Goal: Transaction & Acquisition: Purchase product/service

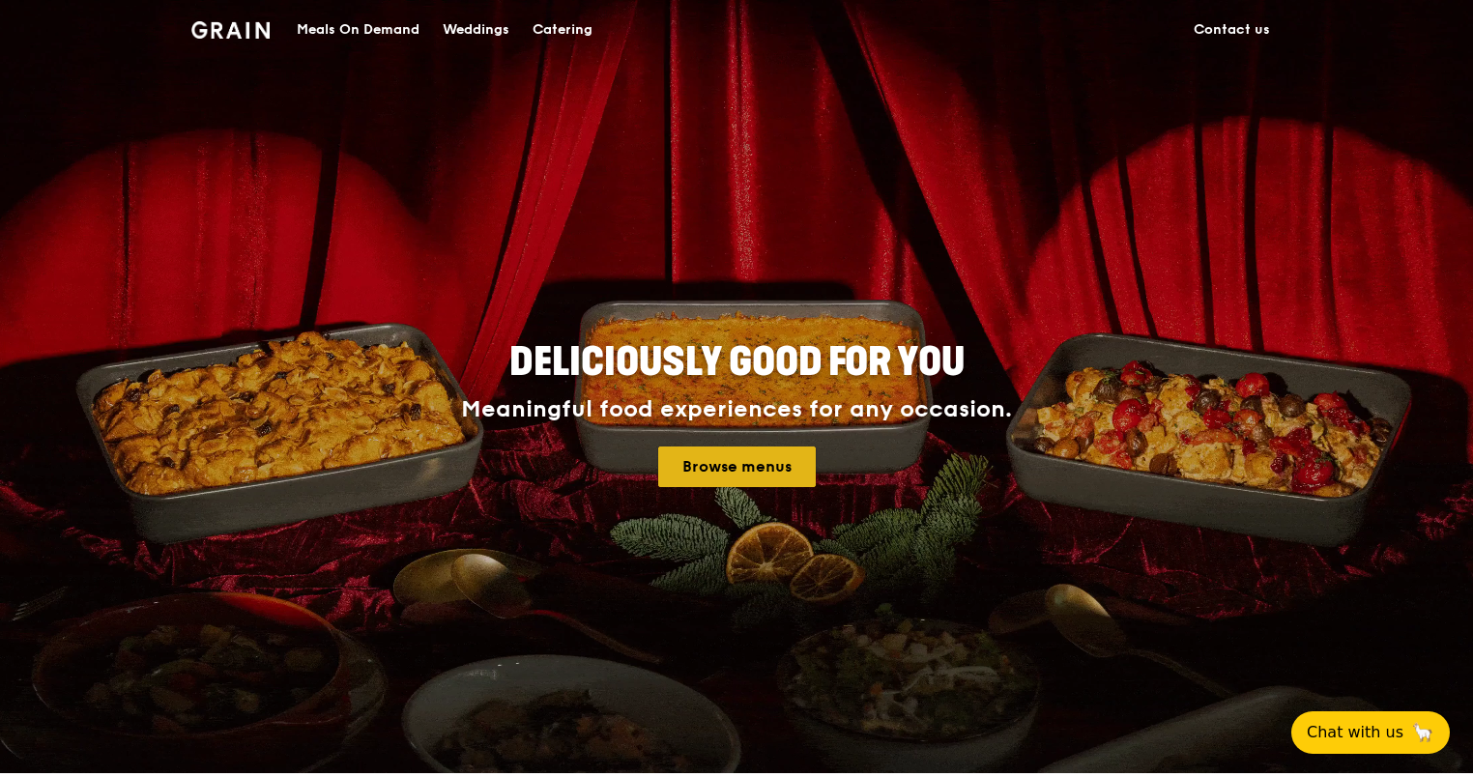
click at [731, 469] on link "Browse menus" at bounding box center [737, 467] width 158 height 41
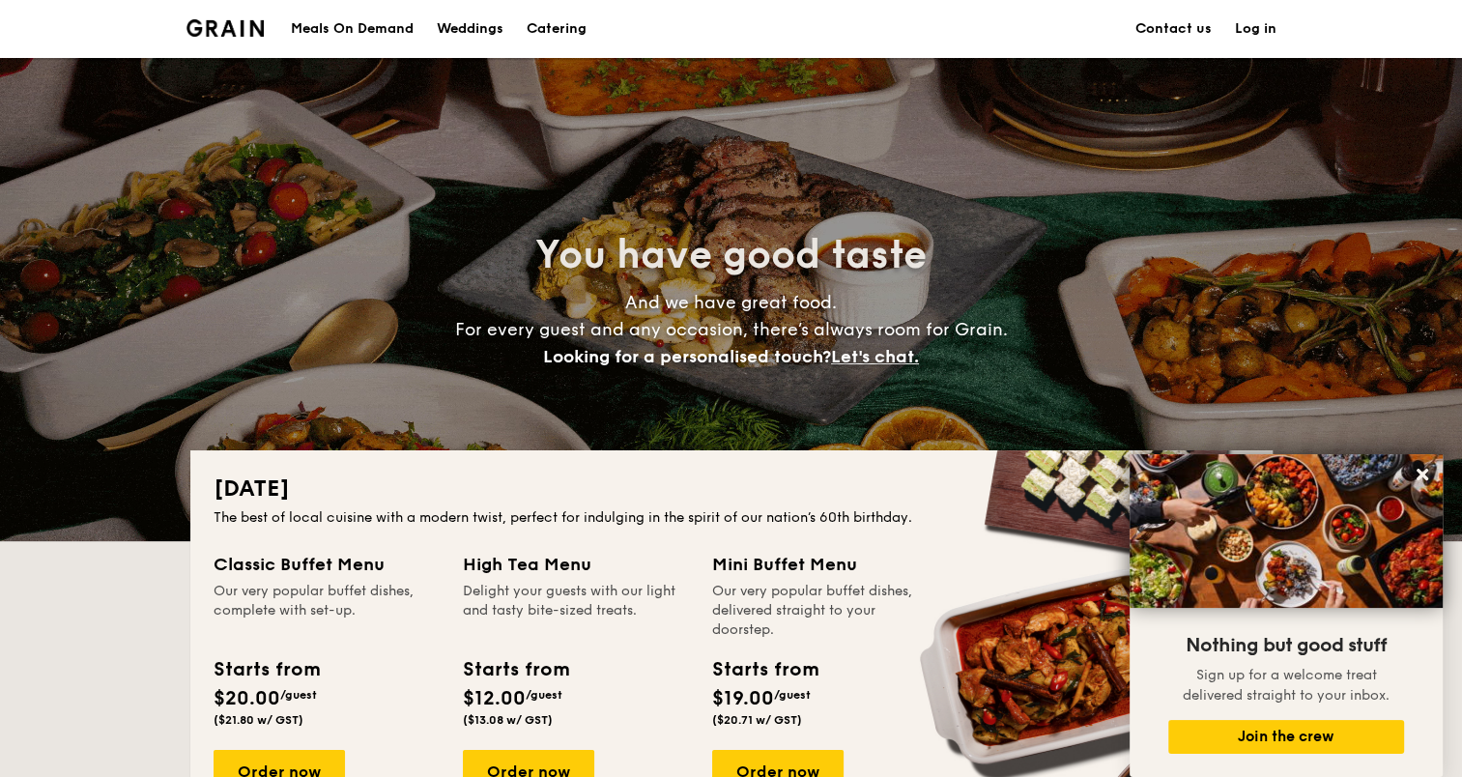
click at [369, 33] on div "Meals On Demand" at bounding box center [352, 29] width 123 height 58
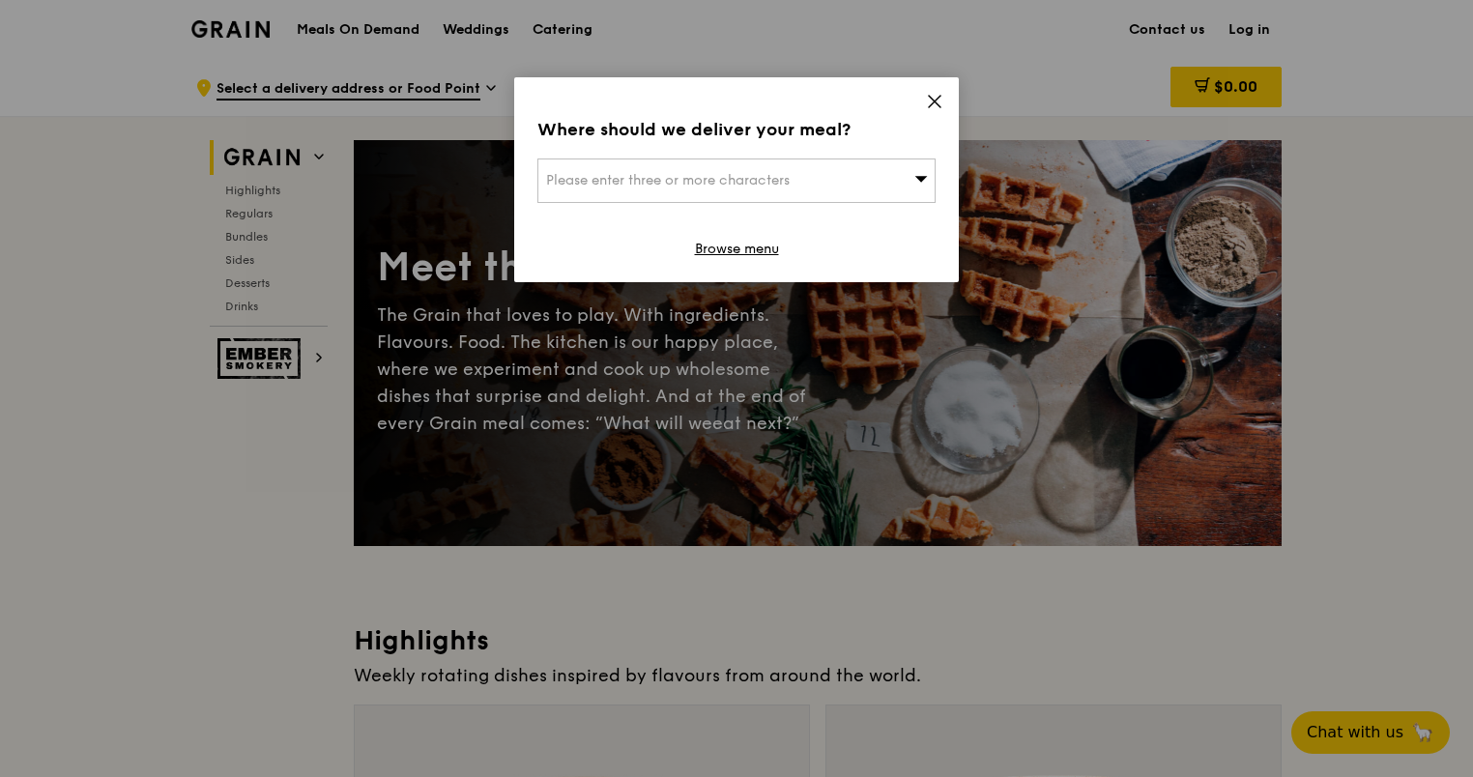
click at [717, 186] on span "Please enter three or more characters" at bounding box center [668, 180] width 244 height 16
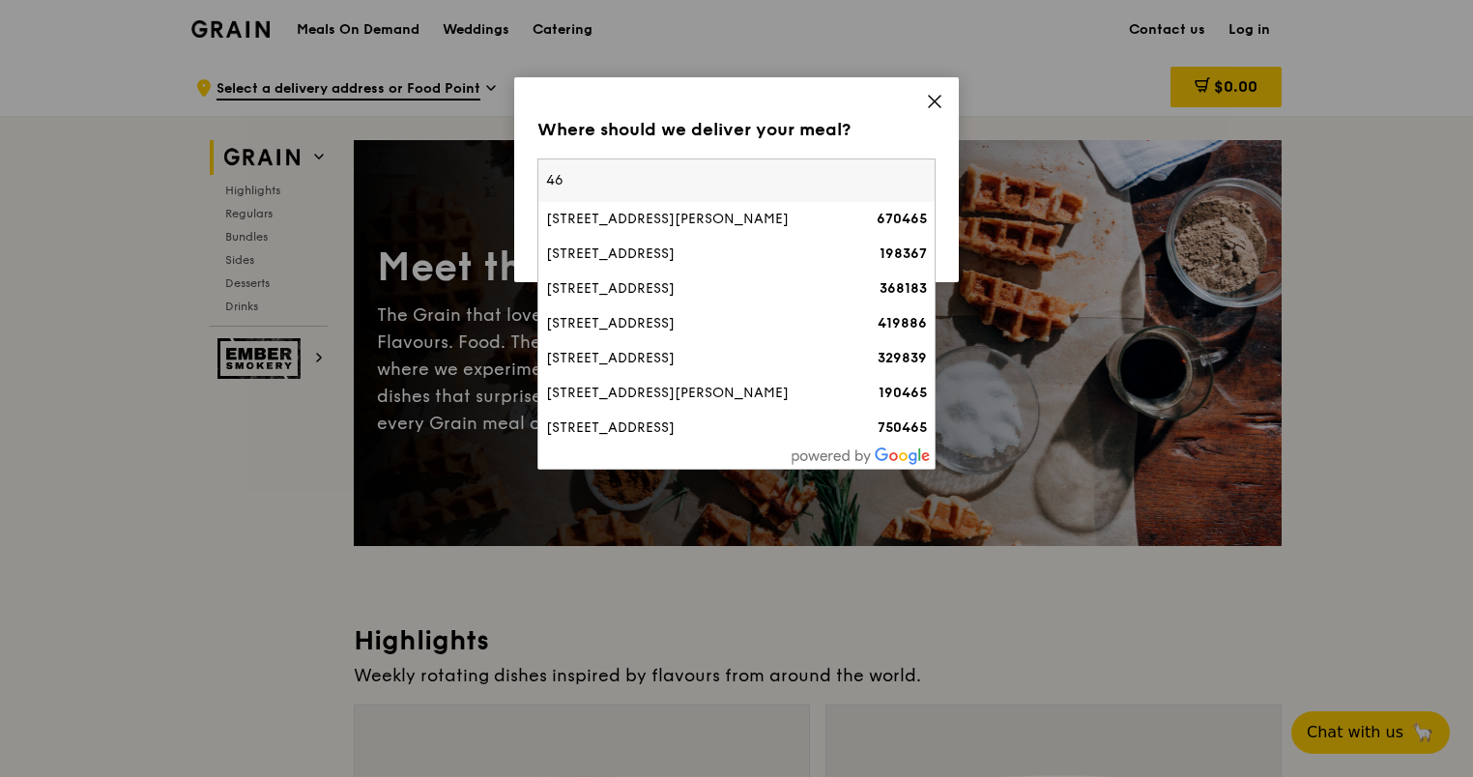
type input "4"
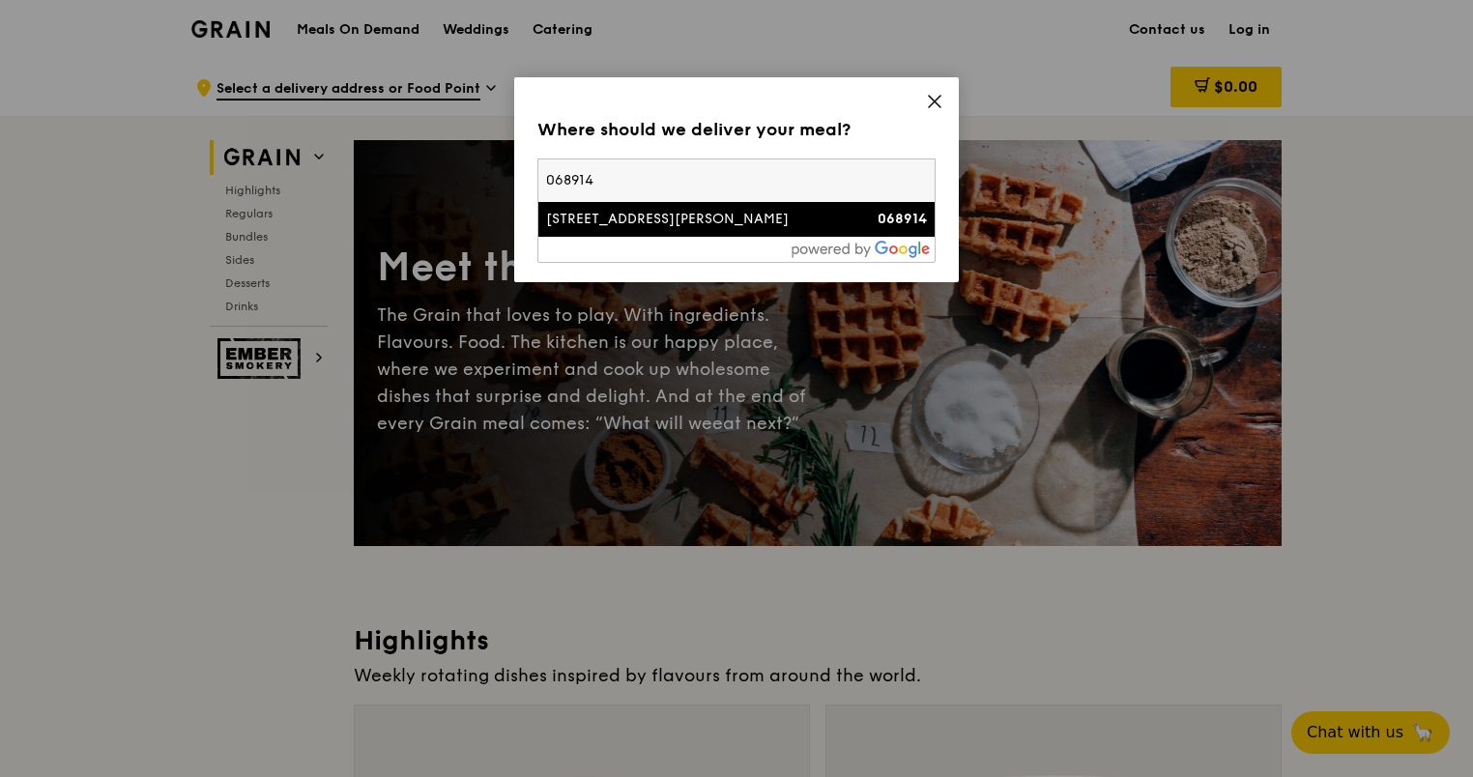
type input "068914"
click at [750, 228] on div "[STREET_ADDRESS][PERSON_NAME]" at bounding box center [689, 219] width 286 height 19
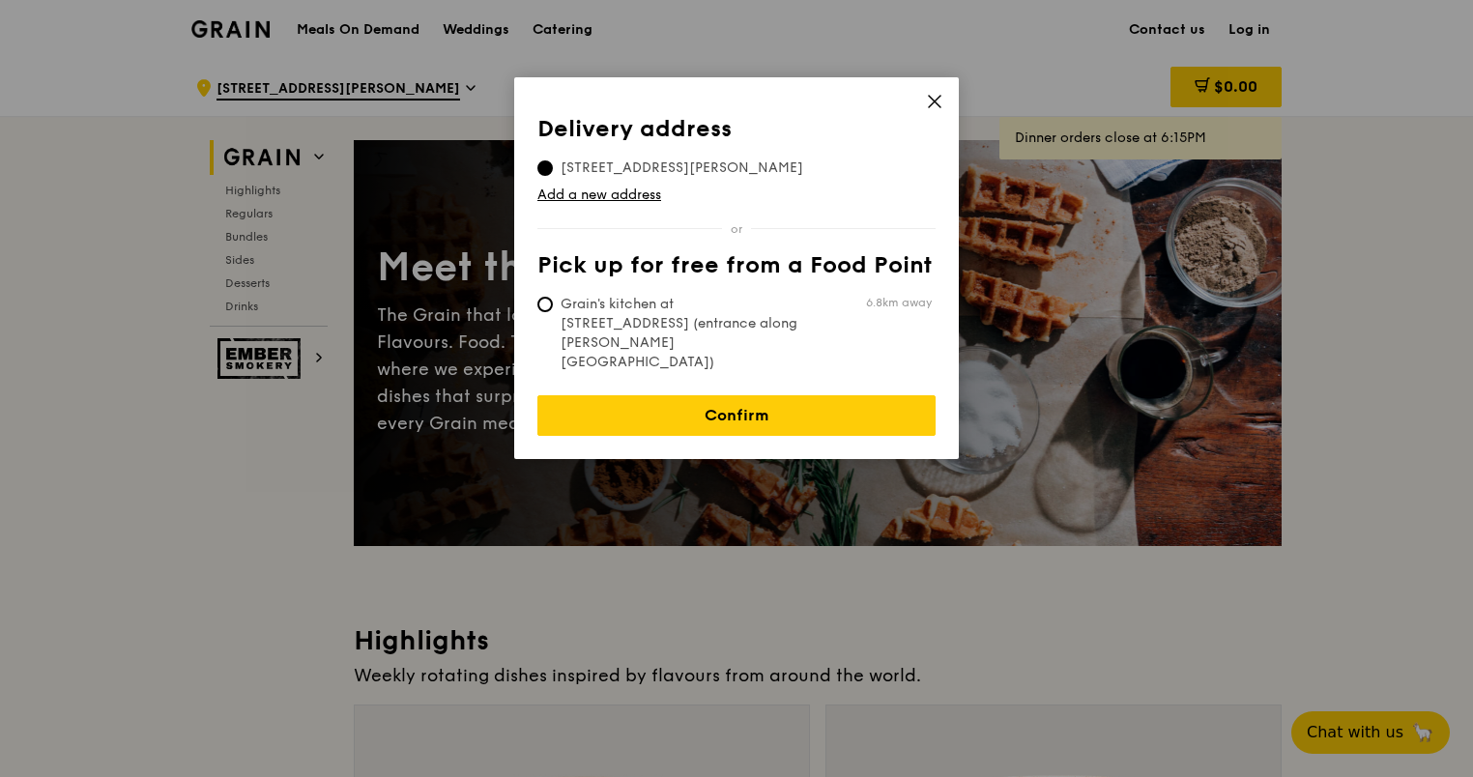
scroll to position [97, 0]
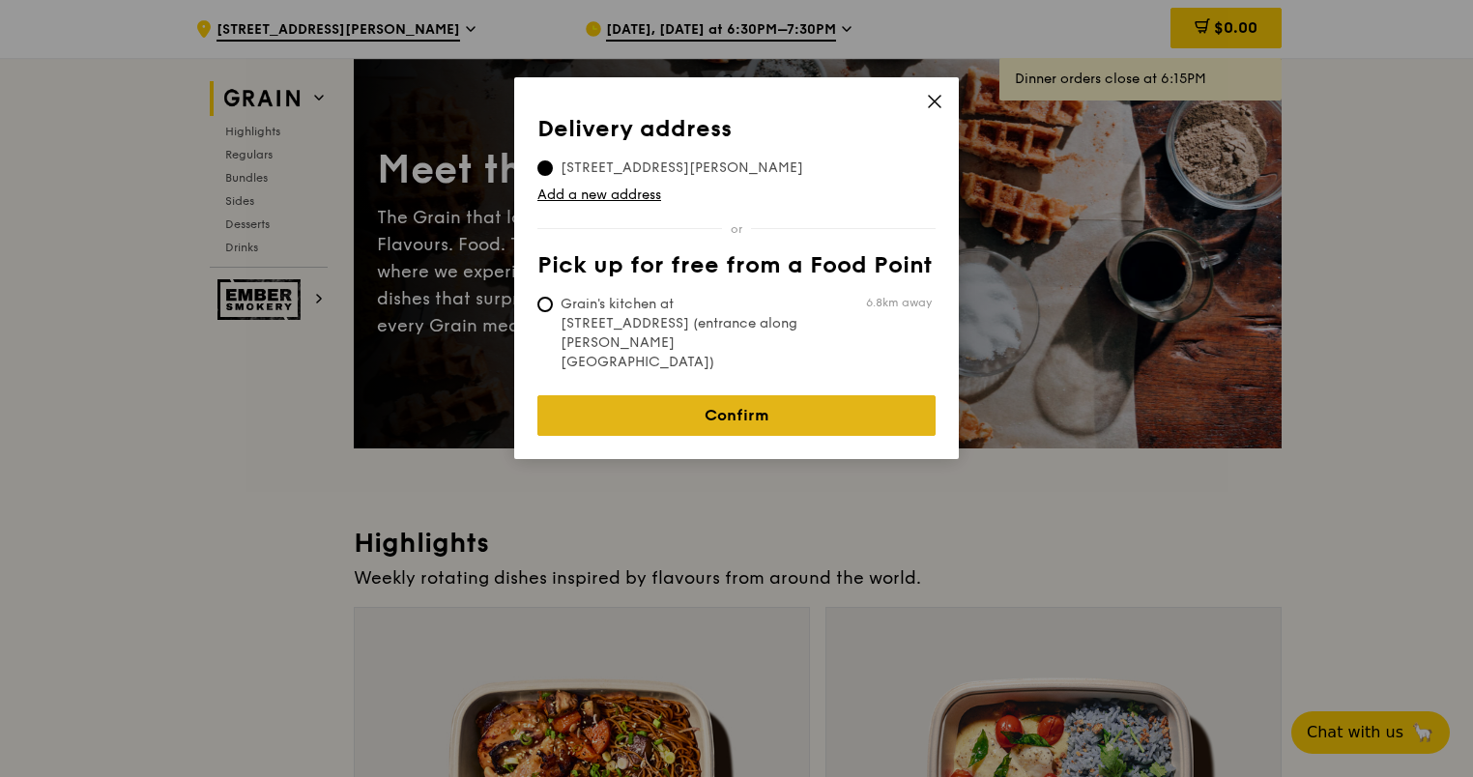
click at [765, 395] on link "Confirm" at bounding box center [736, 415] width 398 height 41
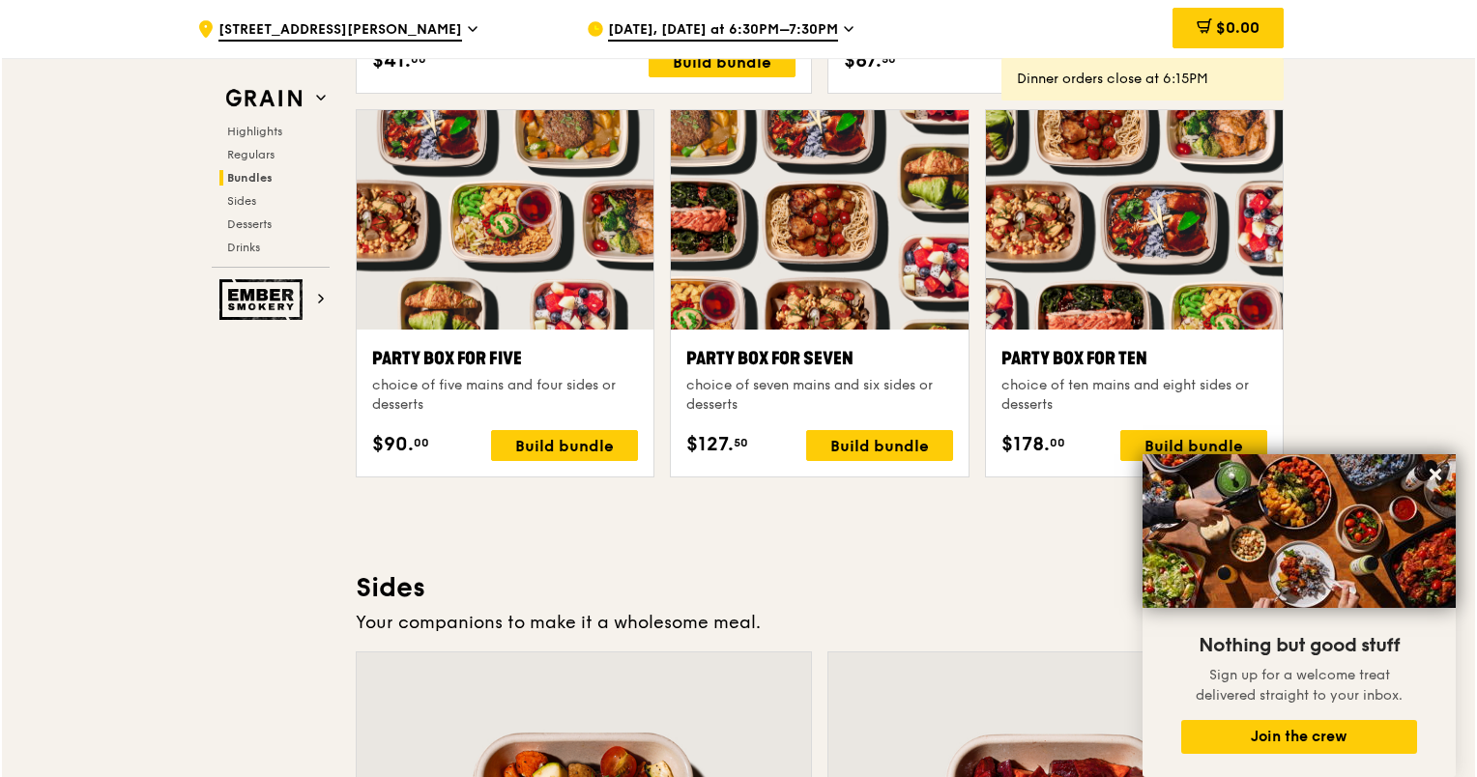
scroll to position [3876, 0]
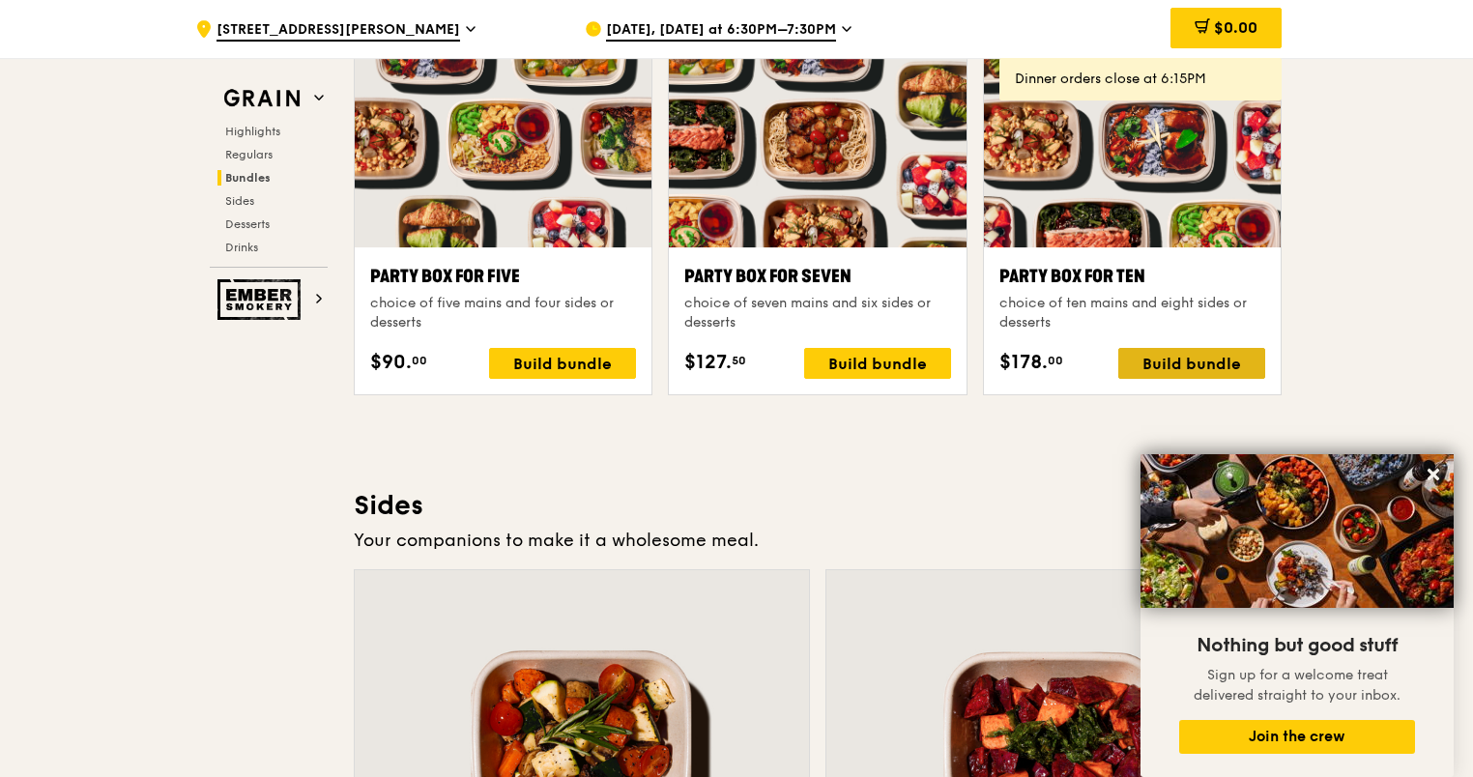
click at [1146, 363] on div "Build bundle" at bounding box center [1191, 363] width 147 height 31
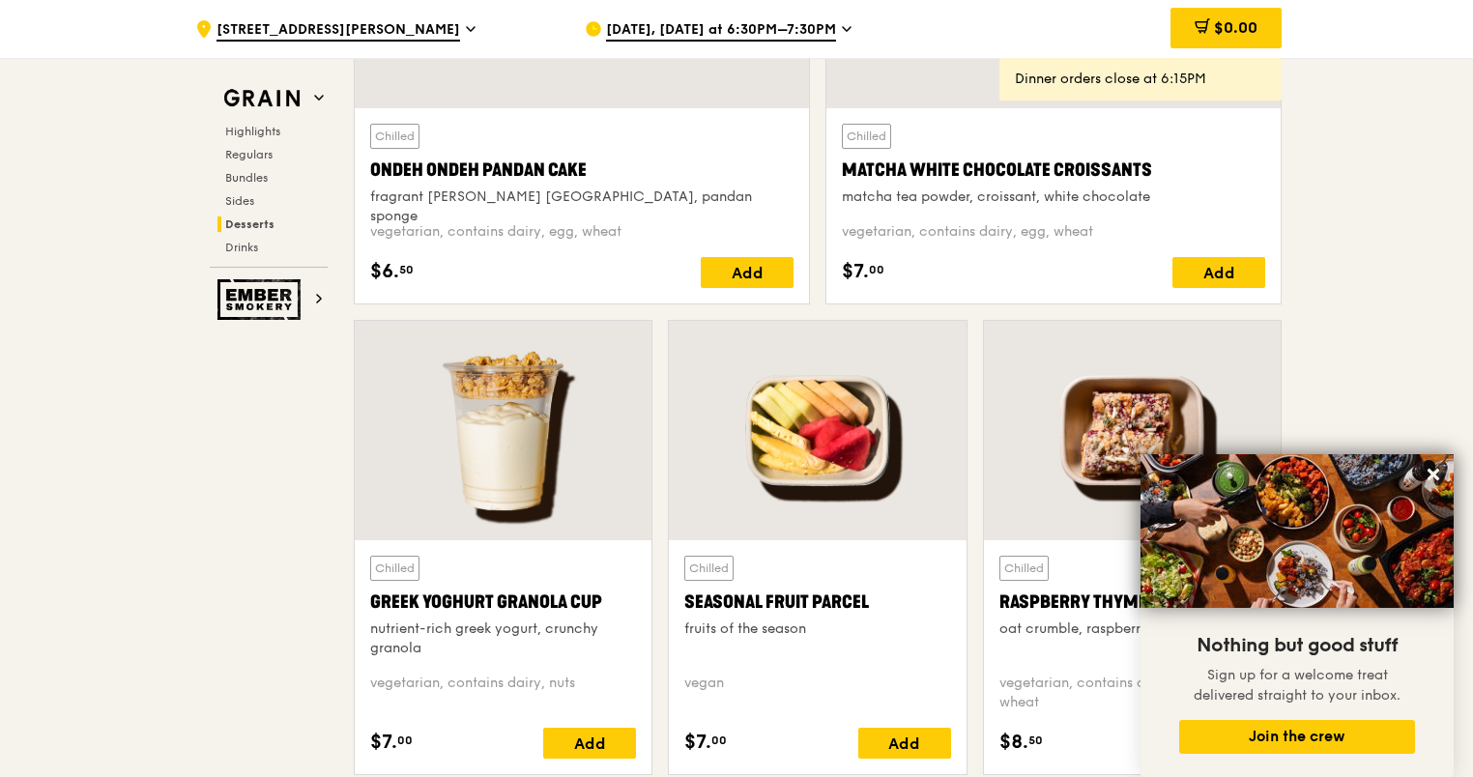
scroll to position [5905, 0]
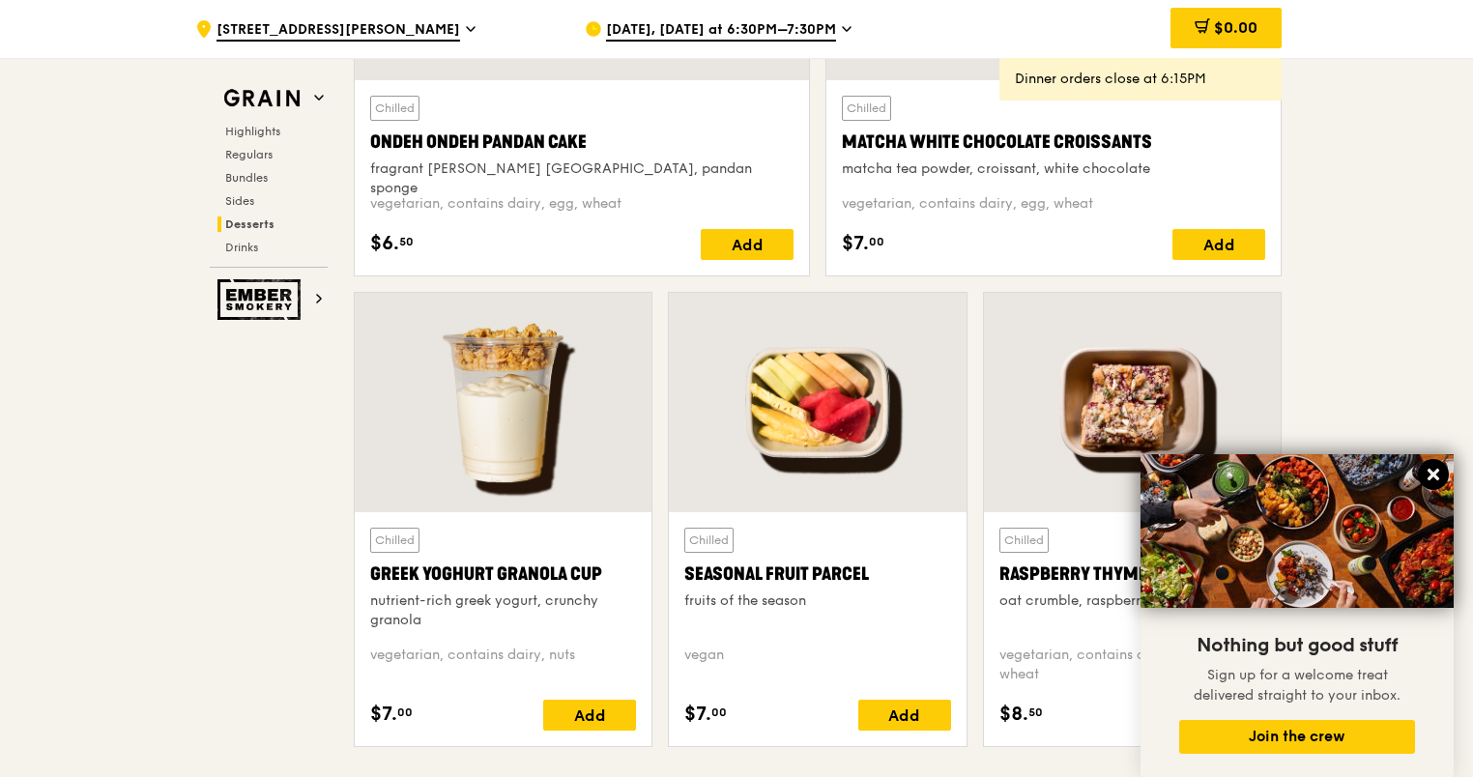
click at [1435, 468] on icon at bounding box center [1433, 474] width 17 height 17
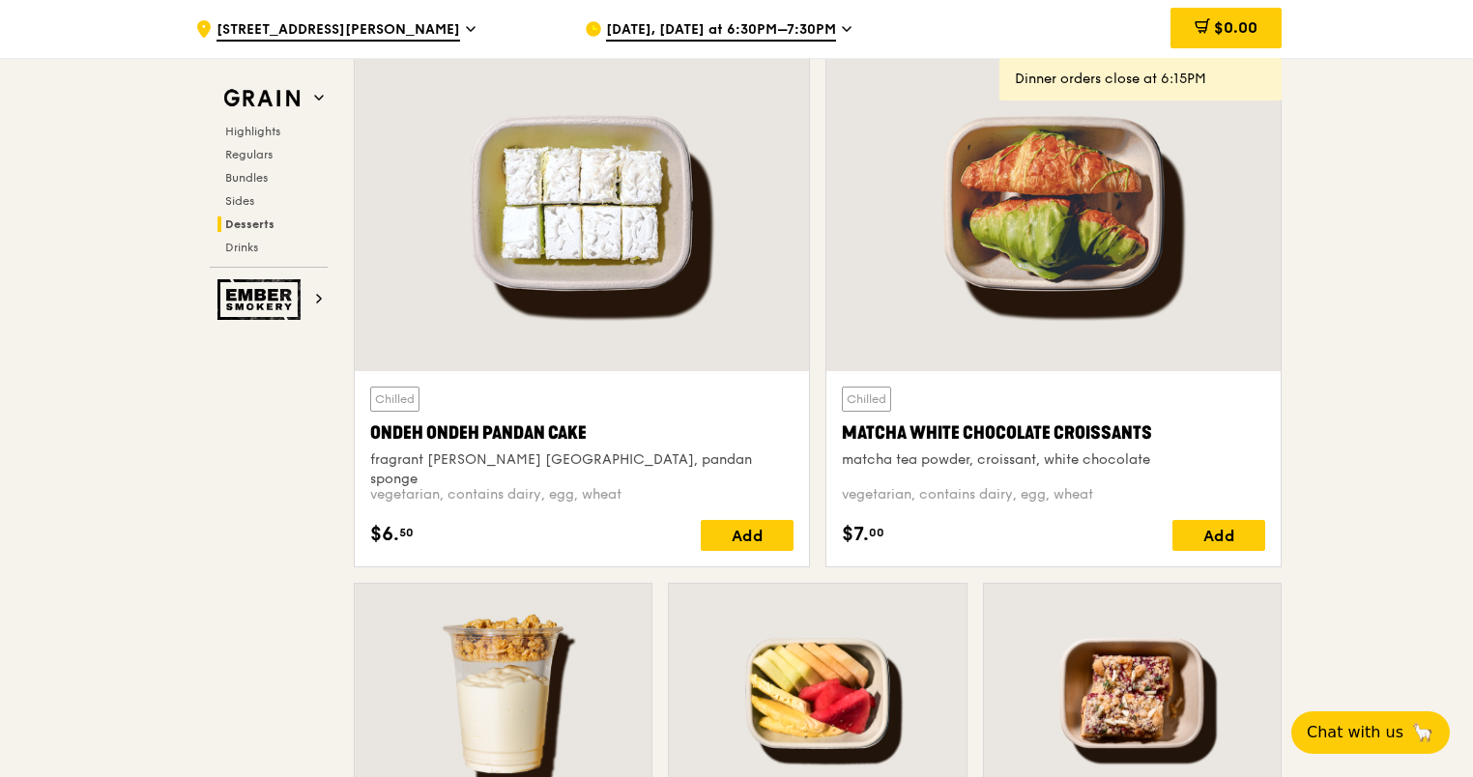
scroll to position [5615, 0]
click at [542, 259] on div at bounding box center [582, 202] width 454 height 335
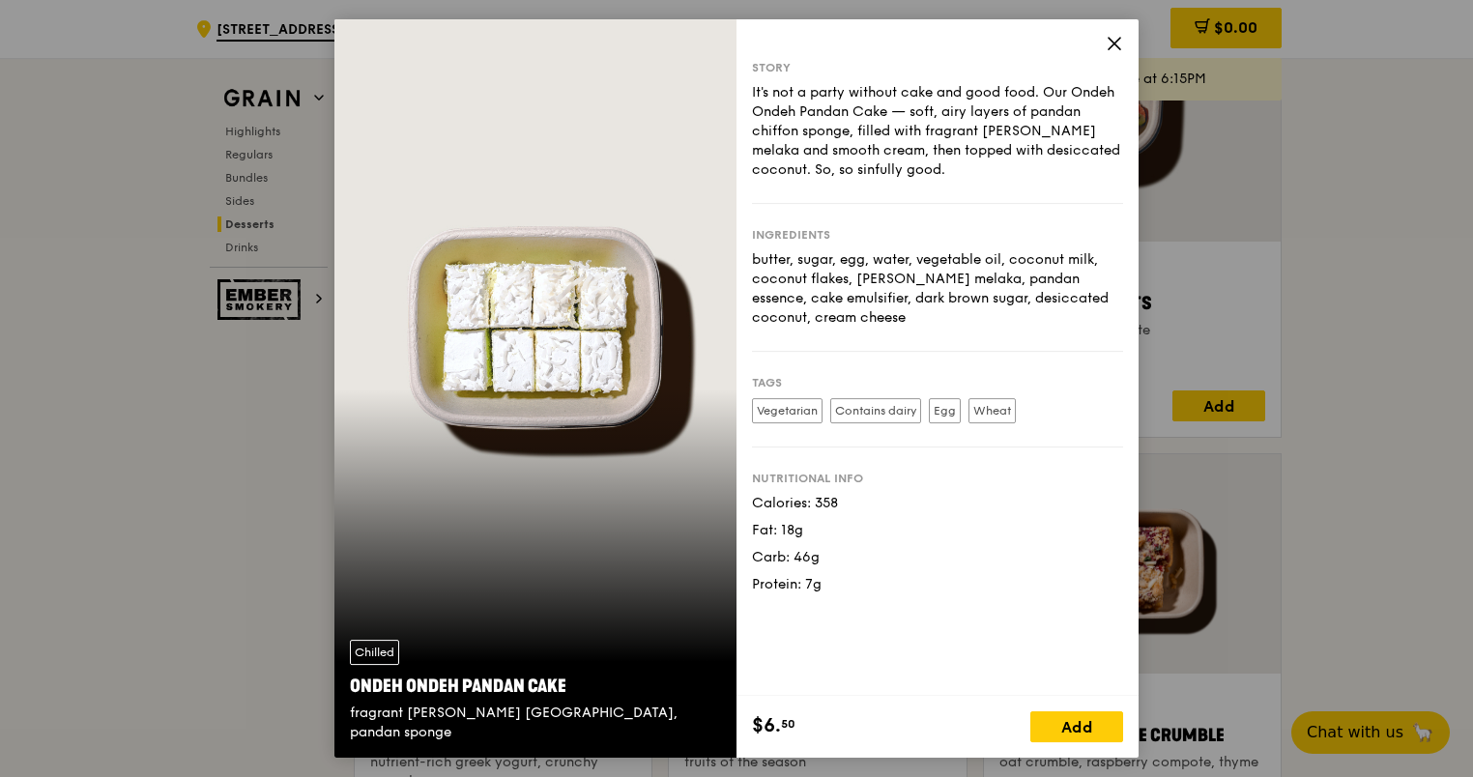
scroll to position [5712, 0]
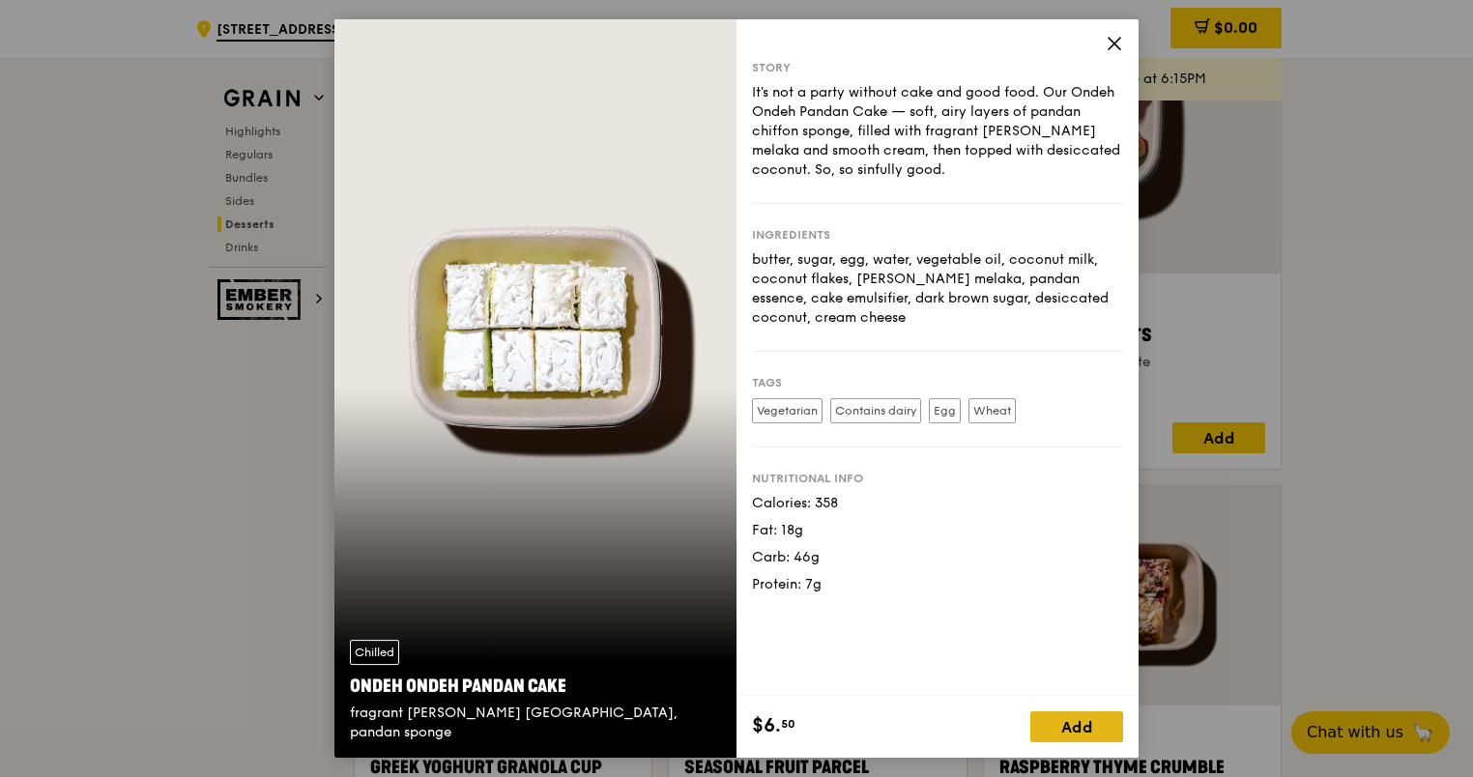
click at [1088, 735] on div "Add" at bounding box center [1076, 726] width 93 height 31
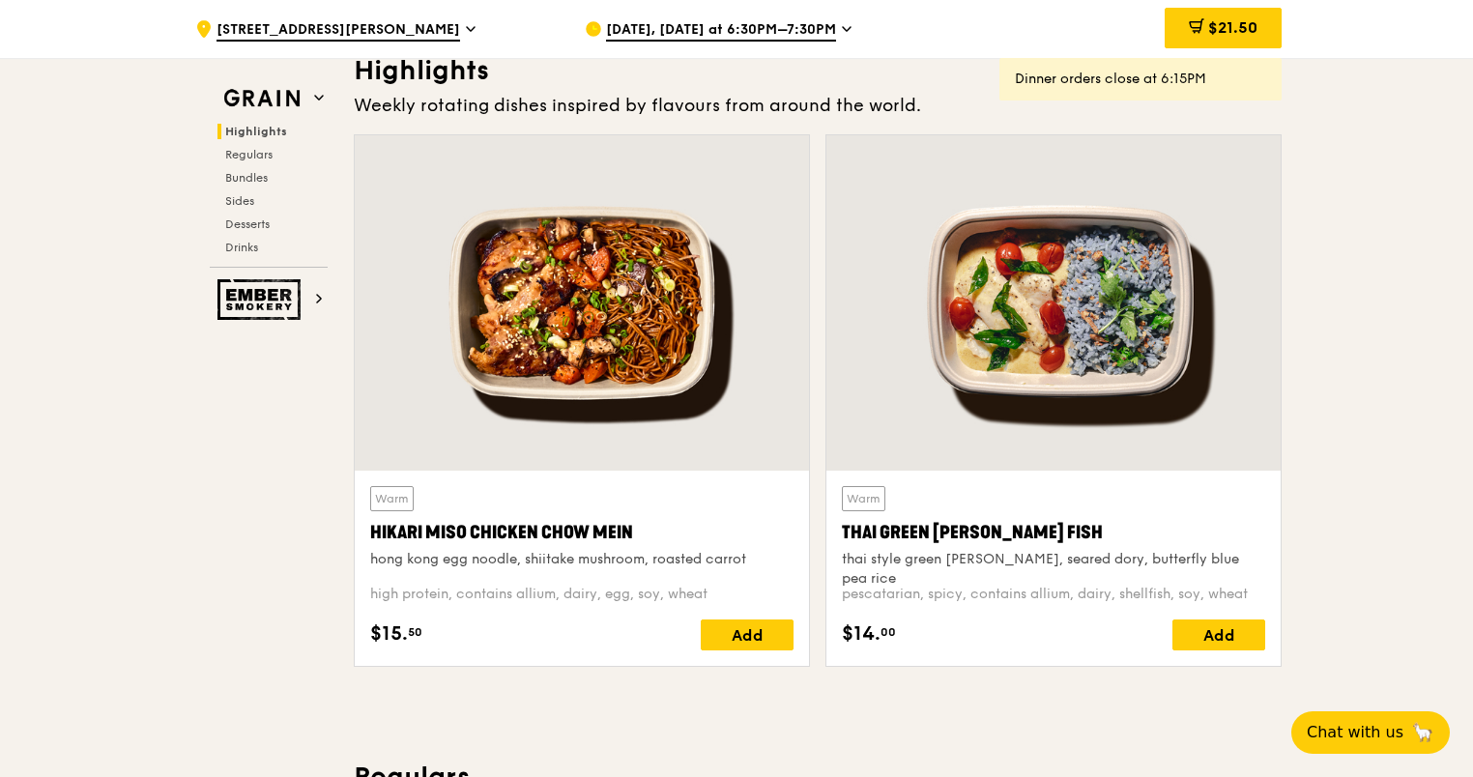
scroll to position [580, 0]
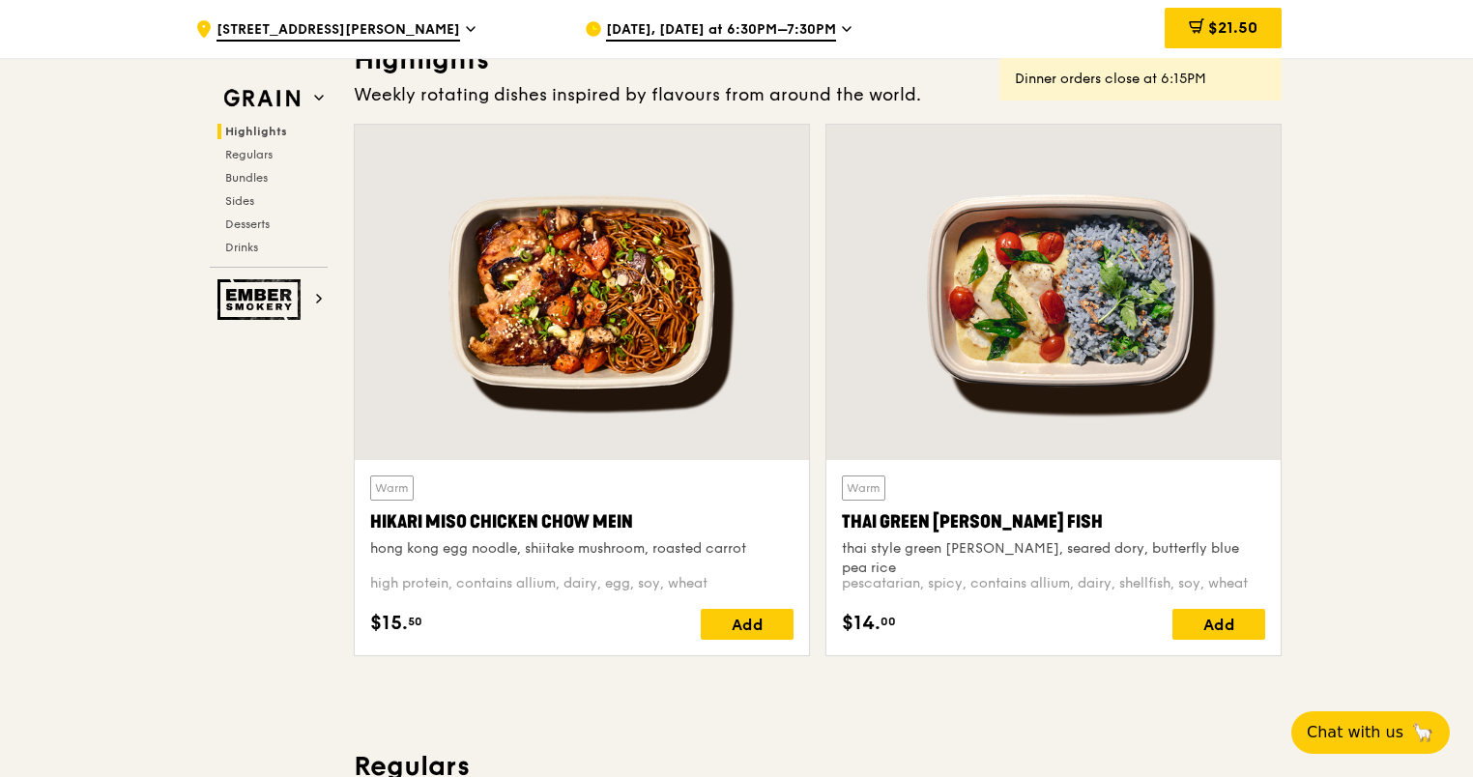
click at [570, 352] on div at bounding box center [582, 292] width 454 height 335
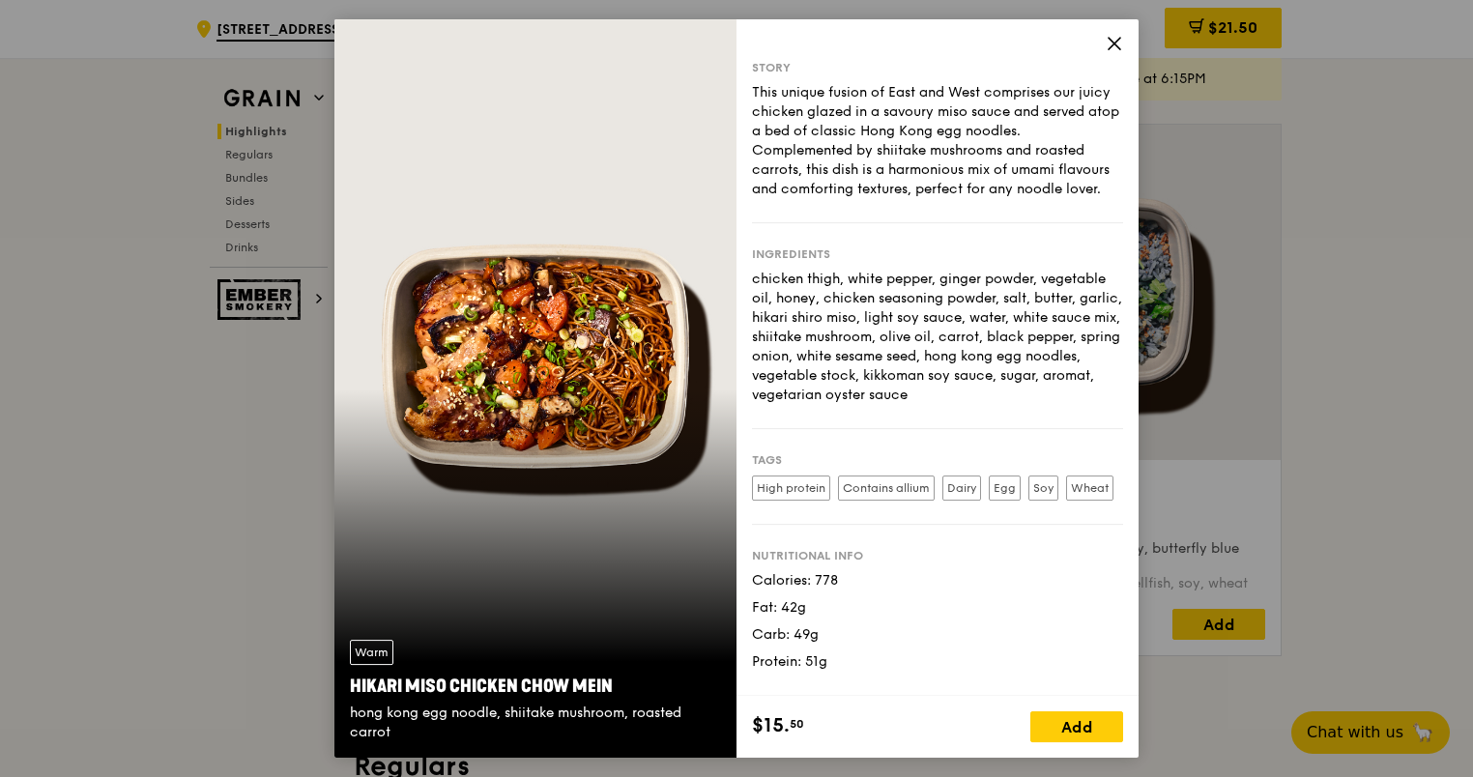
click at [1111, 48] on icon at bounding box center [1114, 43] width 17 height 17
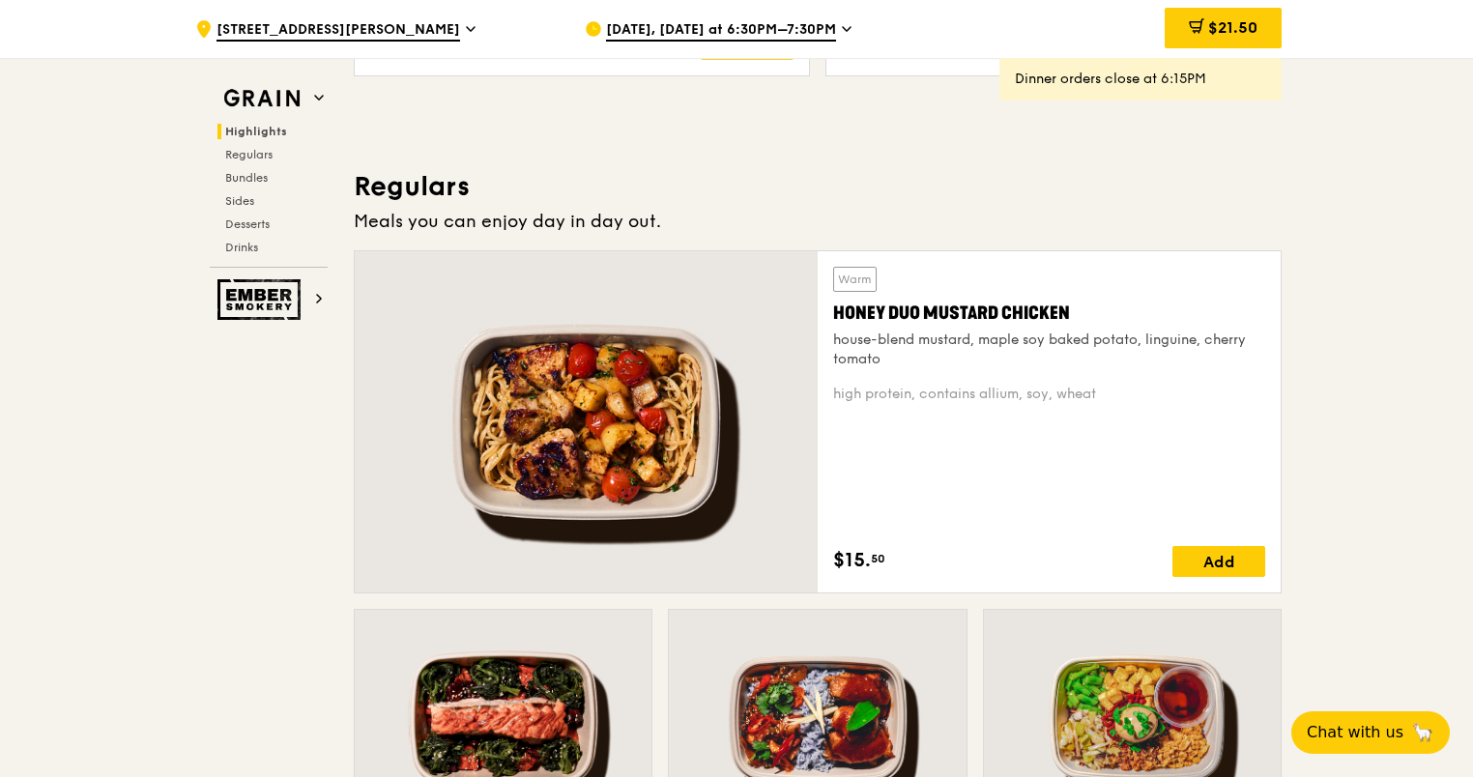
scroll to position [1353, 0]
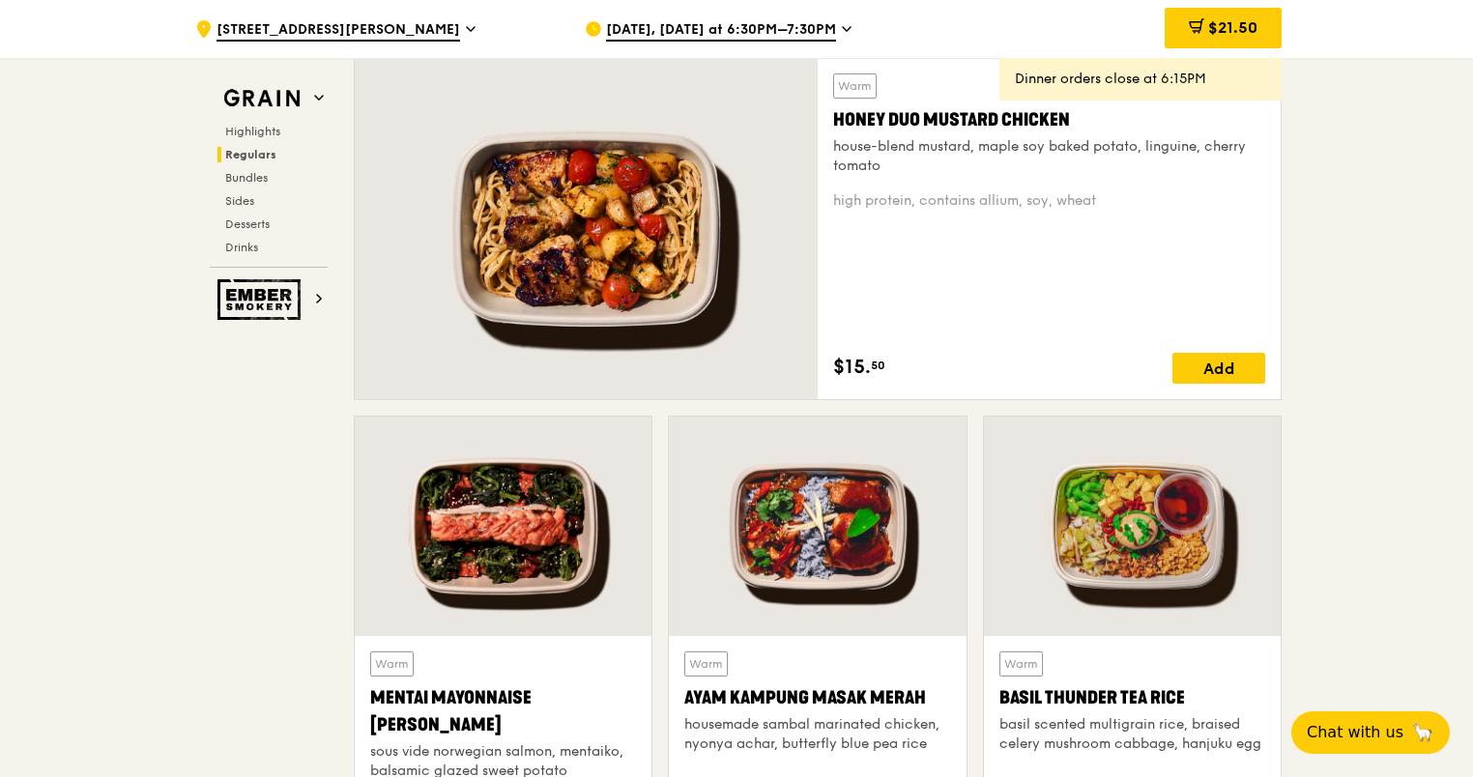
click at [862, 162] on div "house-blend mustard, maple soy baked potato, linguine, cherry tomato" at bounding box center [1049, 156] width 432 height 39
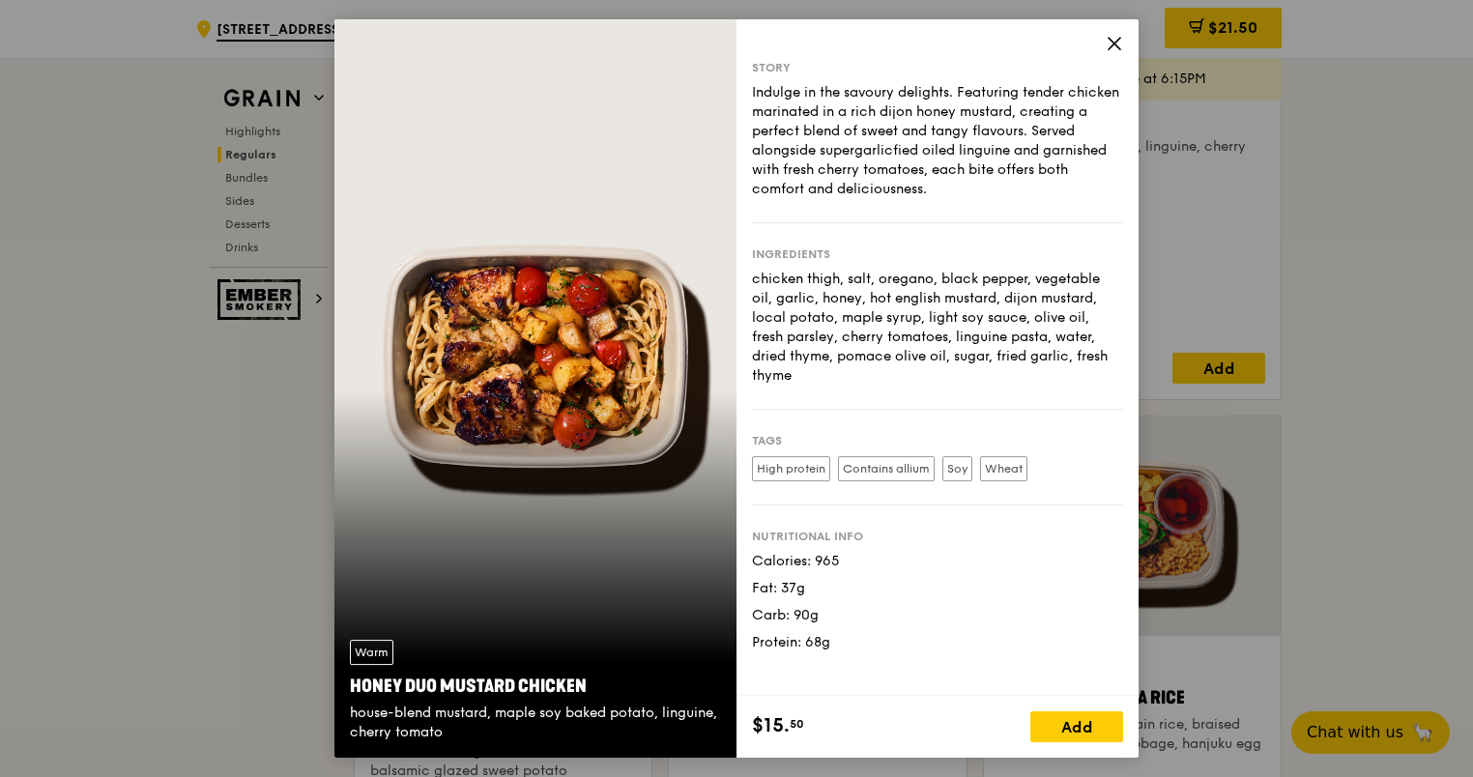
click at [1111, 46] on icon at bounding box center [1115, 44] width 12 height 12
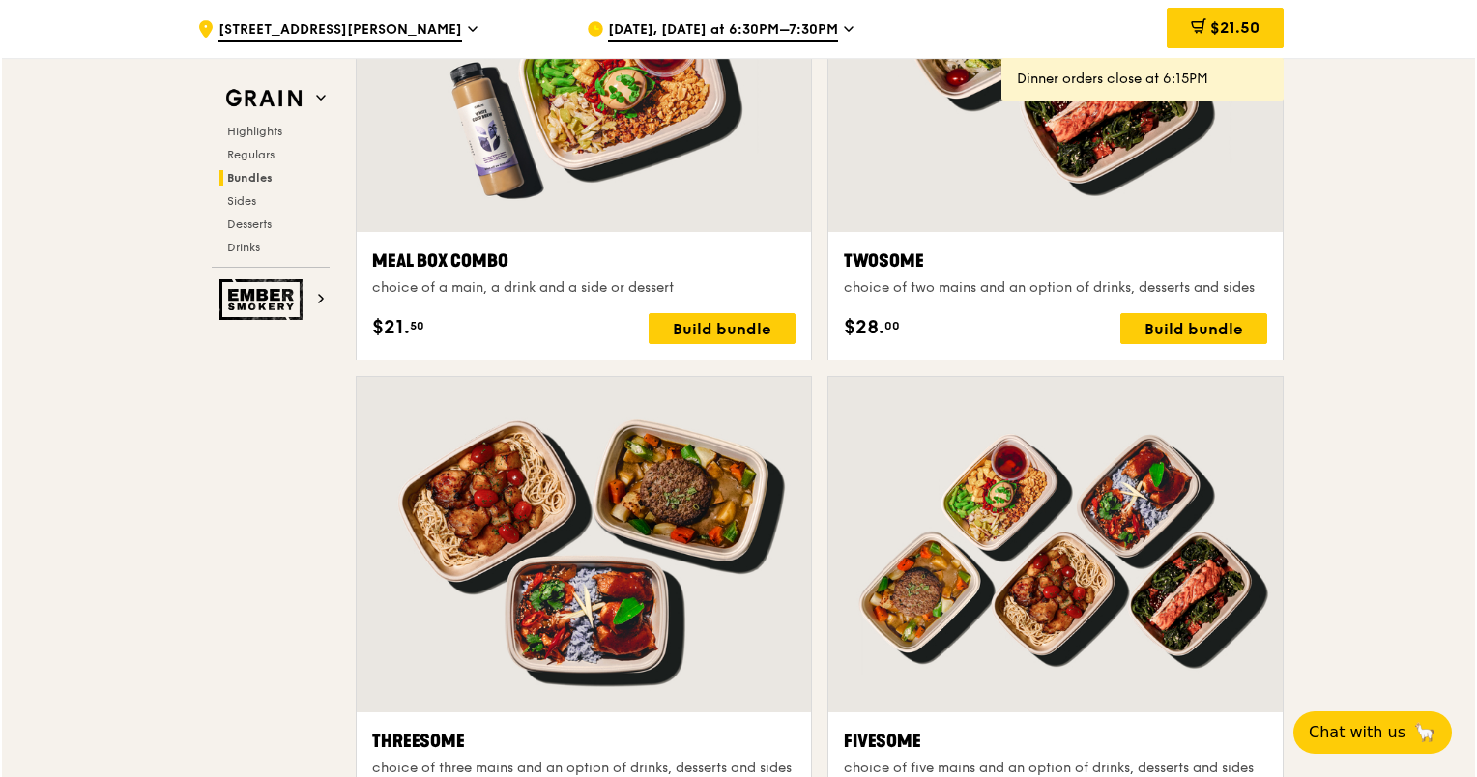
scroll to position [2803, 0]
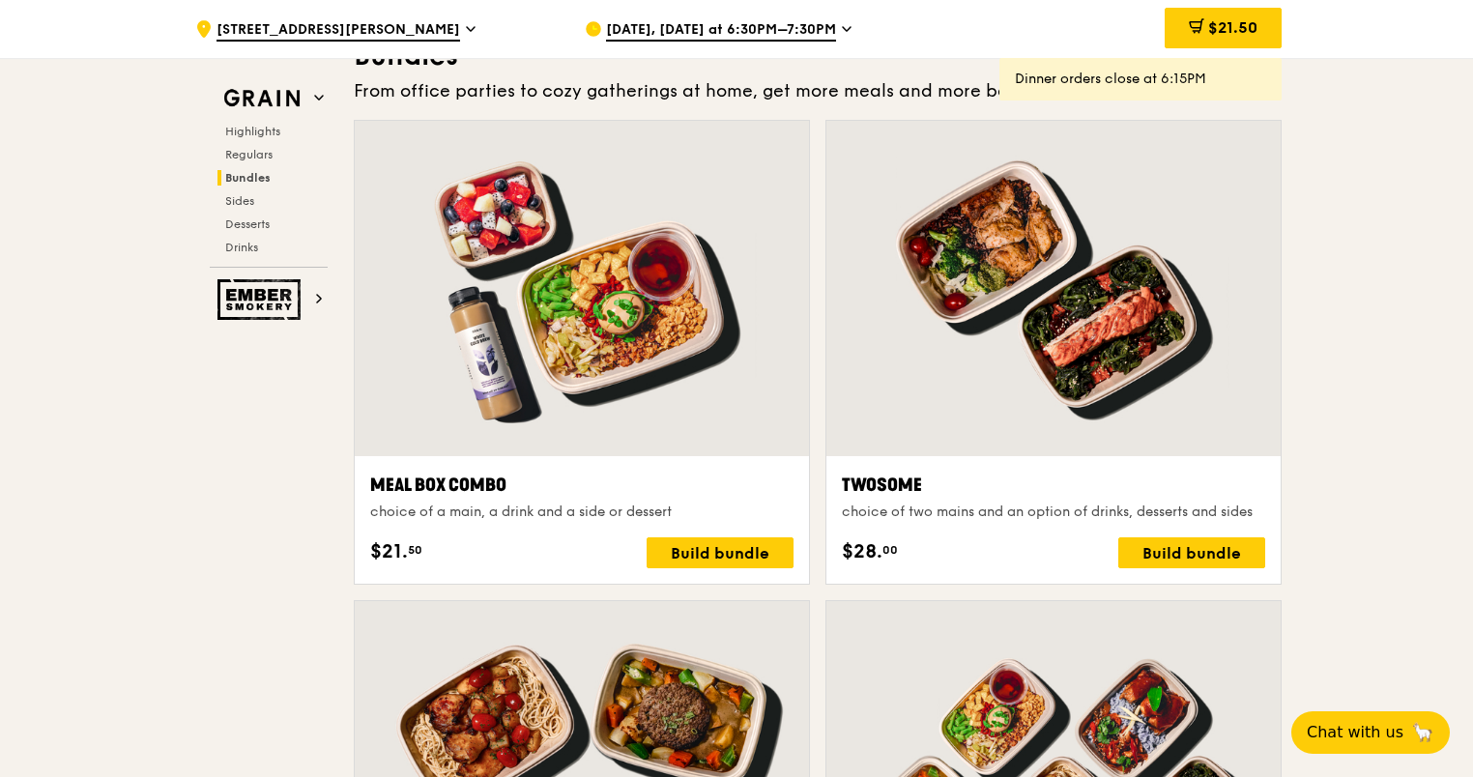
click at [1134, 380] on div at bounding box center [1053, 288] width 454 height 335
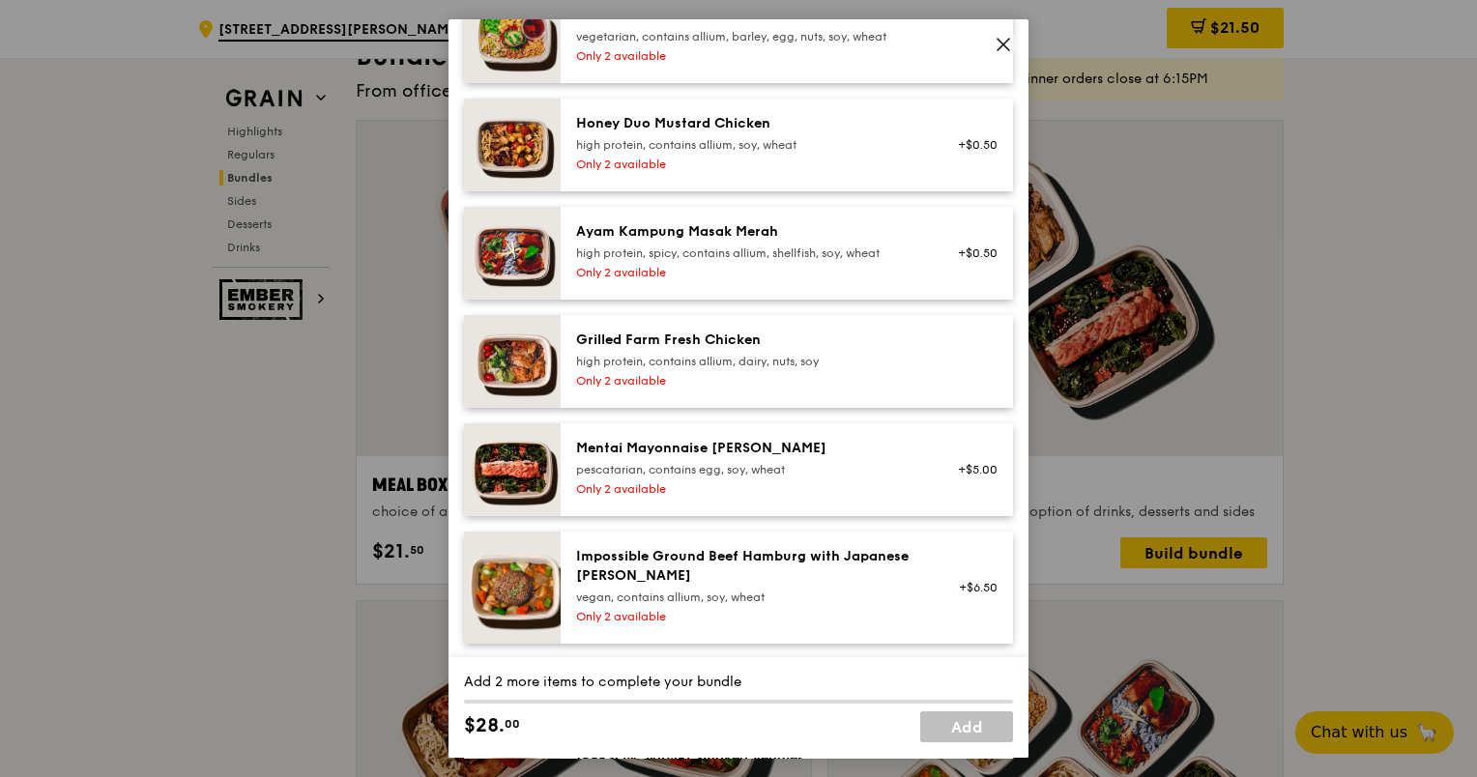
scroll to position [580, 0]
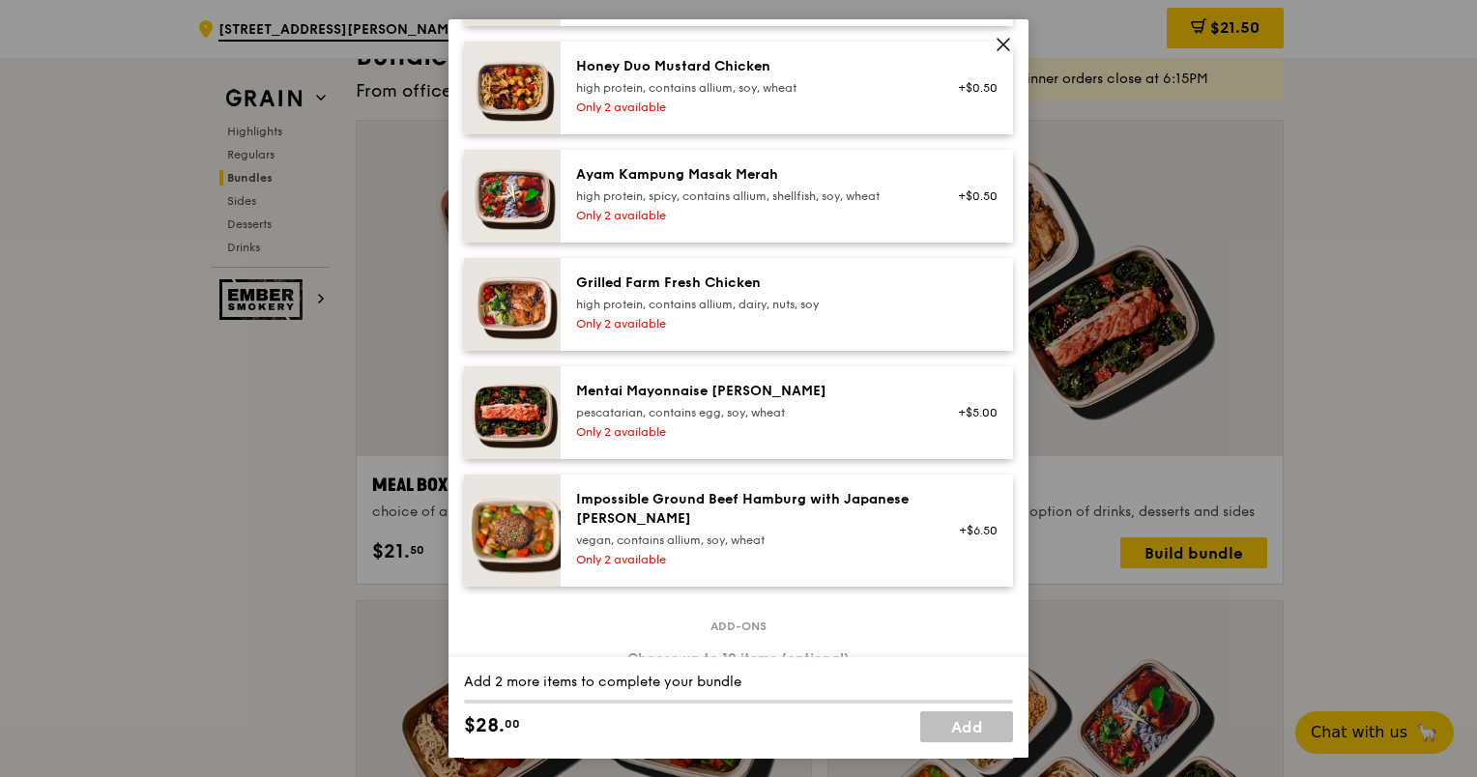
click at [730, 440] on div "Only 2 available" at bounding box center [749, 431] width 347 height 15
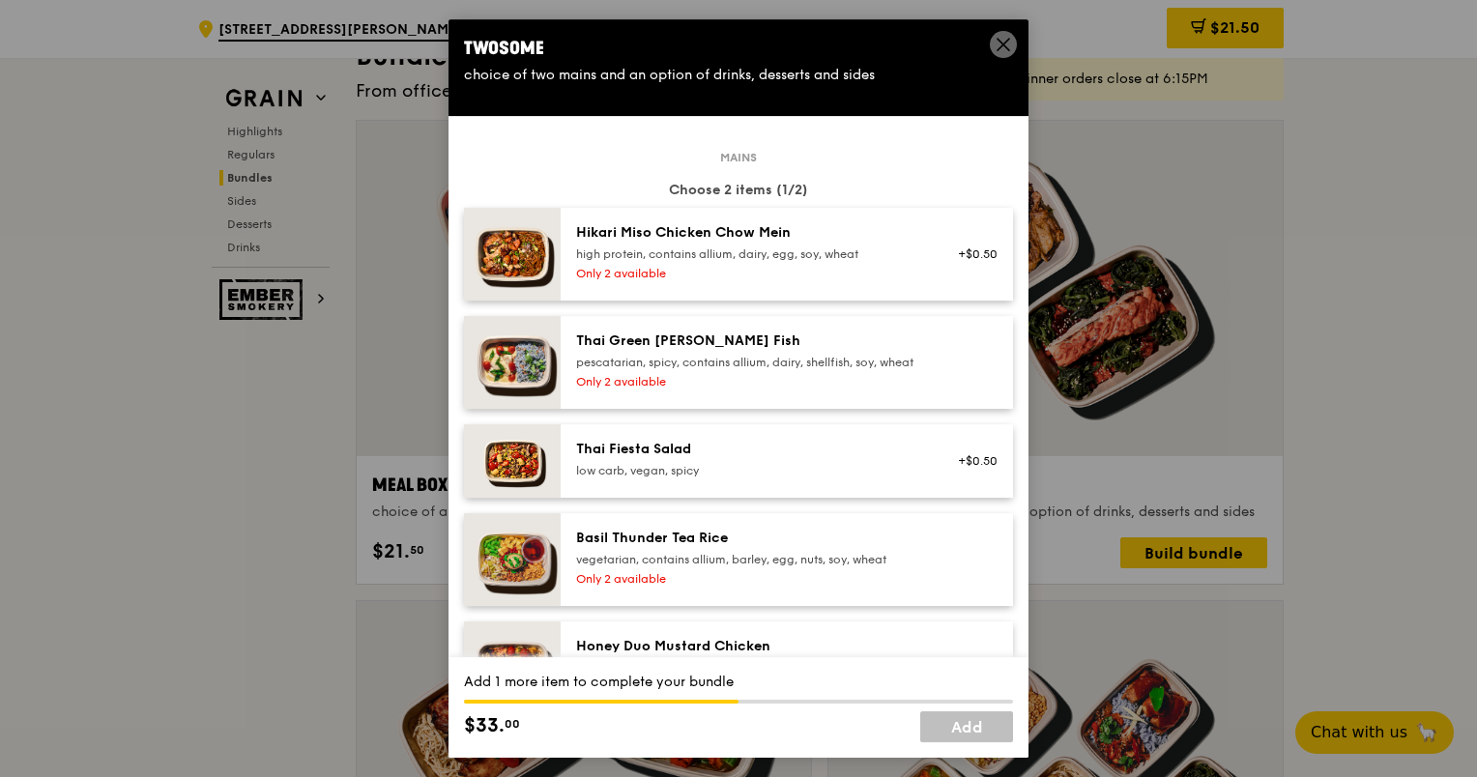
scroll to position [193, 0]
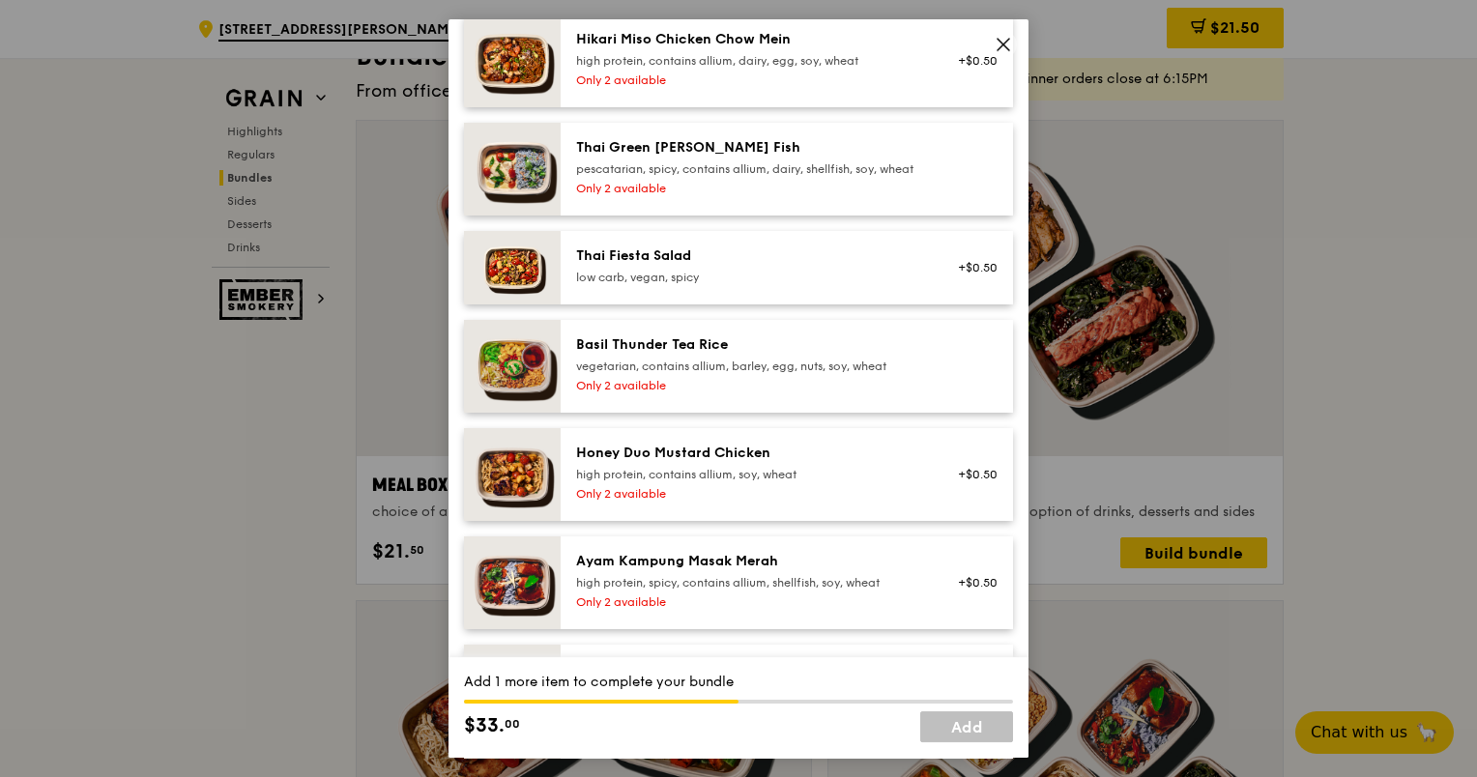
click at [679, 482] on div "high protein, contains allium, soy, wheat" at bounding box center [749, 474] width 347 height 15
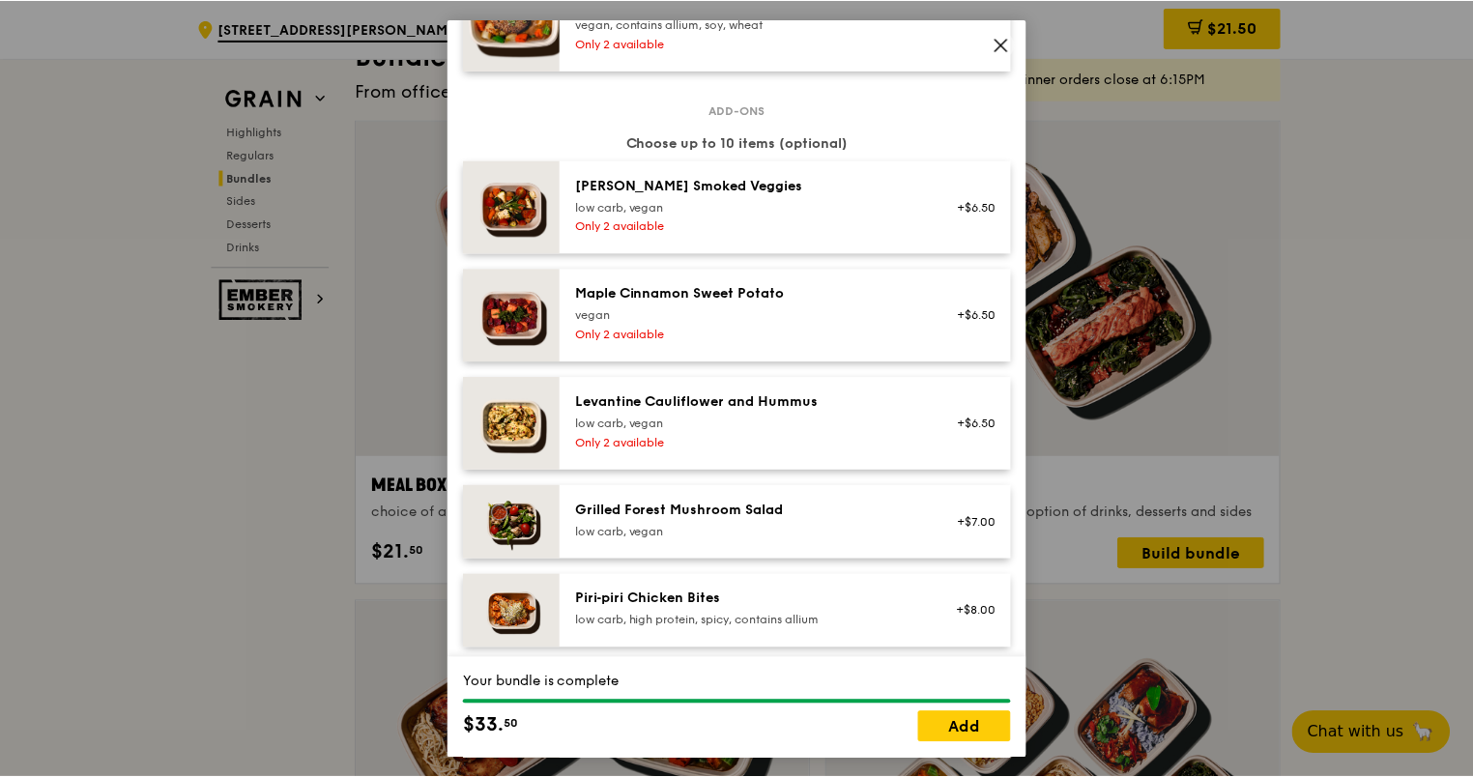
scroll to position [1353, 0]
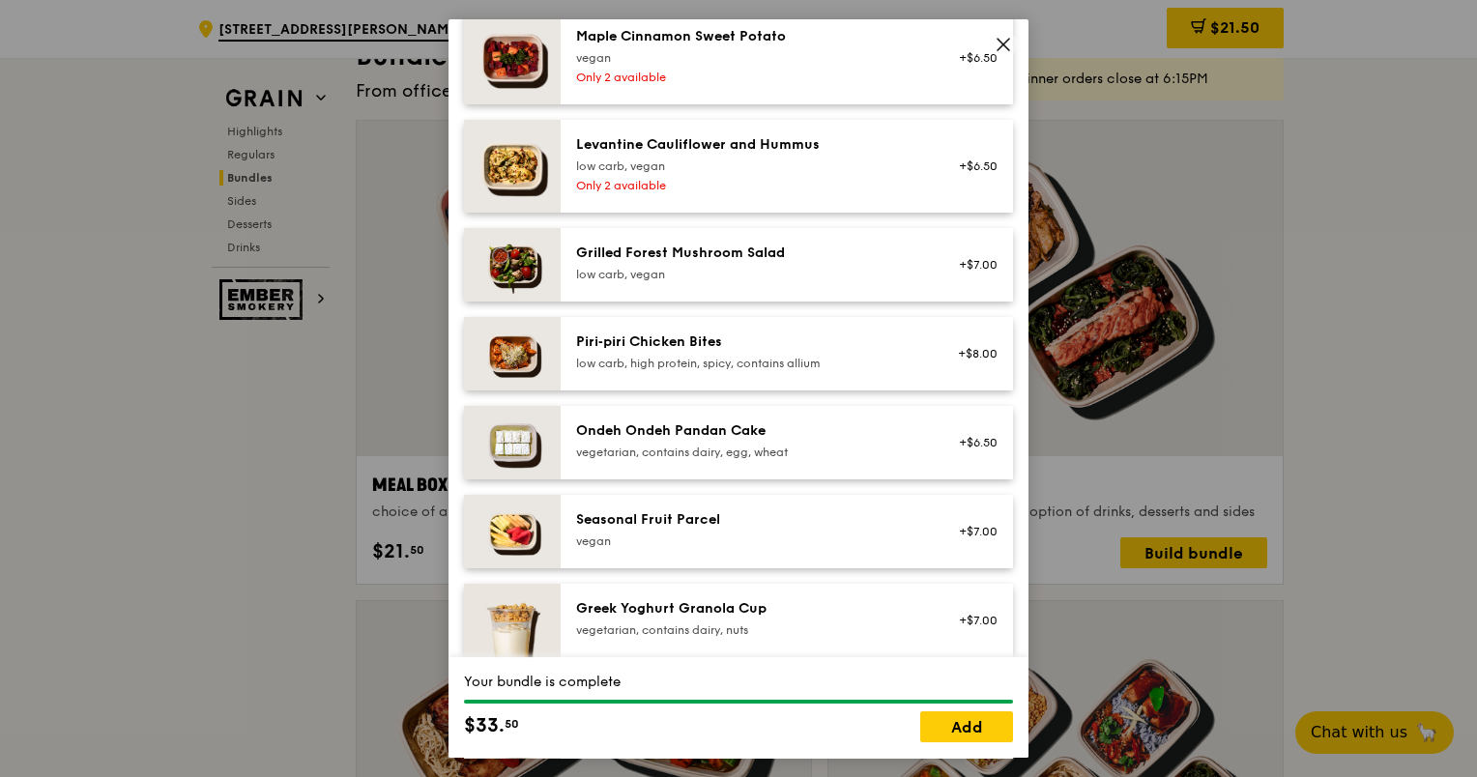
click at [1002, 50] on icon at bounding box center [1003, 44] width 17 height 17
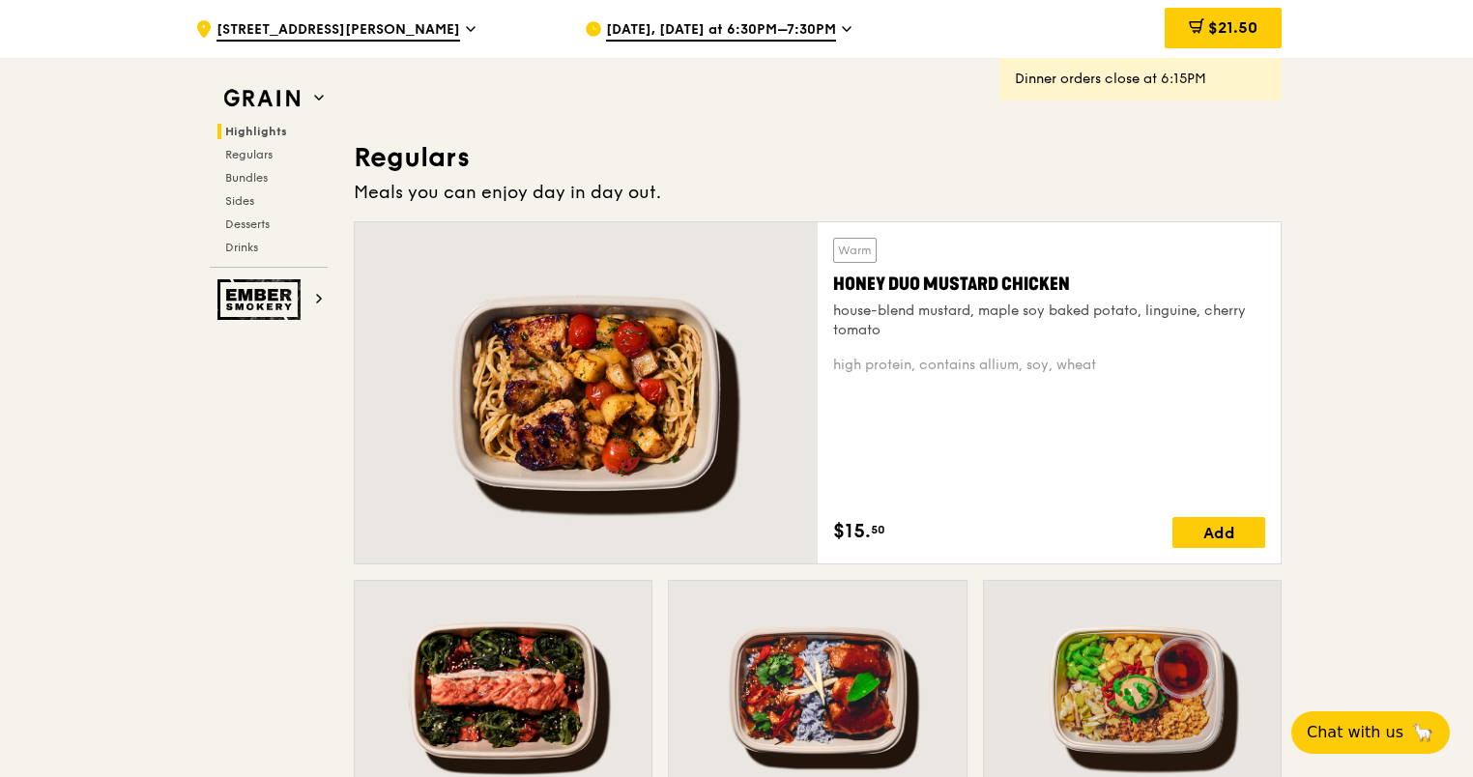
scroll to position [1160, 0]
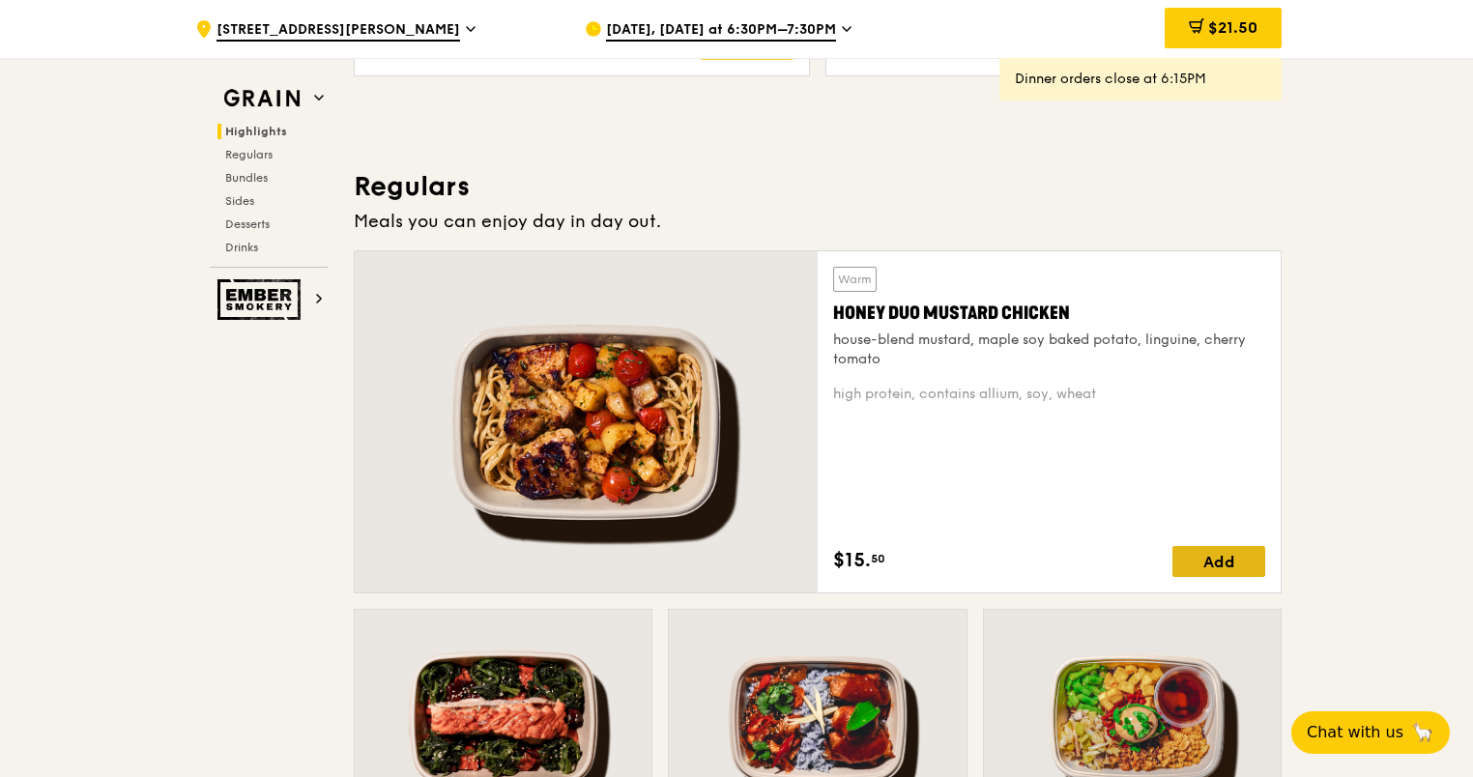
click at [1195, 558] on div "Add" at bounding box center [1218, 561] width 93 height 31
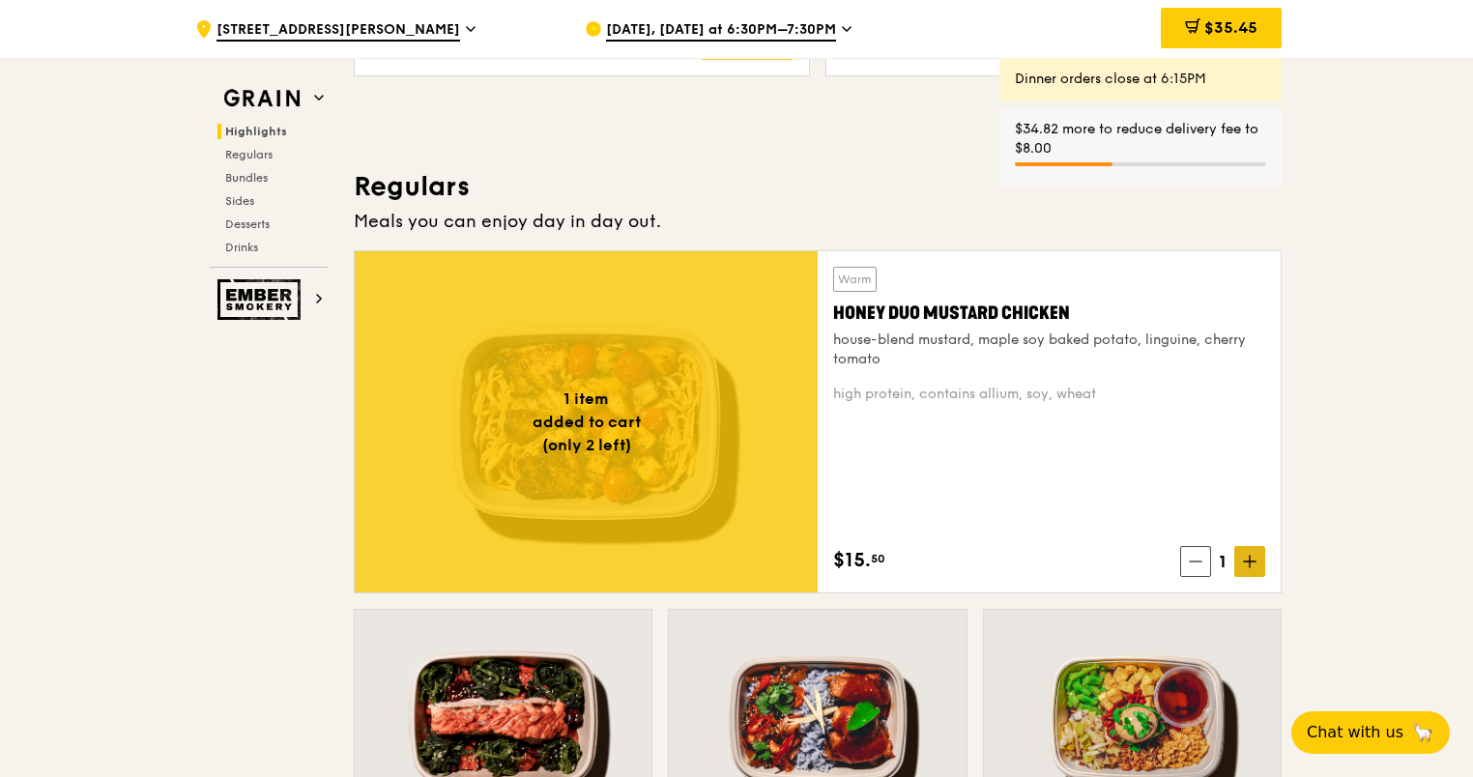
click at [1245, 565] on icon at bounding box center [1250, 562] width 14 height 14
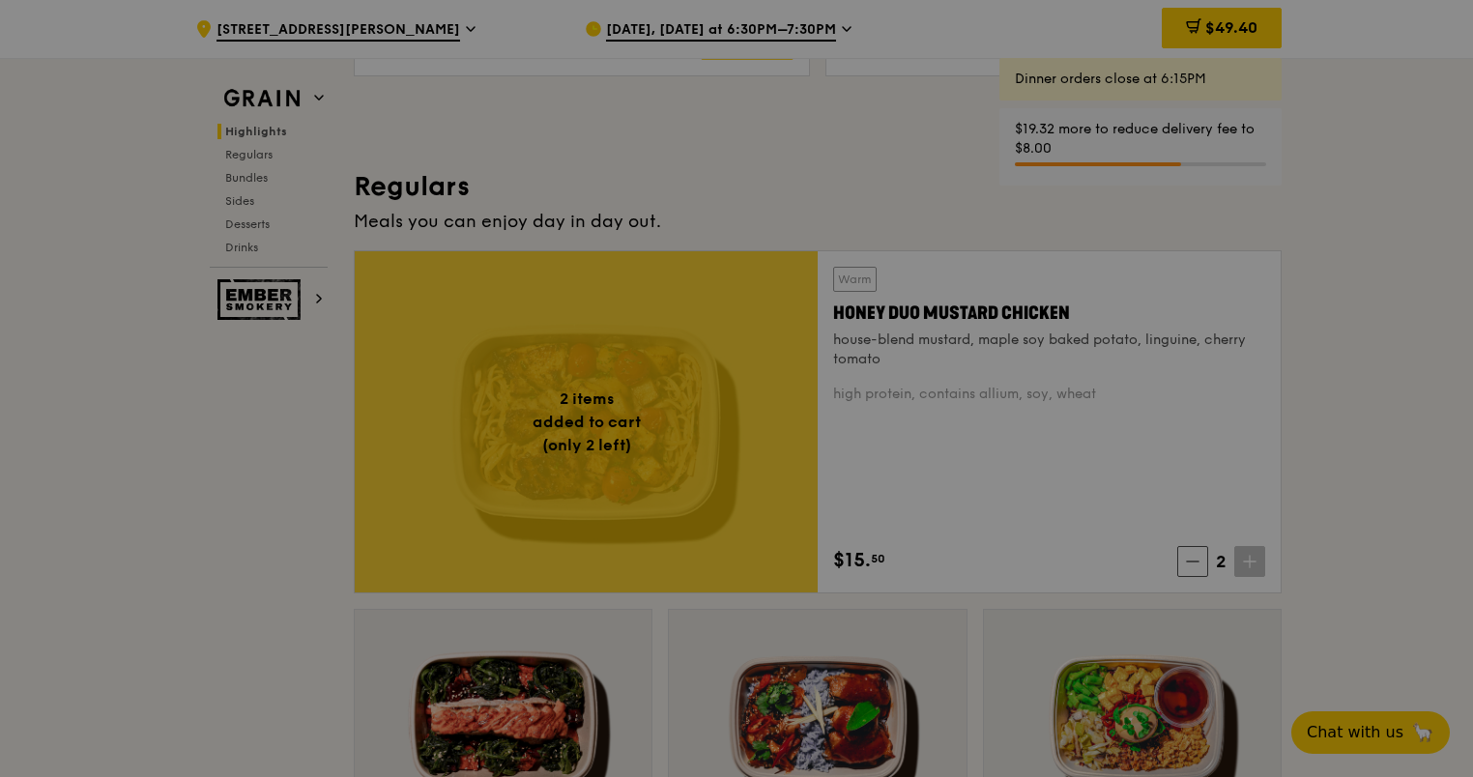
click at [1245, 565] on div at bounding box center [736, 388] width 1473 height 777
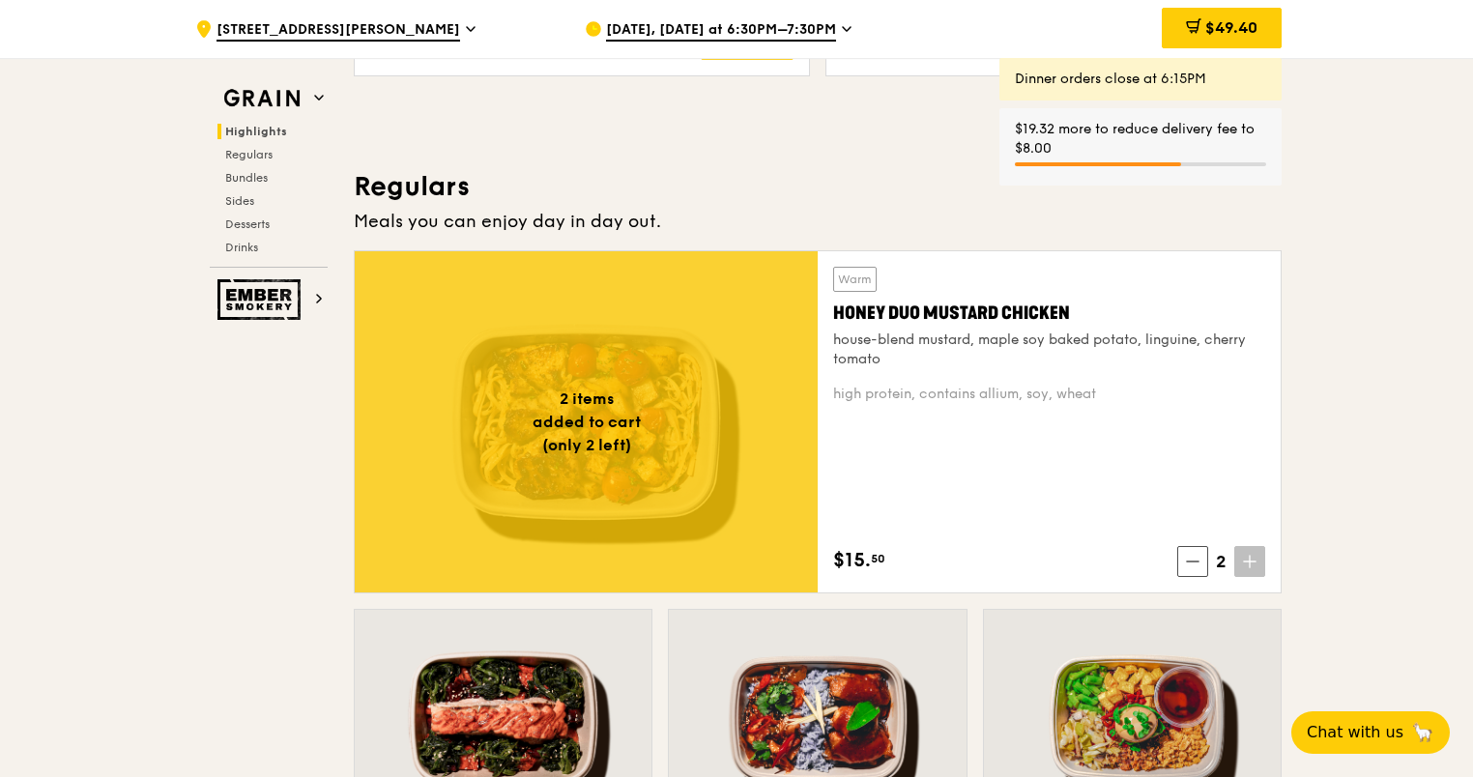
click at [1245, 565] on icon at bounding box center [1250, 562] width 14 height 14
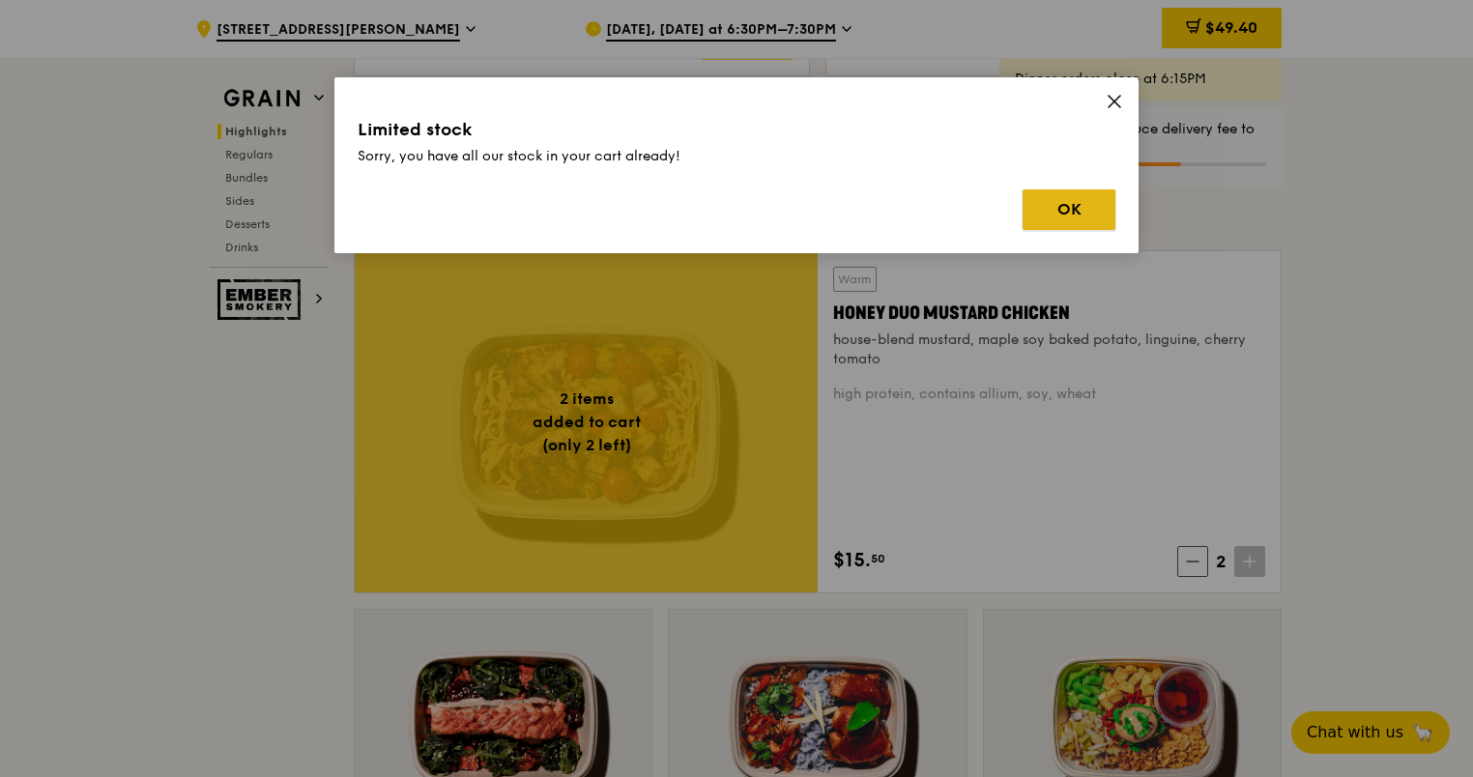
click at [1049, 215] on button "OK" at bounding box center [1069, 209] width 93 height 41
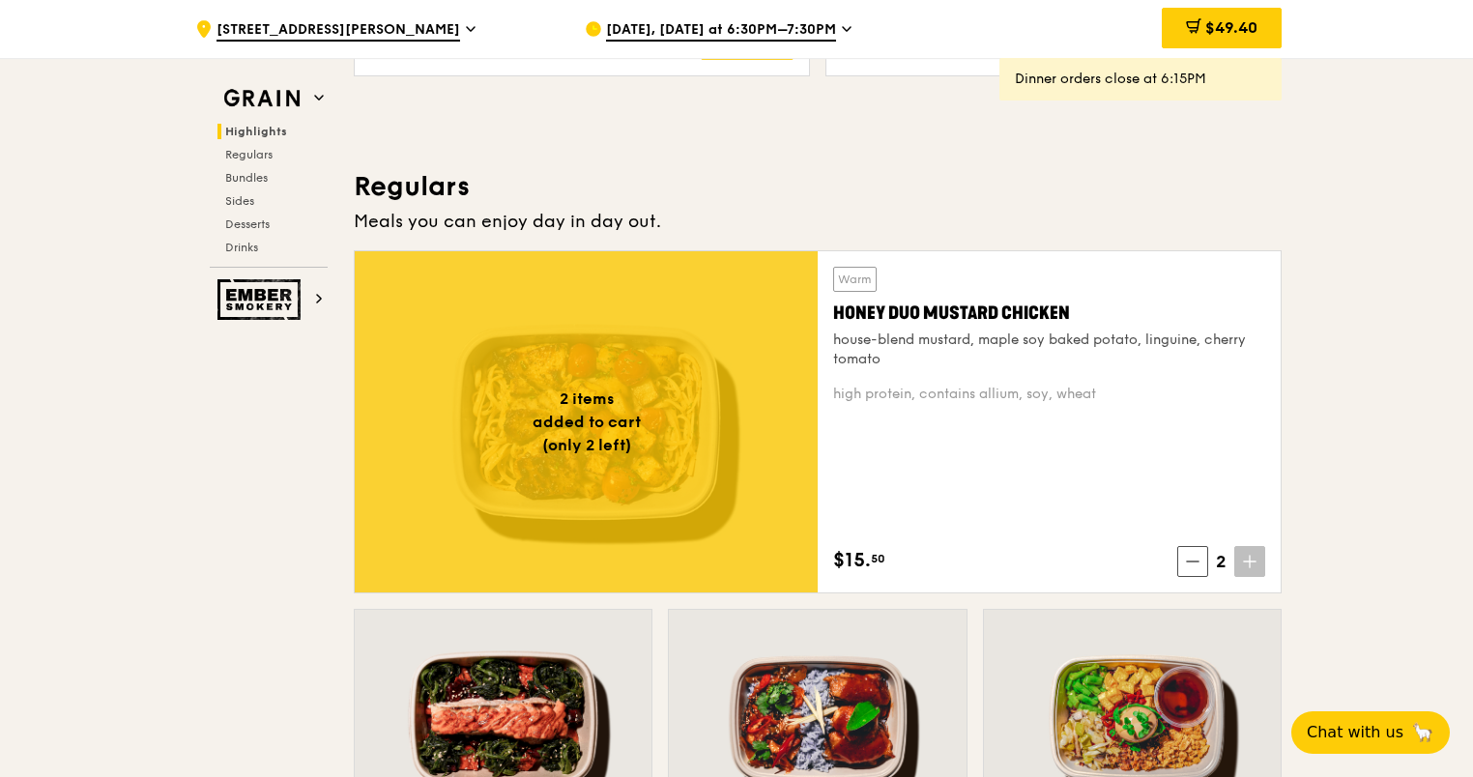
click at [1042, 521] on div "Warm Honey Duo Mustard Chicken house-blend mustard, maple soy baked potato, lin…" at bounding box center [1049, 422] width 432 height 310
click at [842, 30] on icon at bounding box center [847, 28] width 10 height 17
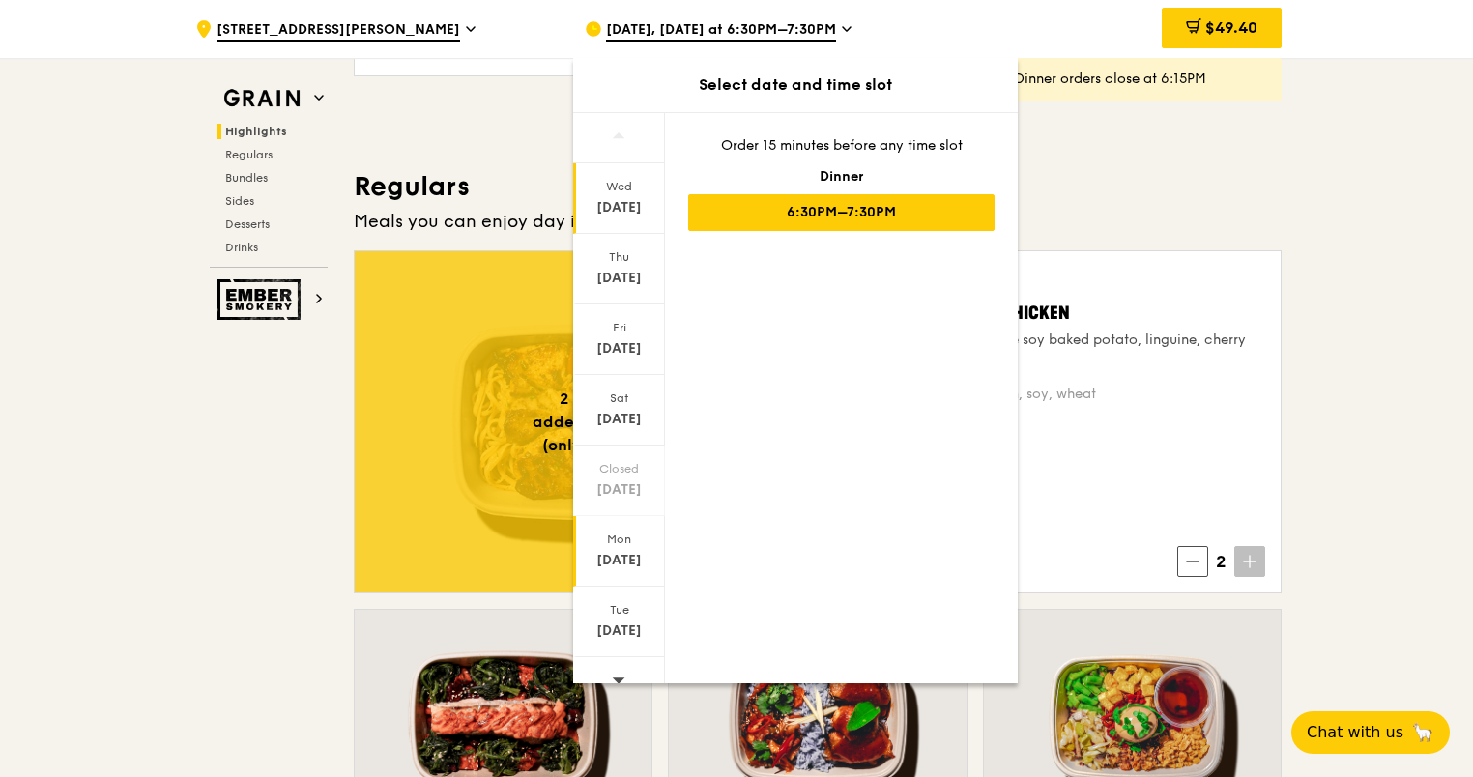
scroll to position [21, 0]
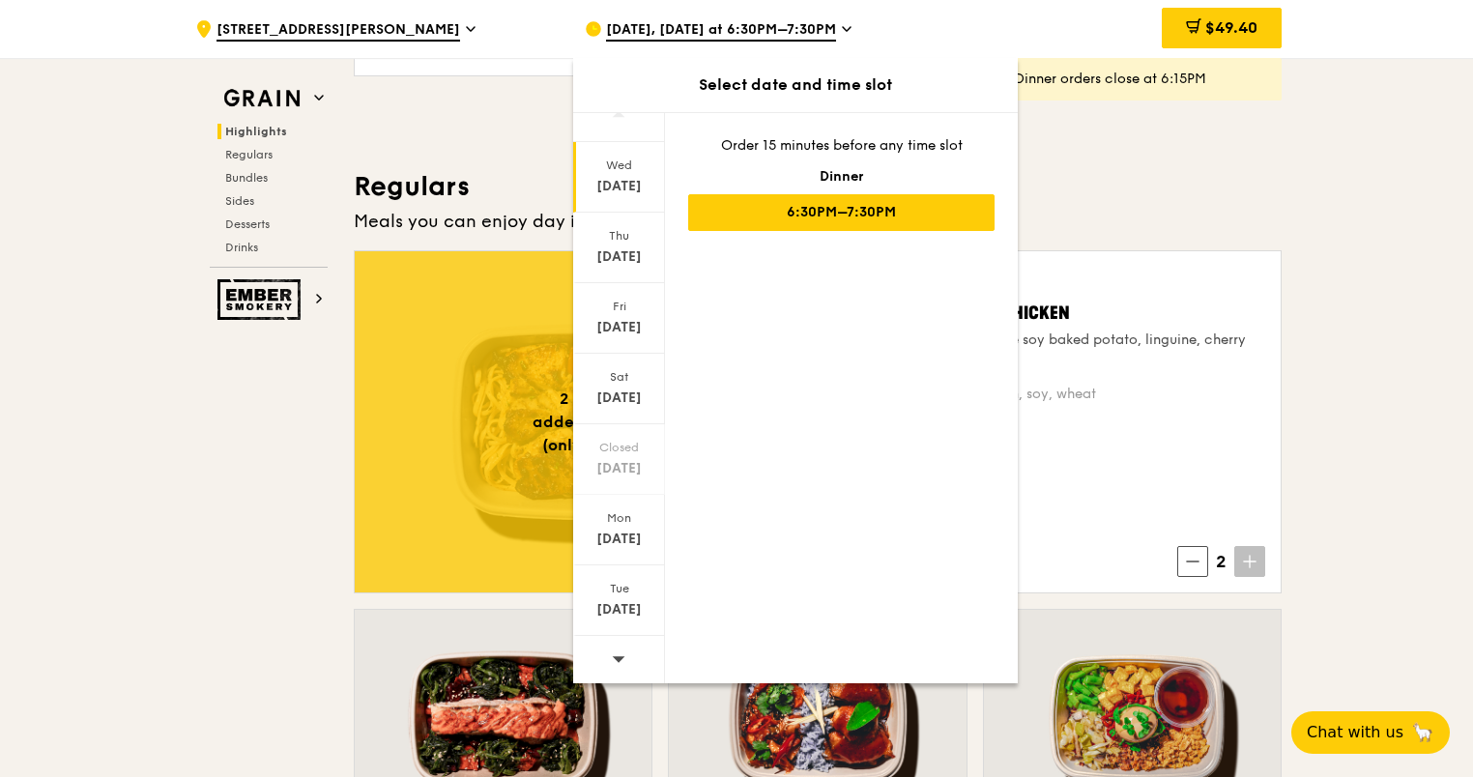
click at [620, 656] on icon at bounding box center [619, 659] width 13 height 6
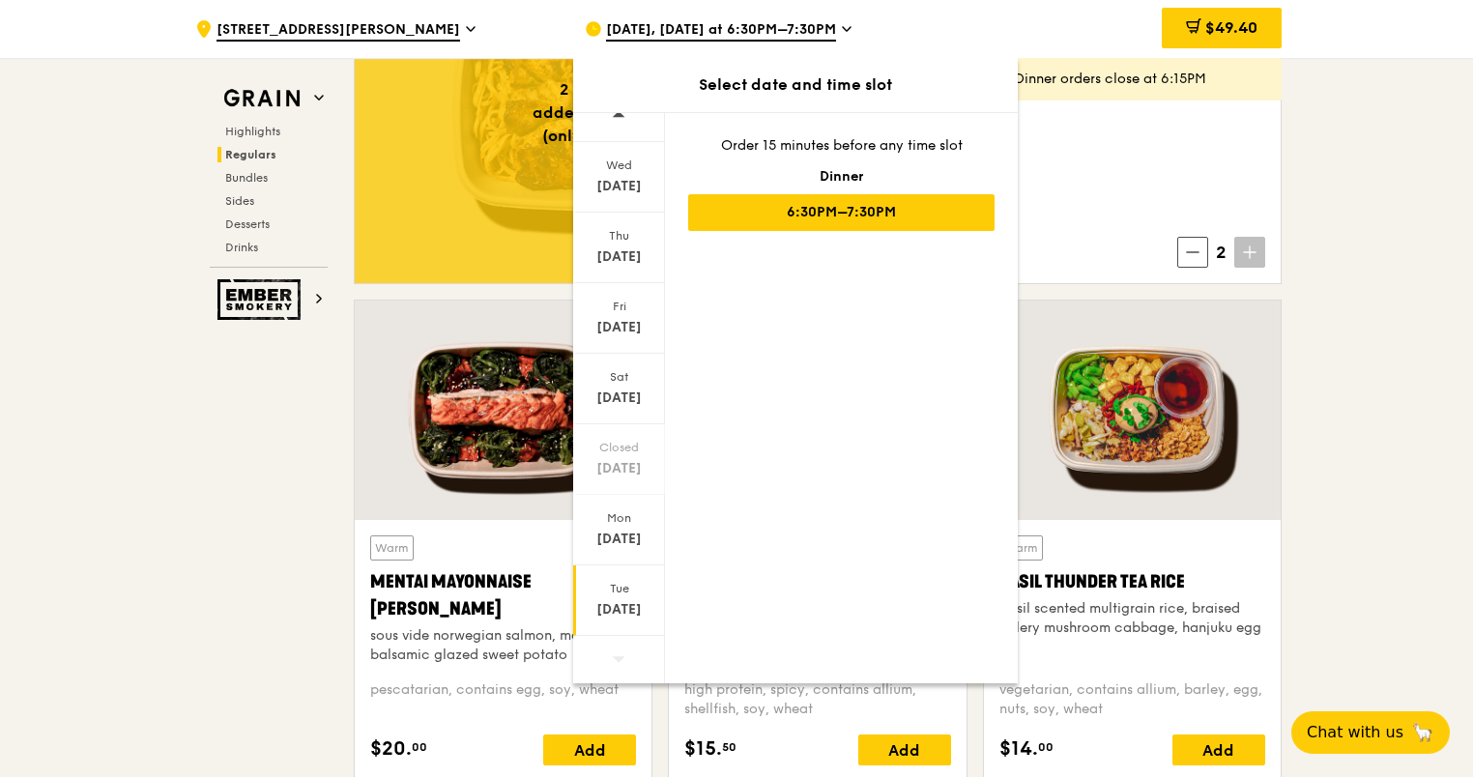
scroll to position [1643, 0]
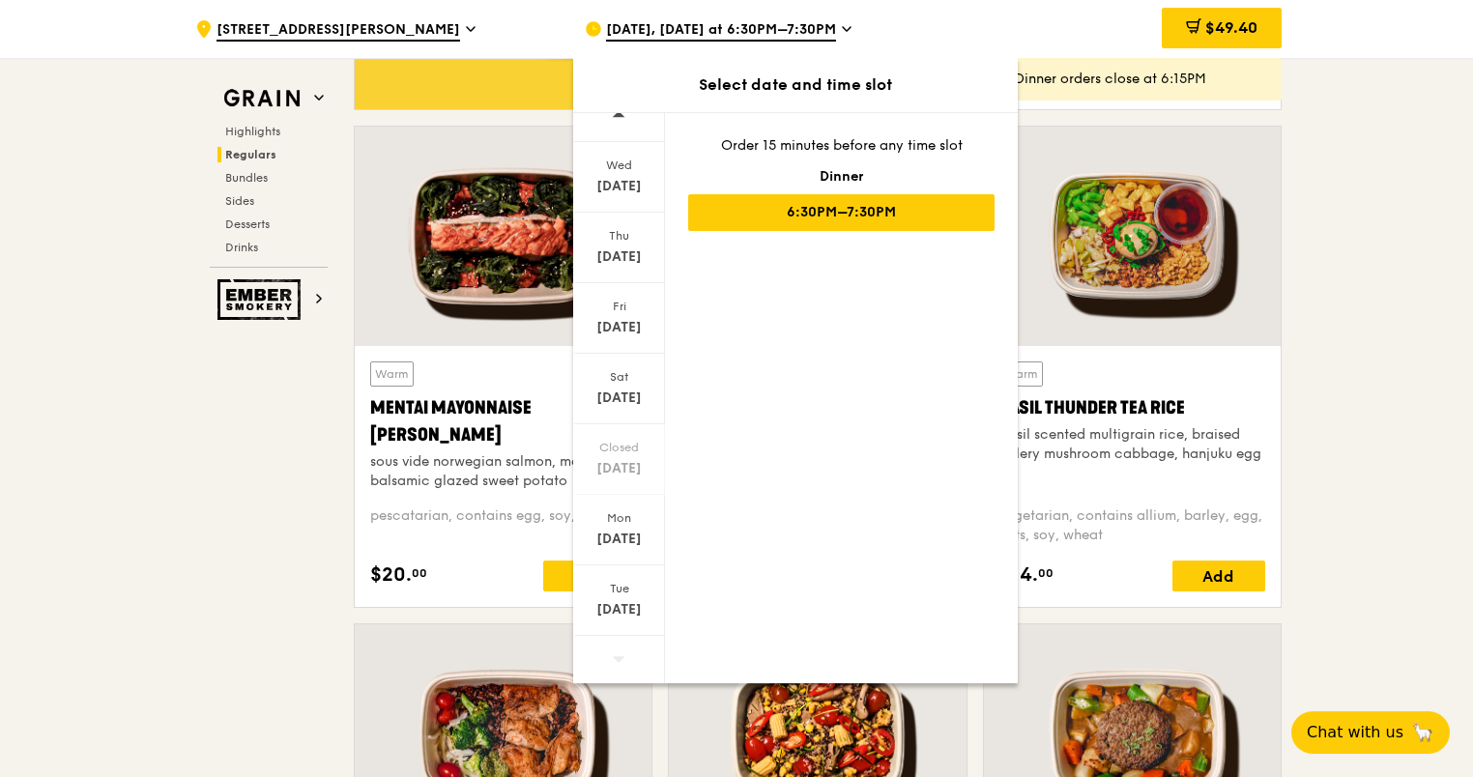
click at [799, 29] on span "Aug 13, Today at 6:30PM–7:30PM" at bounding box center [721, 30] width 230 height 21
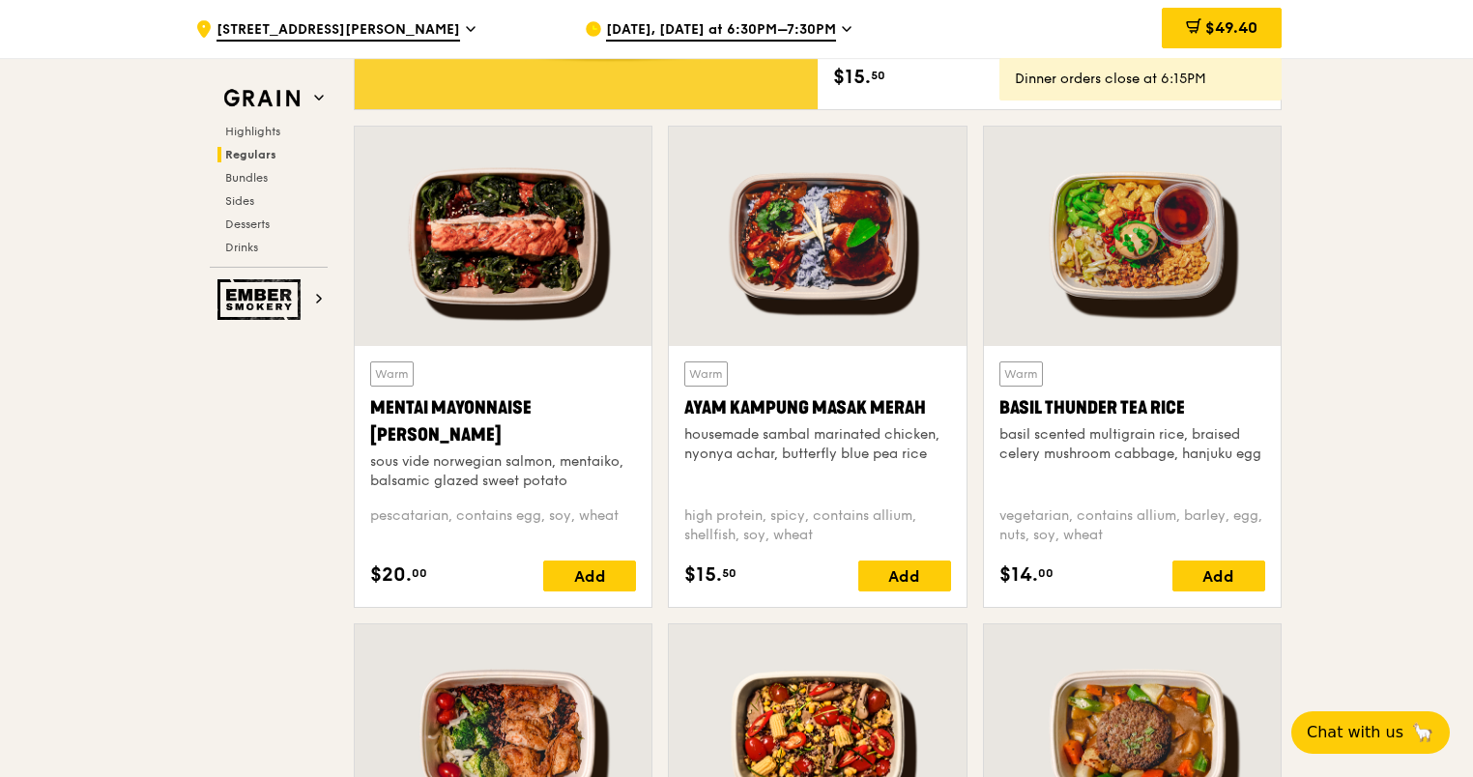
click at [842, 32] on icon at bounding box center [847, 28] width 10 height 17
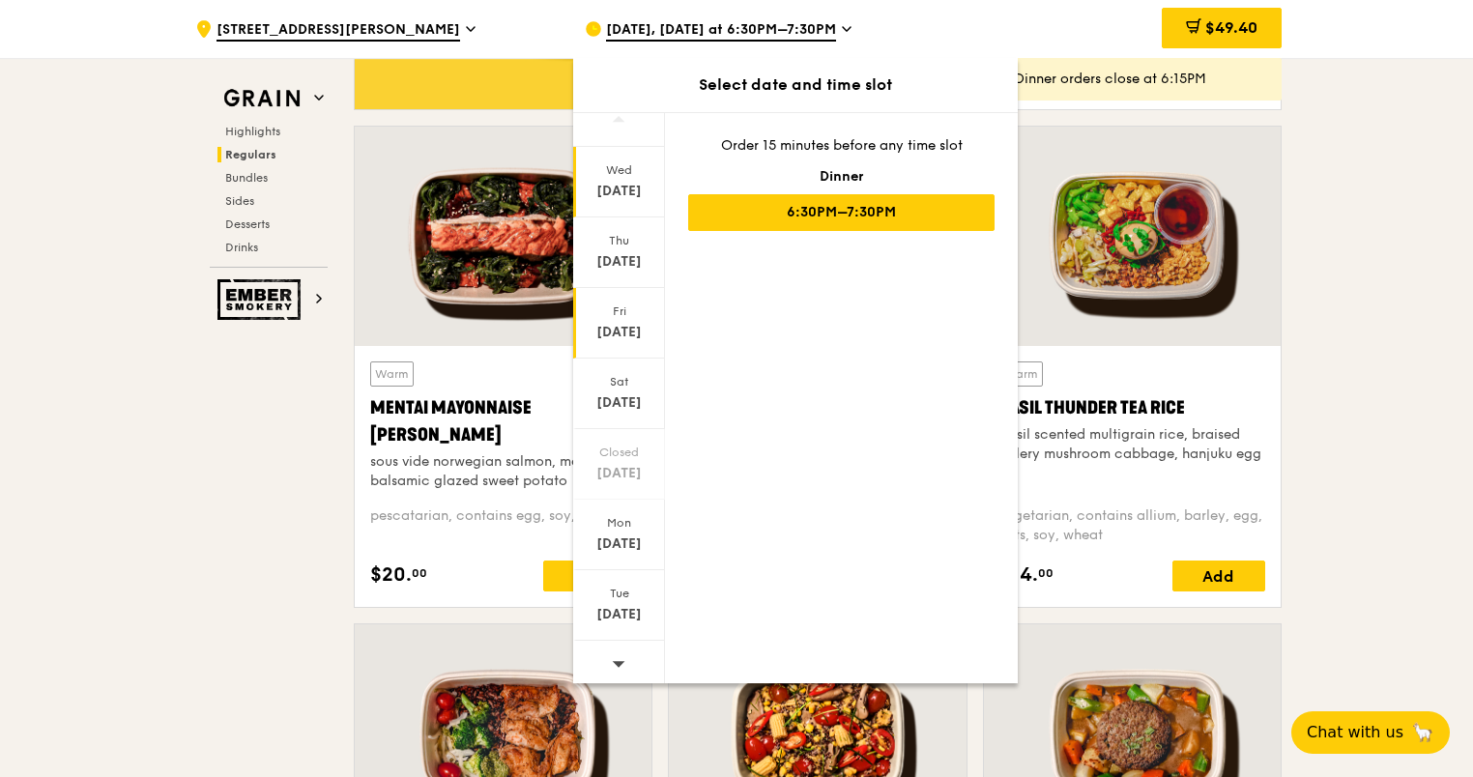
scroll to position [21, 0]
click at [612, 661] on icon at bounding box center [619, 658] width 14 height 14
click at [622, 607] on div "Aug 26" at bounding box center [619, 609] width 86 height 19
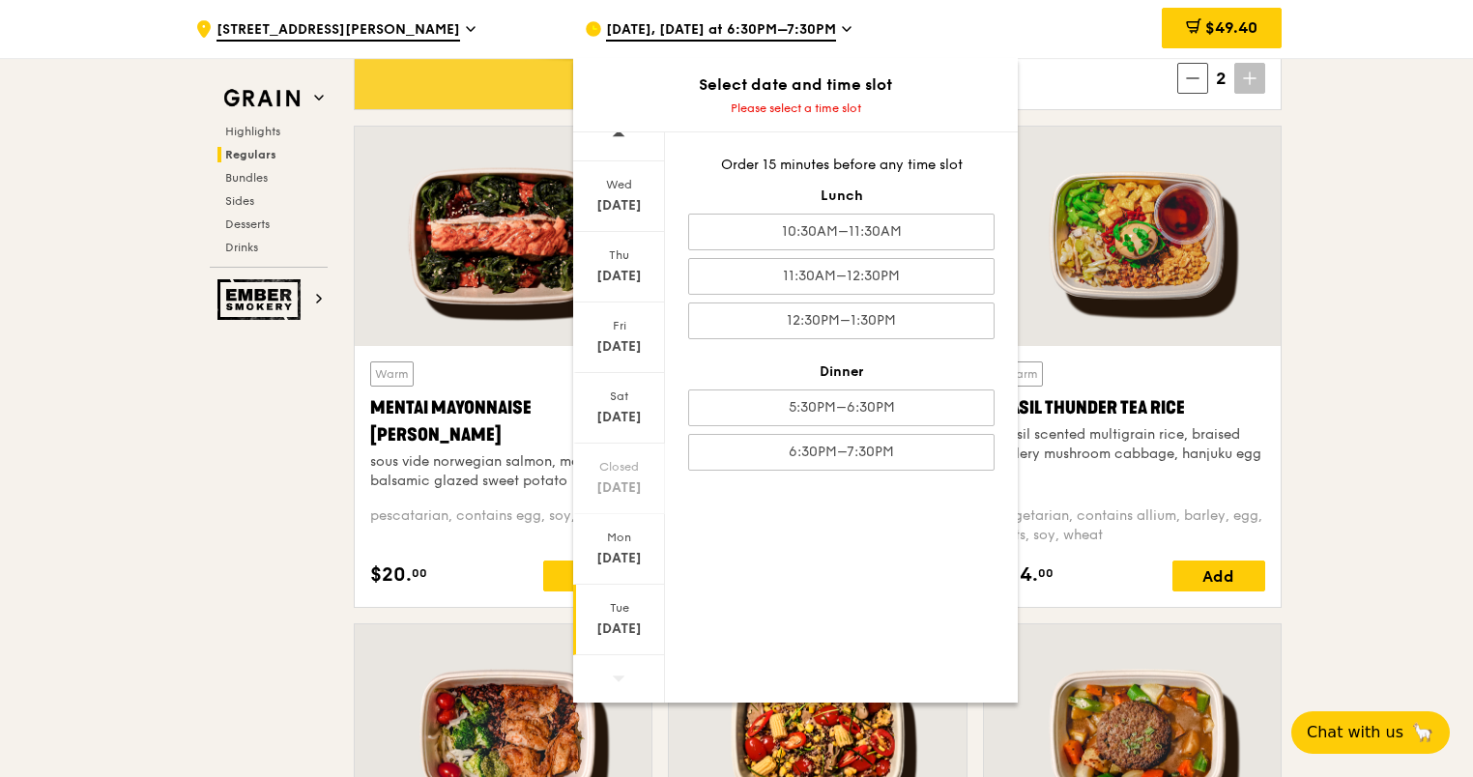
click at [612, 675] on icon at bounding box center [619, 678] width 14 height 14
click at [621, 626] on div "Aug 26" at bounding box center [619, 629] width 86 height 19
click at [618, 620] on div "Aug 26" at bounding box center [619, 629] width 86 height 19
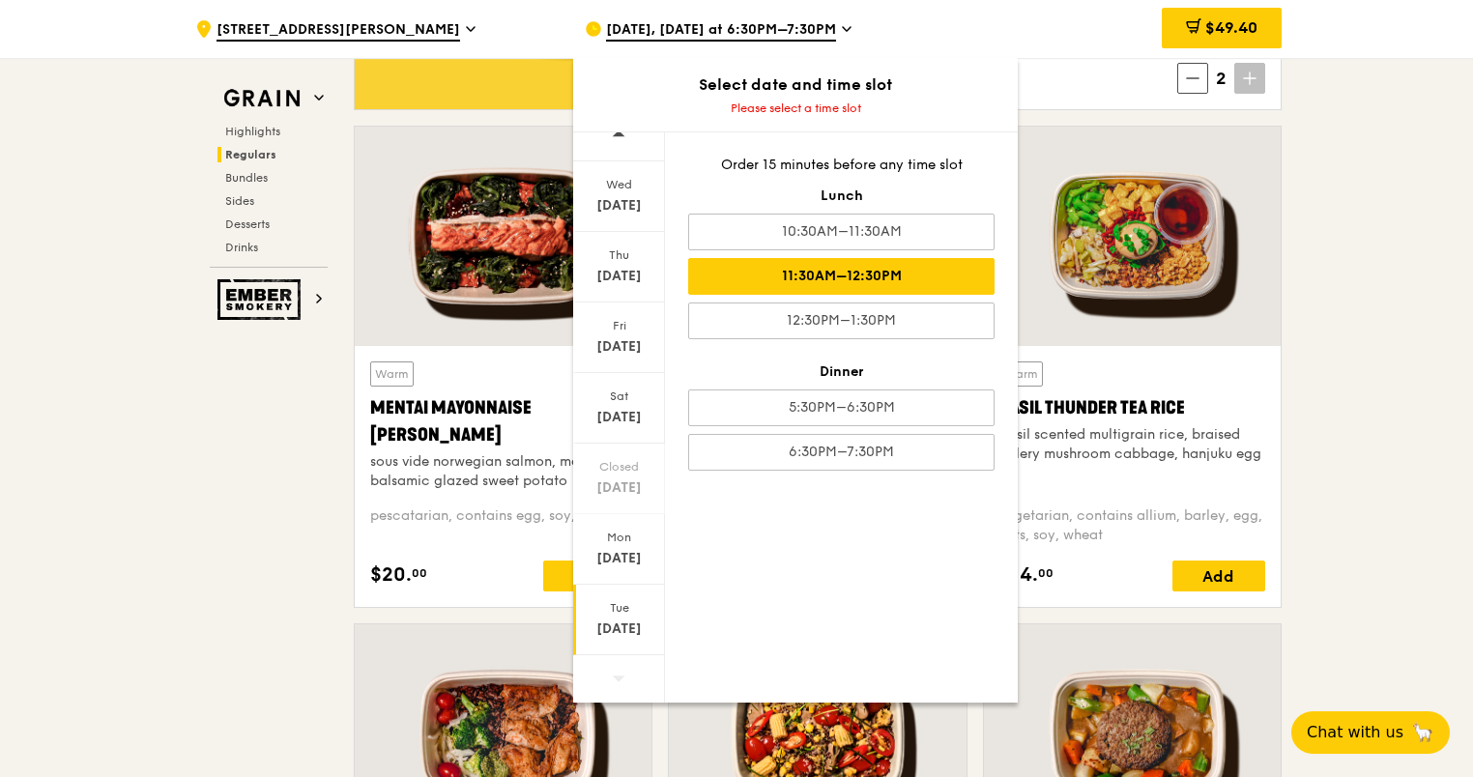
click at [804, 283] on div "11:30AM–12:30PM" at bounding box center [841, 276] width 306 height 37
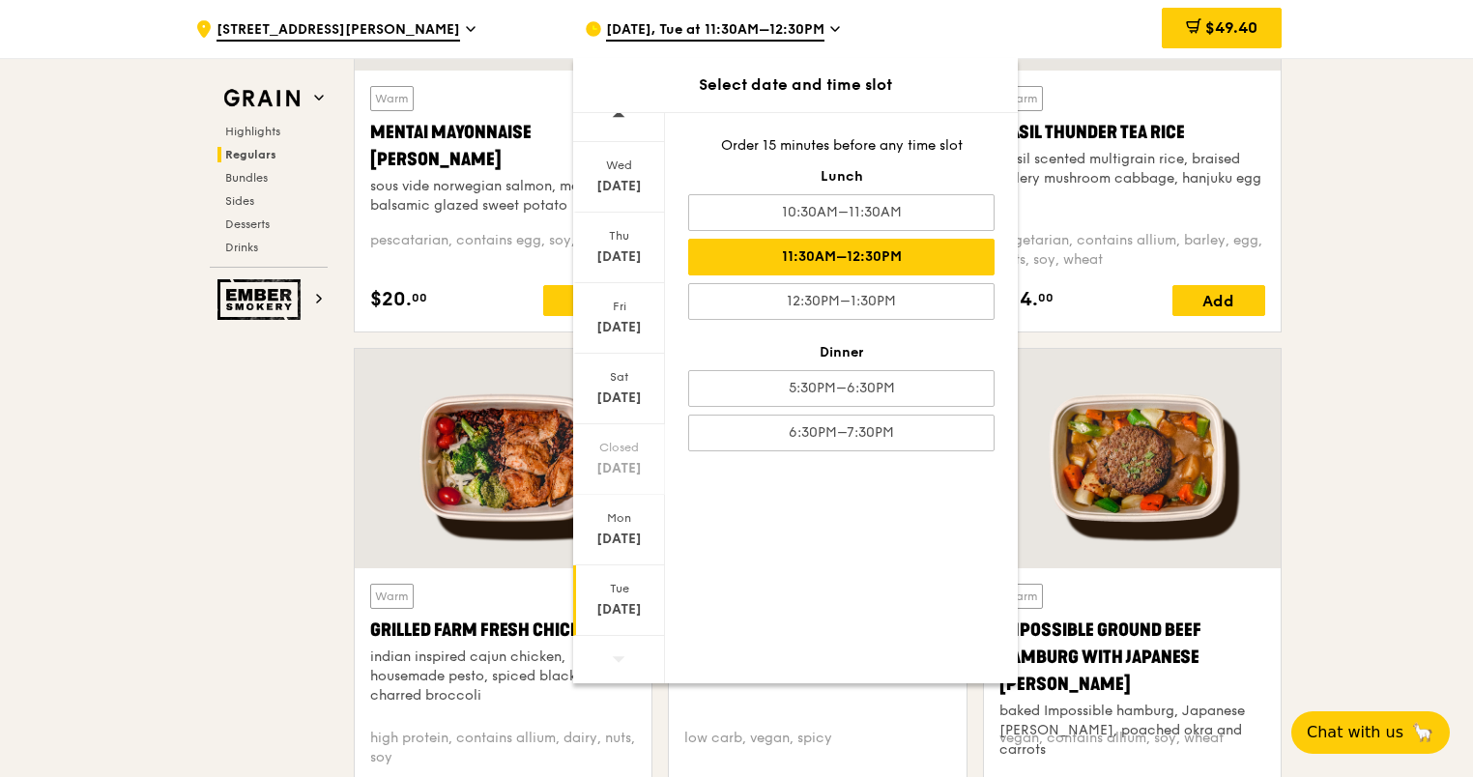
scroll to position [1952, 0]
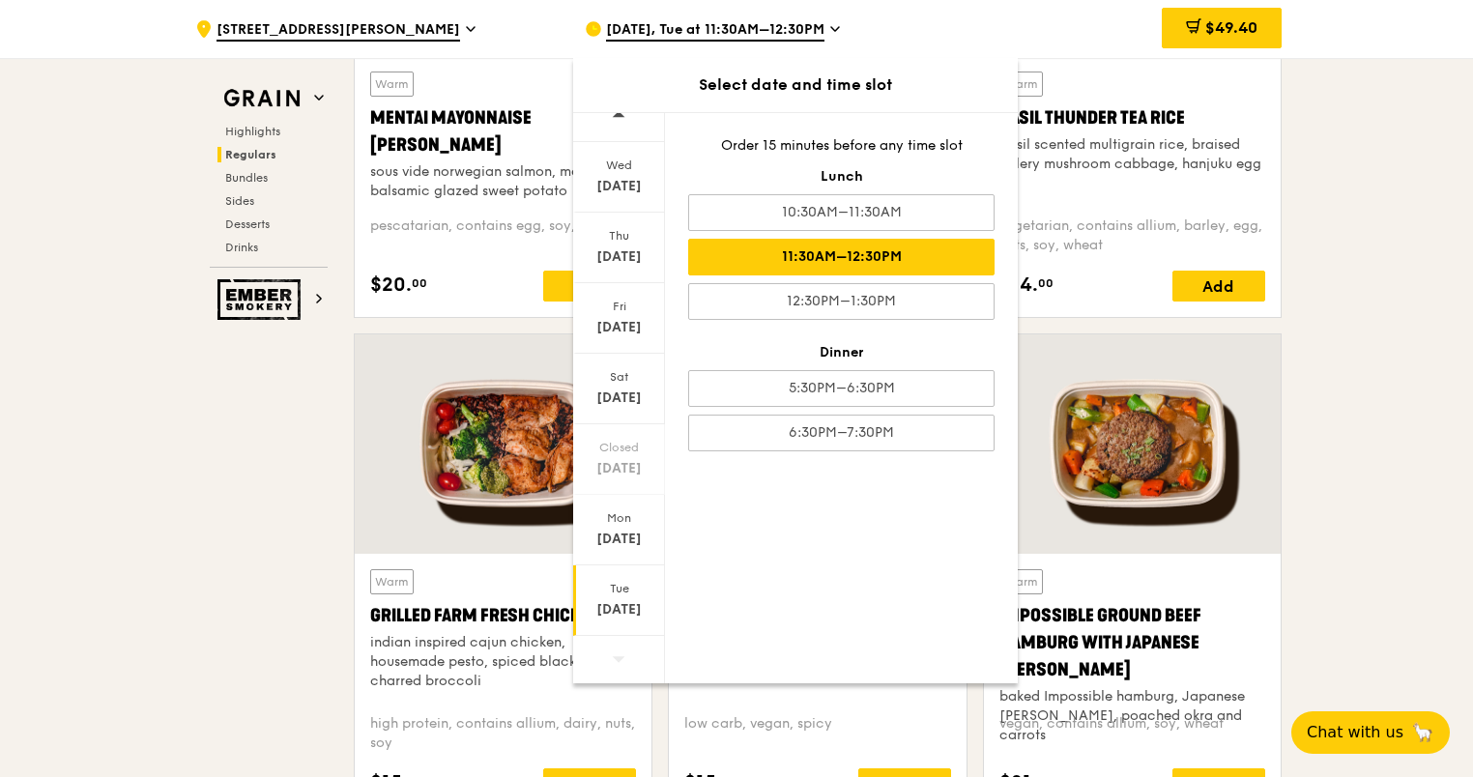
click at [494, 455] on div at bounding box center [503, 443] width 297 height 219
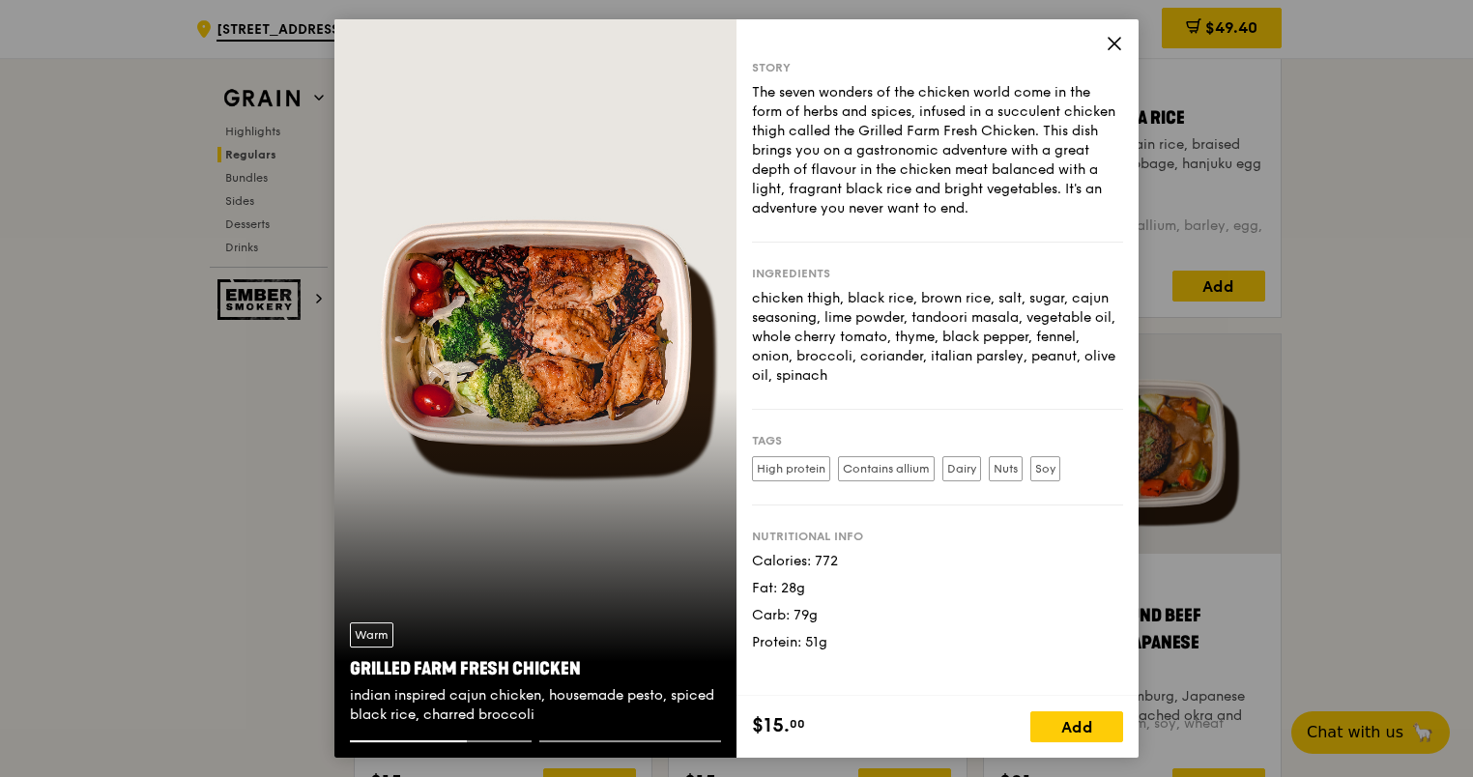
click at [1116, 43] on icon at bounding box center [1114, 43] width 17 height 17
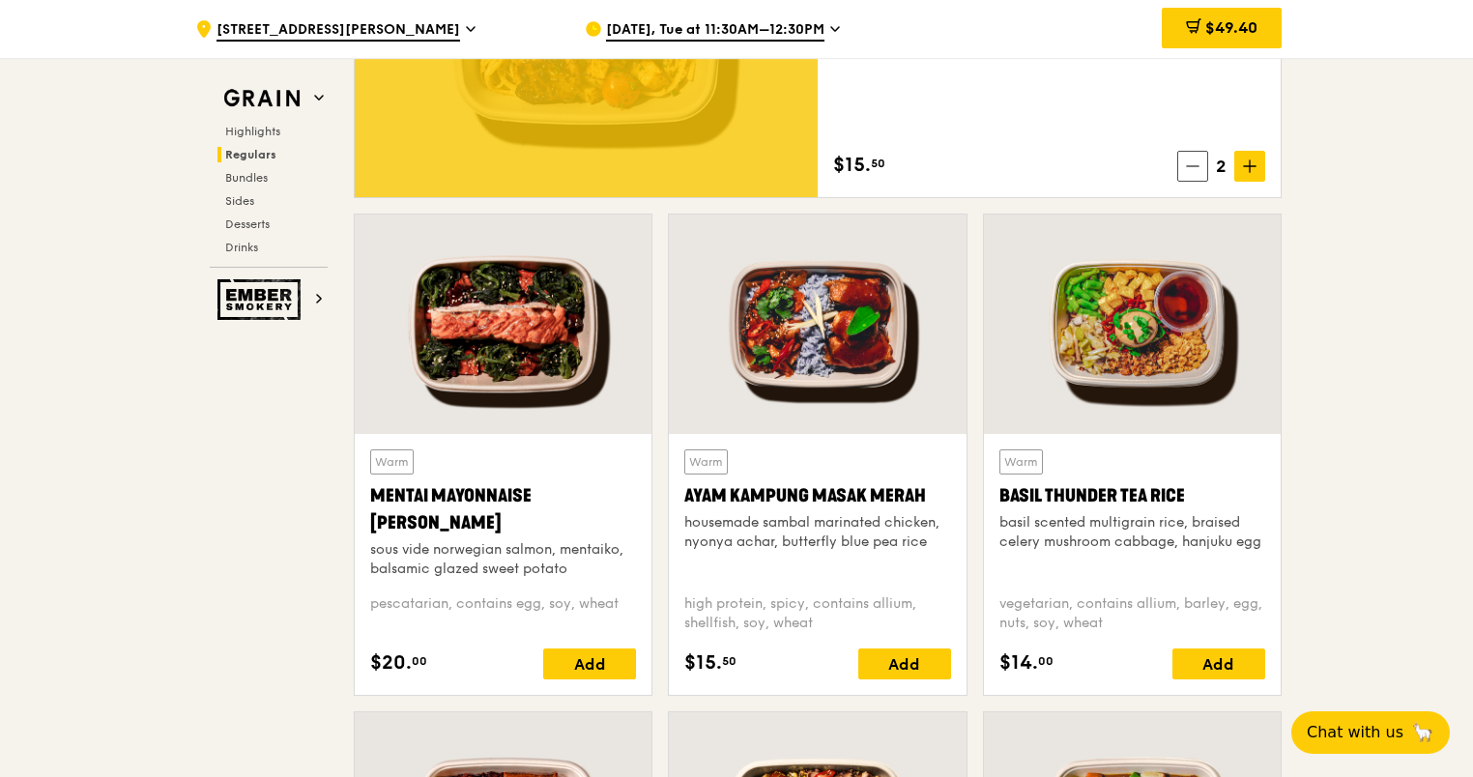
scroll to position [1566, 0]
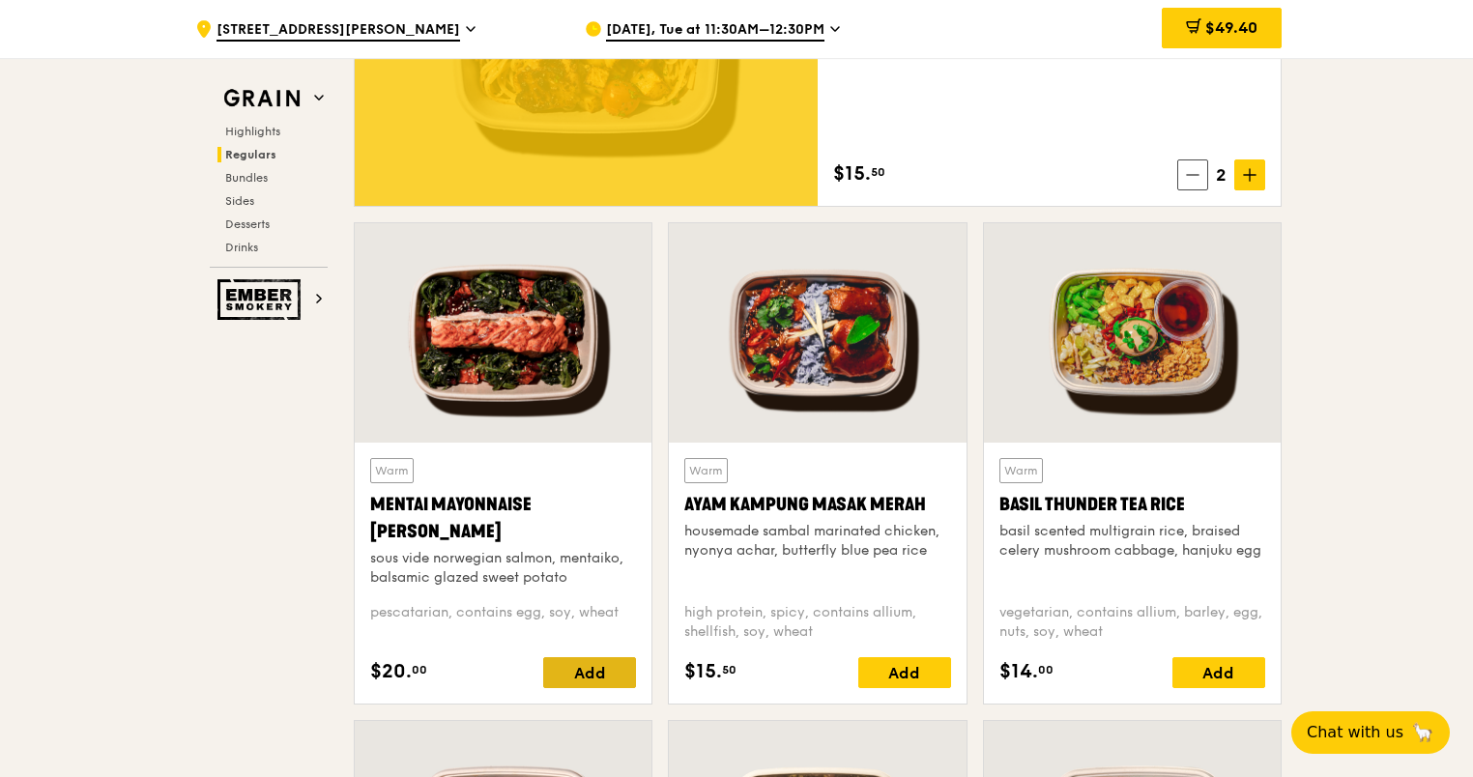
click at [568, 675] on div "Add" at bounding box center [589, 672] width 93 height 31
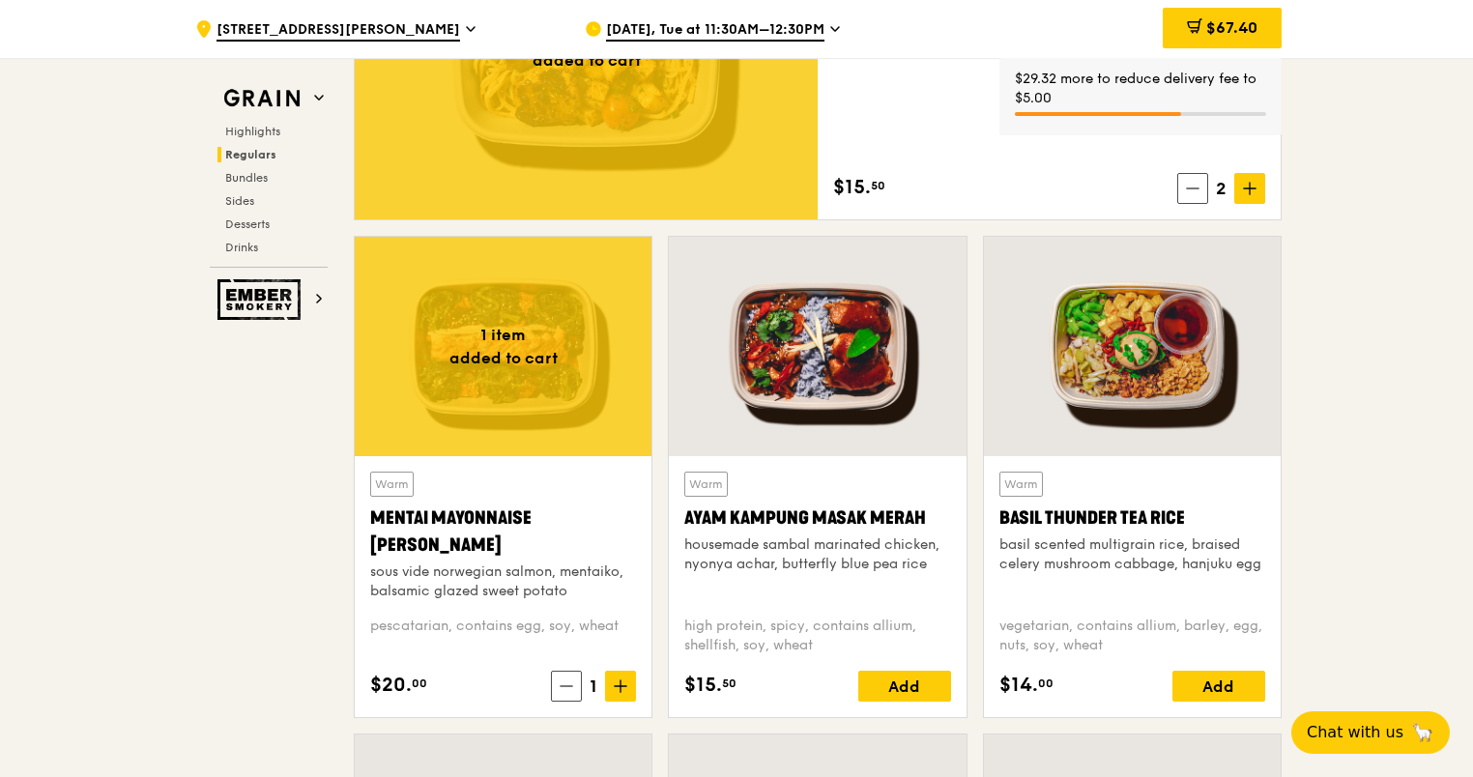
scroll to position [1372, 0]
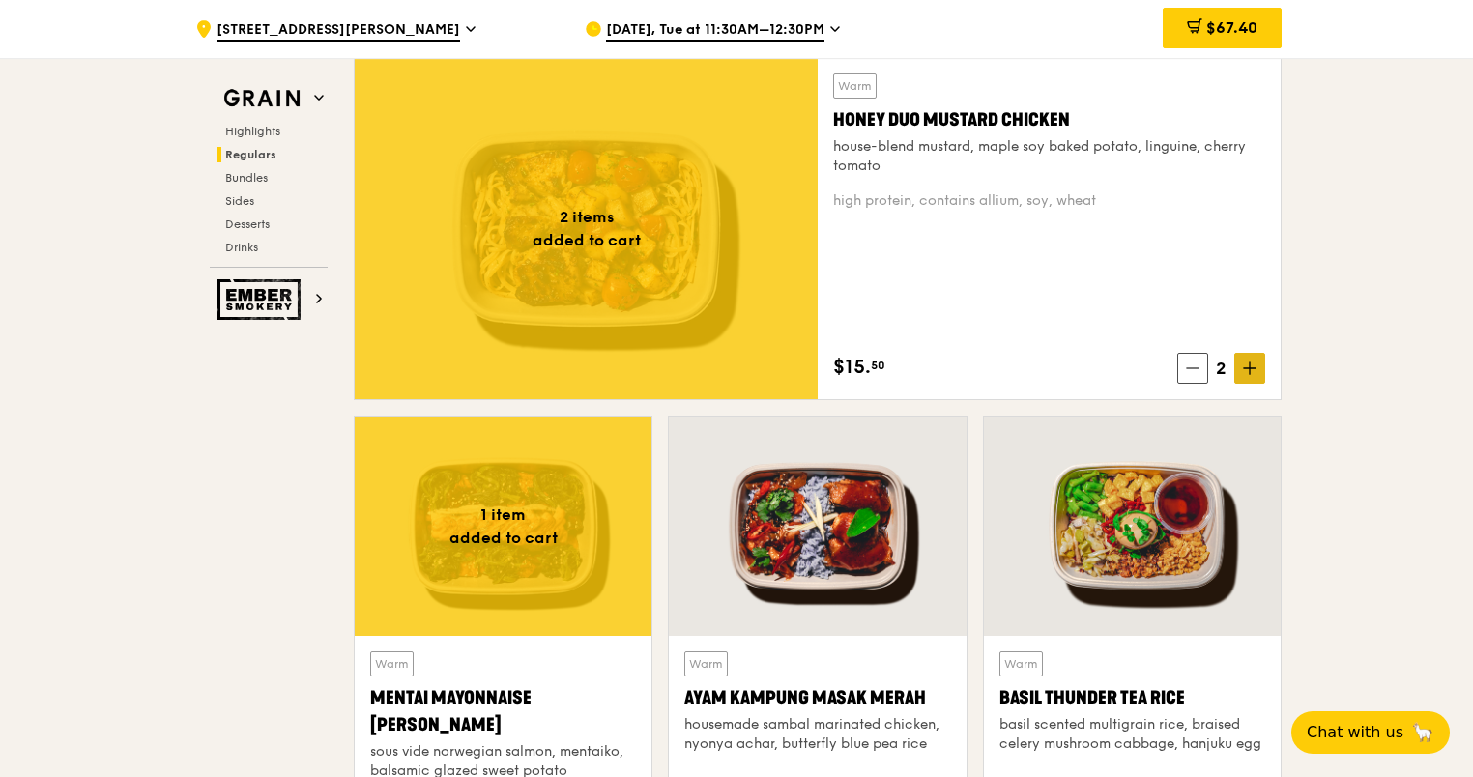
click at [1251, 362] on icon at bounding box center [1250, 368] width 14 height 14
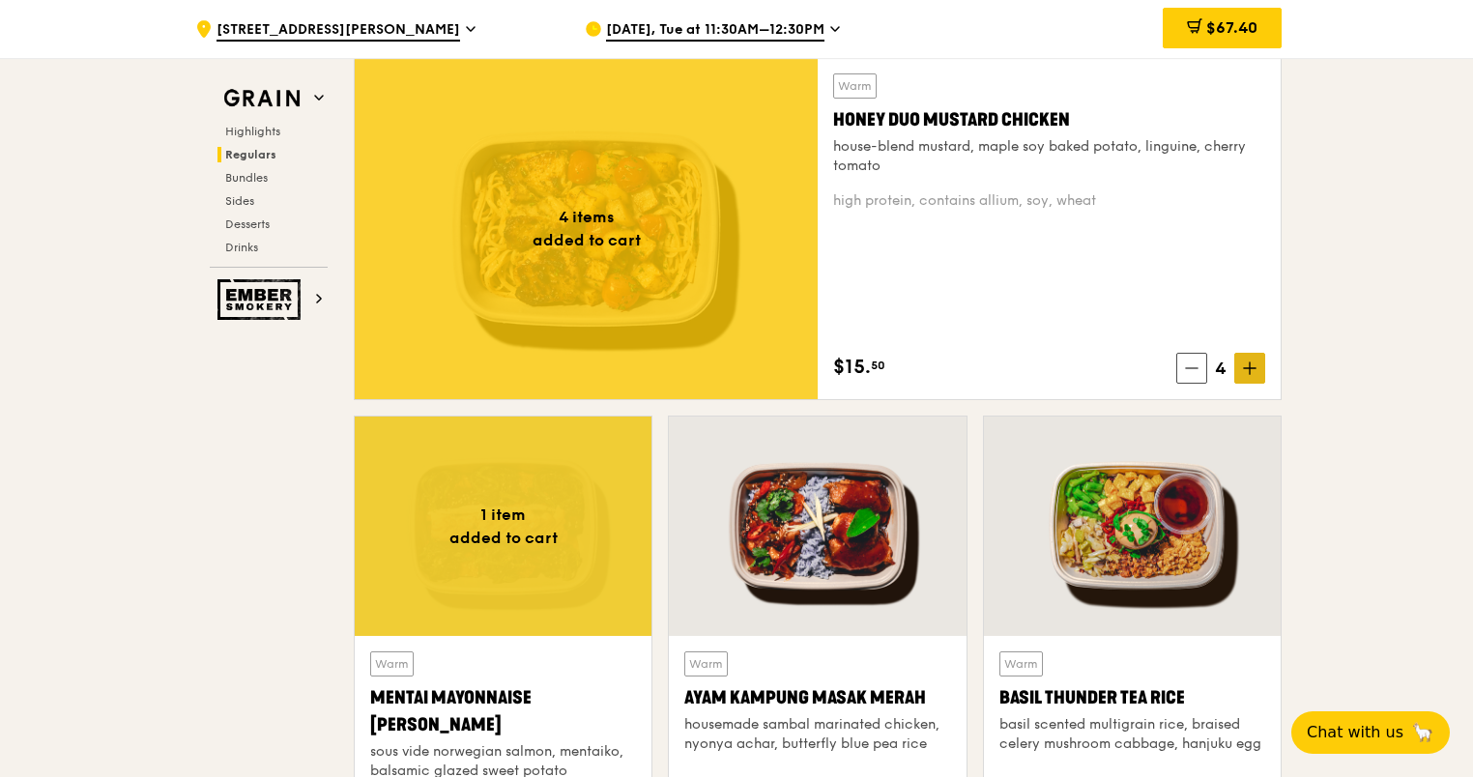
click at [1251, 362] on icon at bounding box center [1250, 368] width 14 height 14
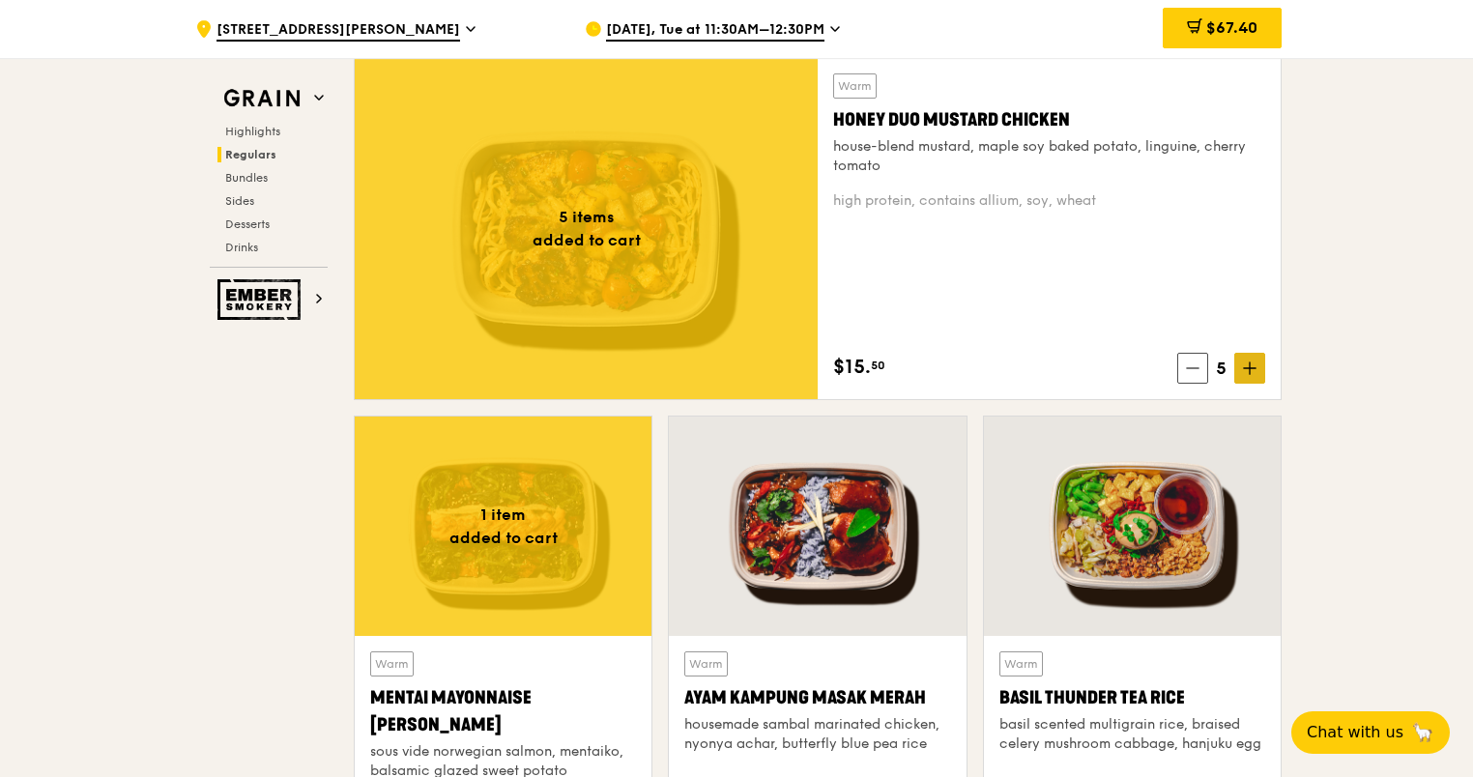
click at [1251, 362] on icon at bounding box center [1250, 368] width 14 height 14
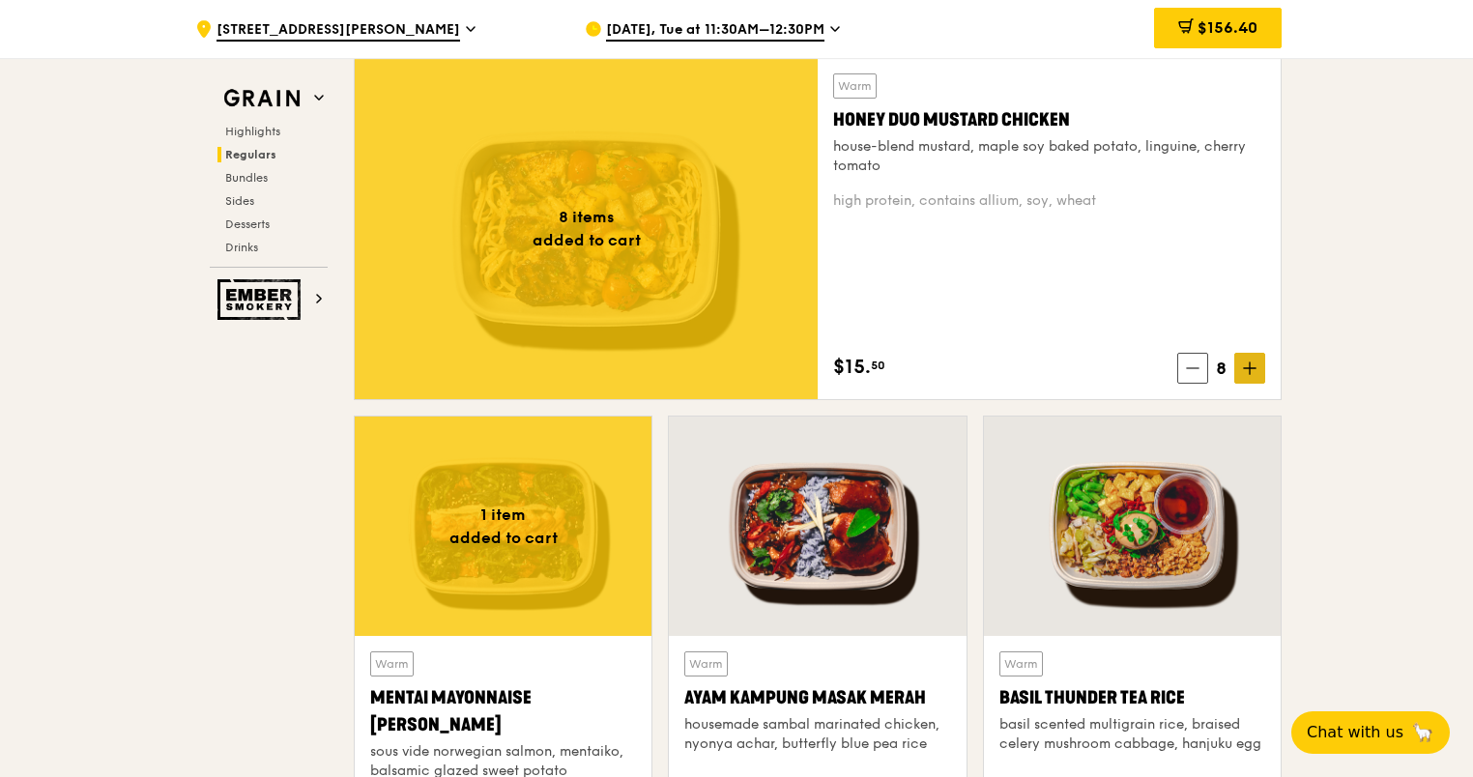
click at [1247, 369] on icon at bounding box center [1250, 368] width 14 height 14
drag, startPoint x: 1247, startPoint y: 369, endPoint x: 1241, endPoint y: 361, distance: 10.5
click at [1241, 361] on span at bounding box center [1249, 368] width 31 height 31
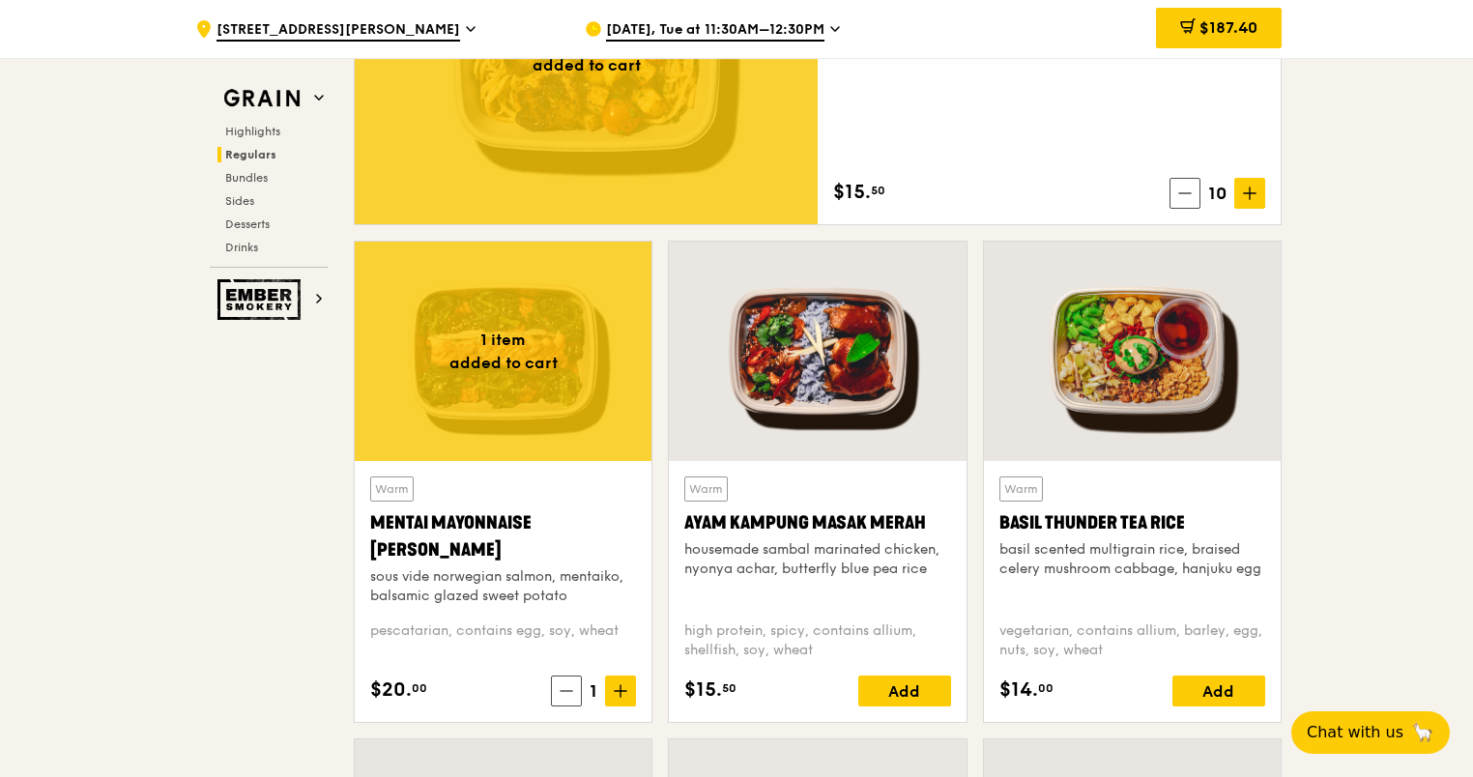
scroll to position [1566, 0]
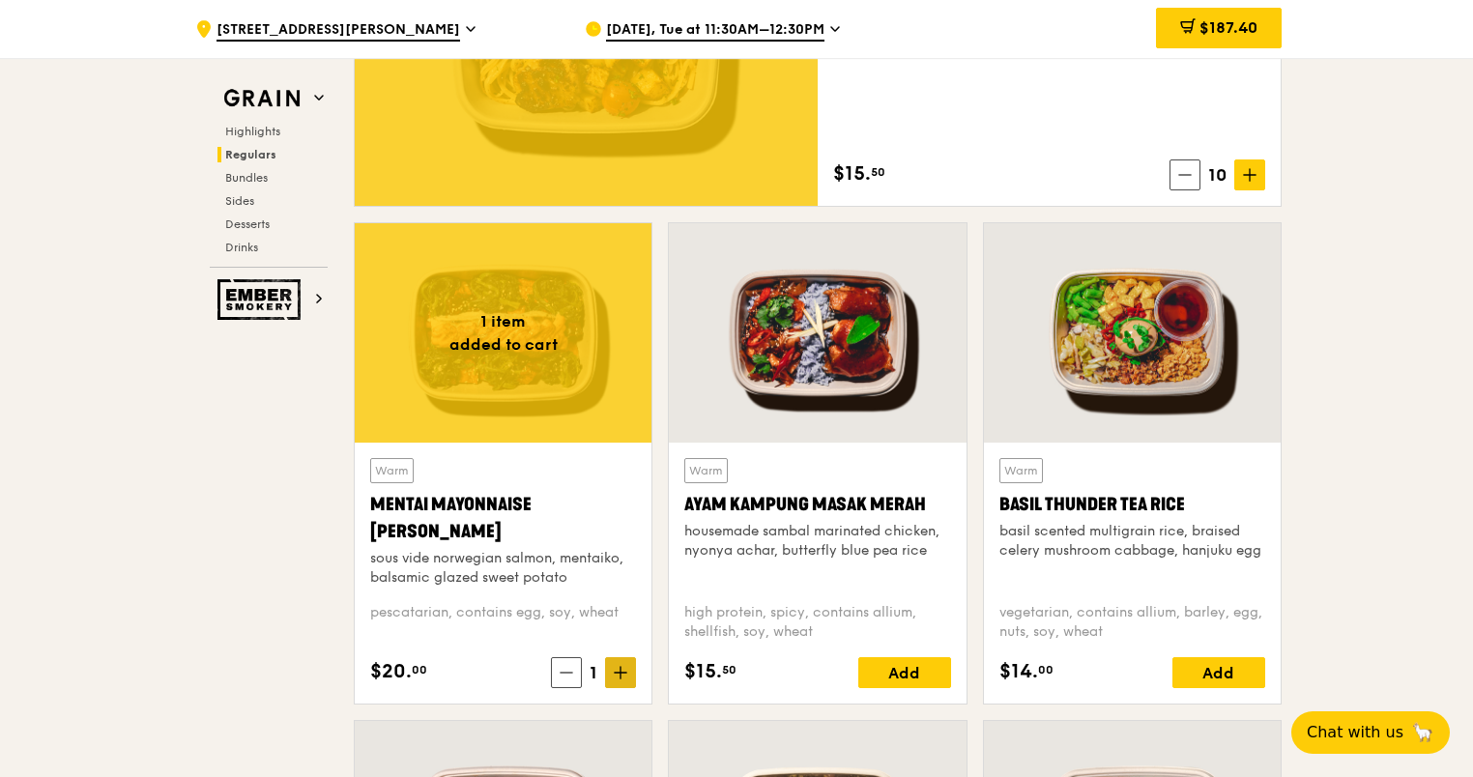
click at [614, 672] on icon at bounding box center [621, 673] width 14 height 14
click at [621, 669] on icon at bounding box center [621, 673] width 0 height 12
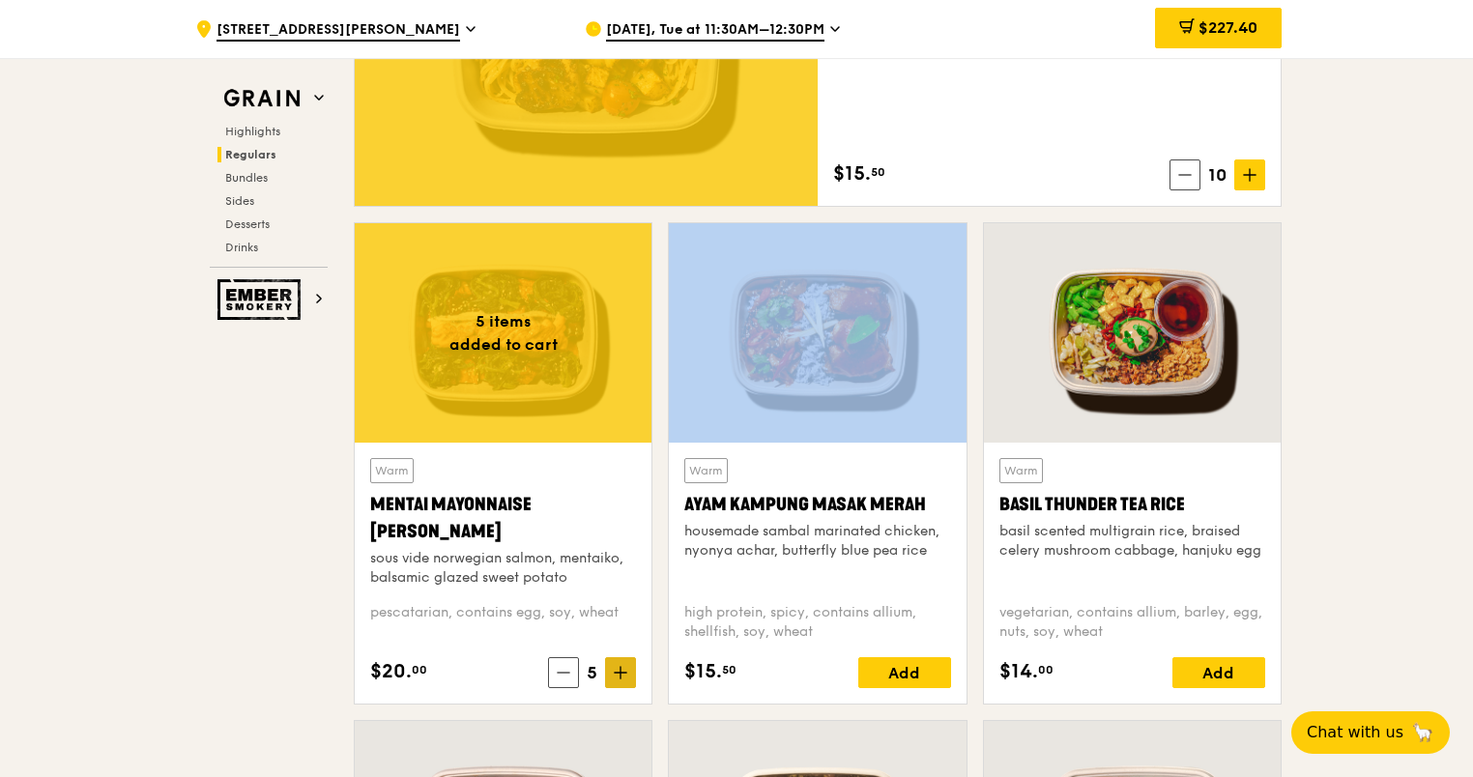
click at [621, 669] on icon at bounding box center [621, 673] width 14 height 14
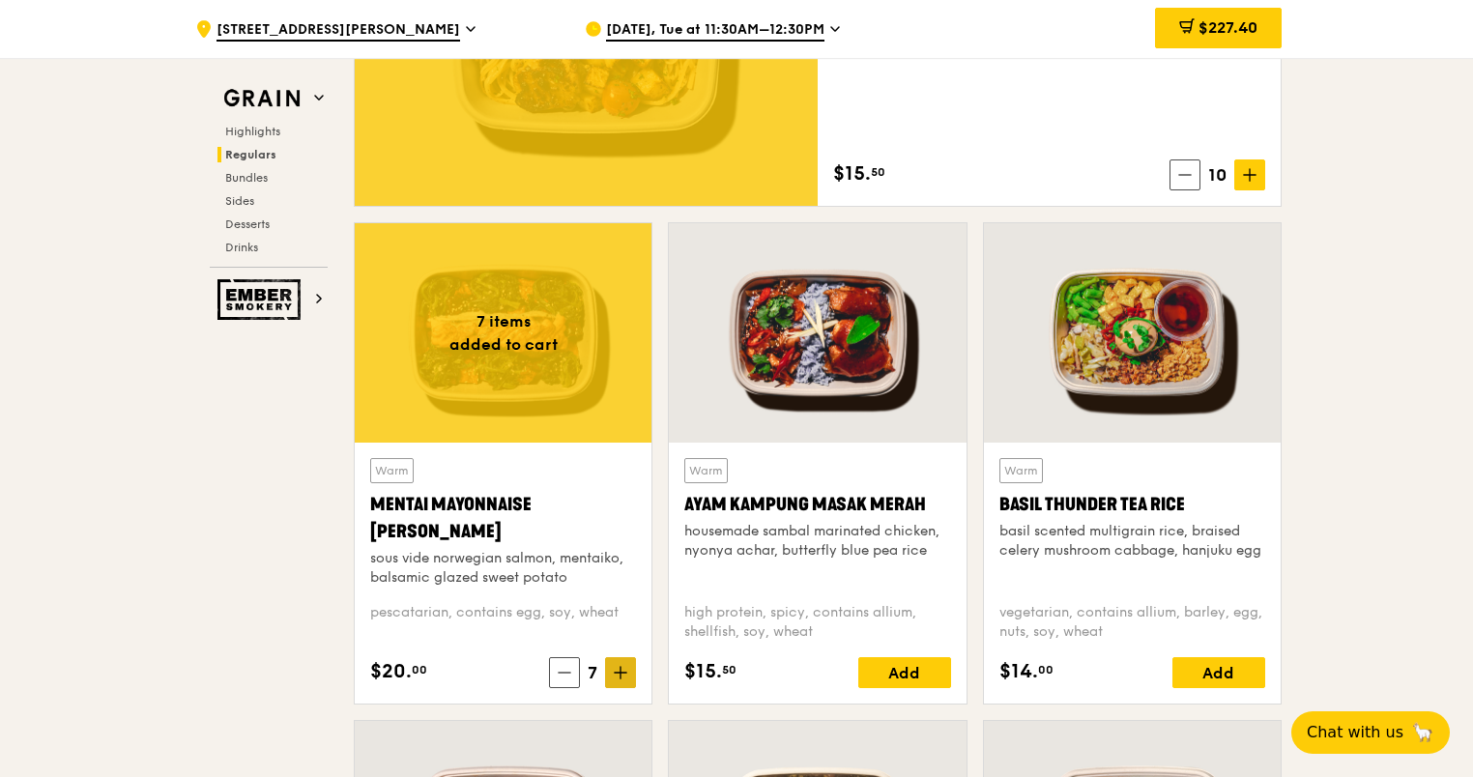
click at [621, 669] on icon at bounding box center [621, 673] width 14 height 14
click at [621, 669] on icon at bounding box center [621, 673] width 0 height 12
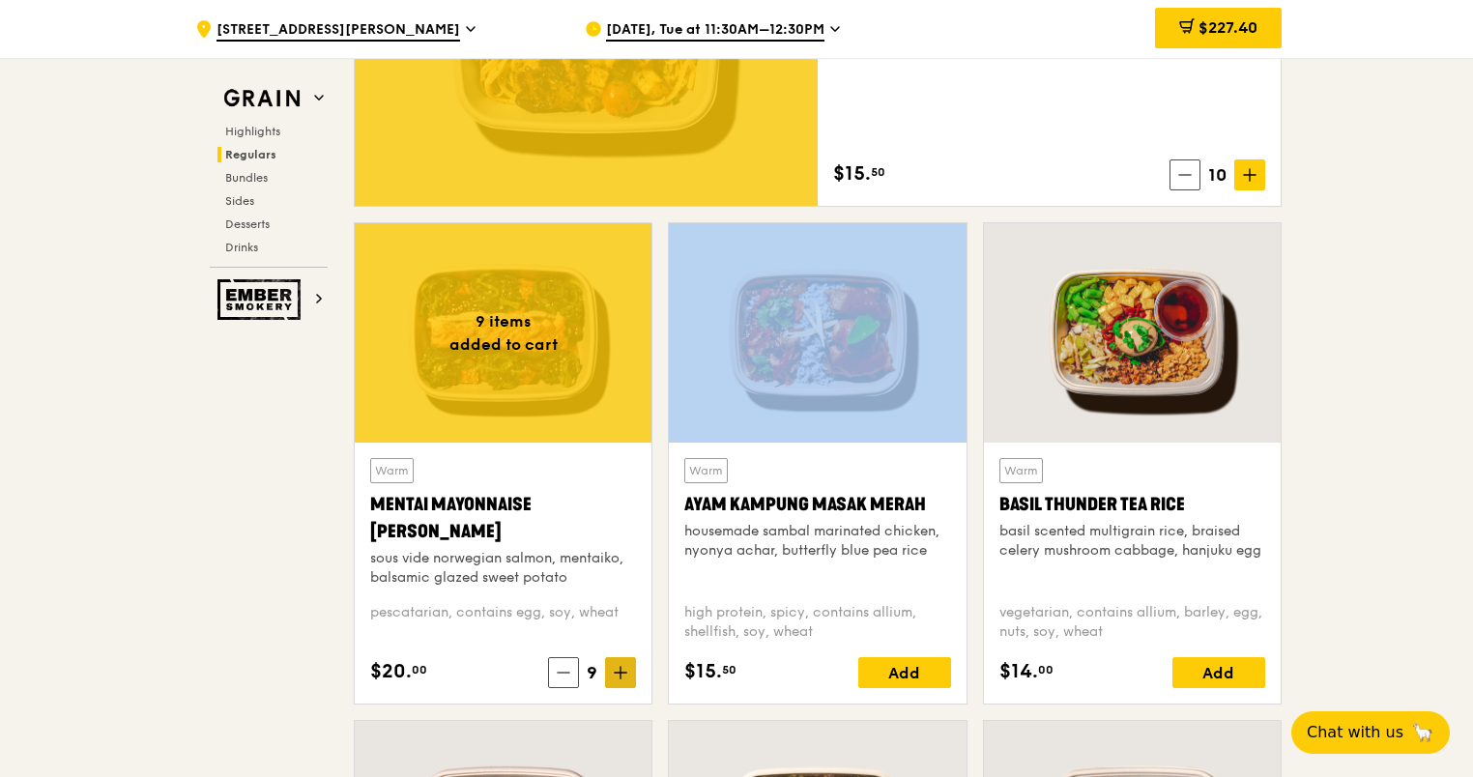
click at [621, 669] on icon at bounding box center [621, 673] width 14 height 14
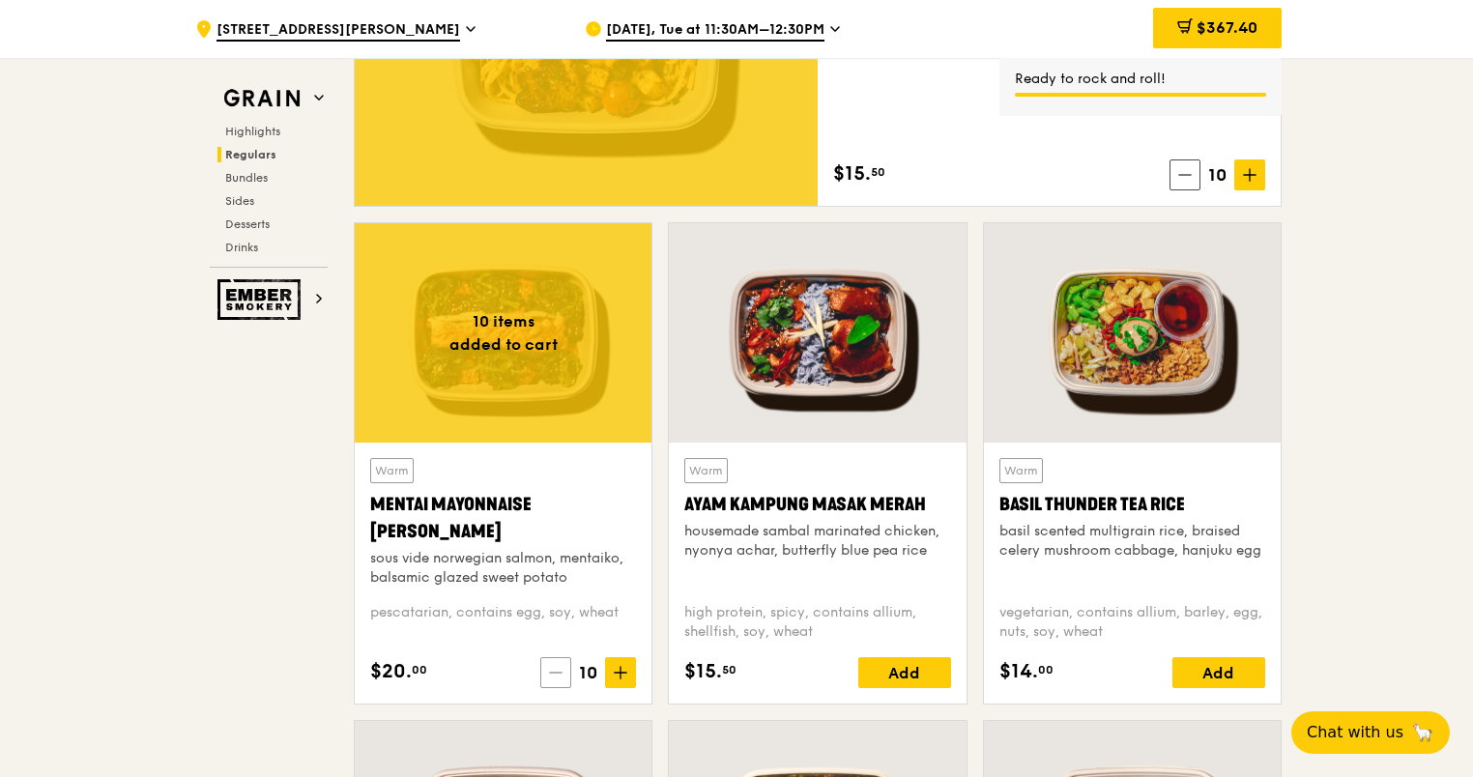
drag, startPoint x: 621, startPoint y: 669, endPoint x: 553, endPoint y: 664, distance: 67.8
click at [553, 664] on span at bounding box center [555, 672] width 31 height 31
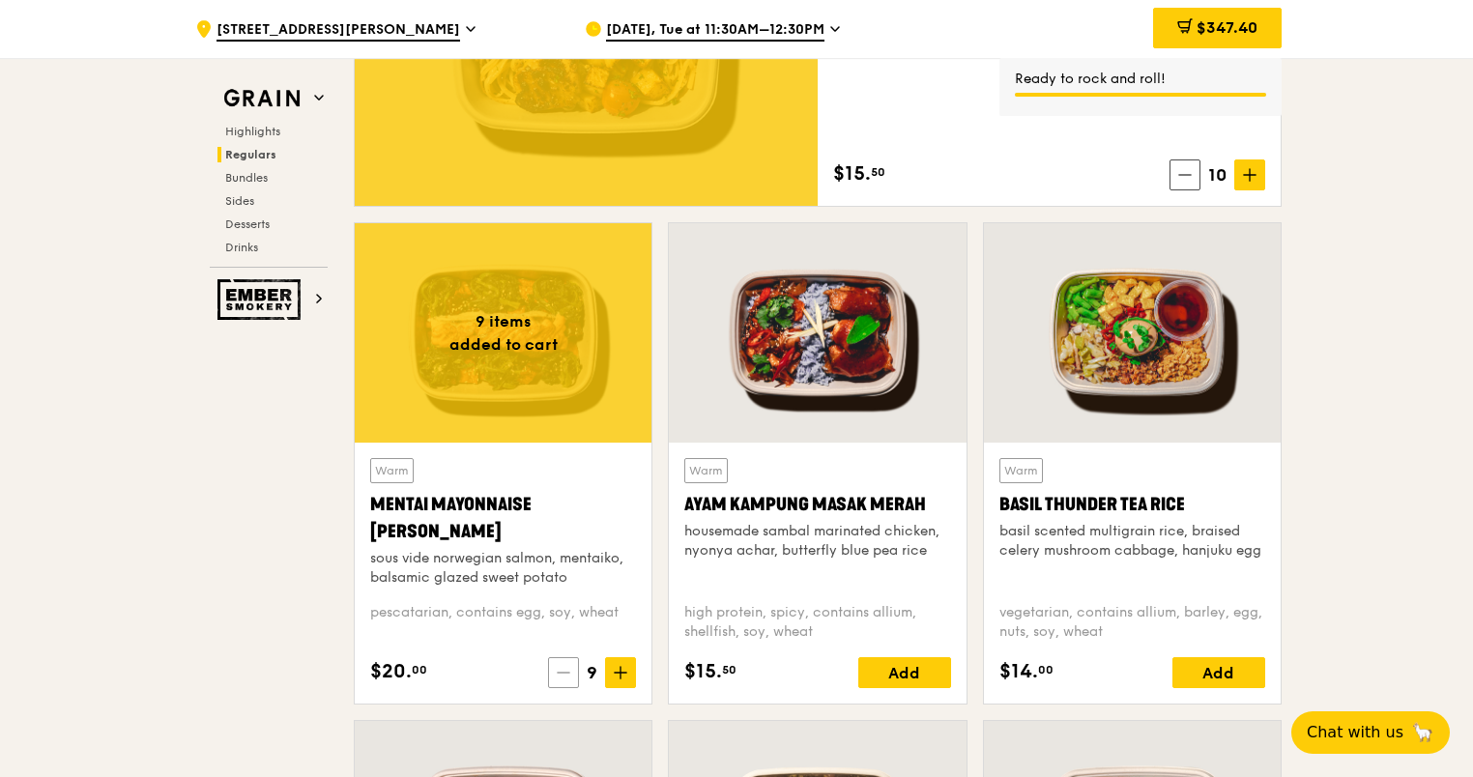
click at [553, 666] on span at bounding box center [563, 672] width 31 height 31
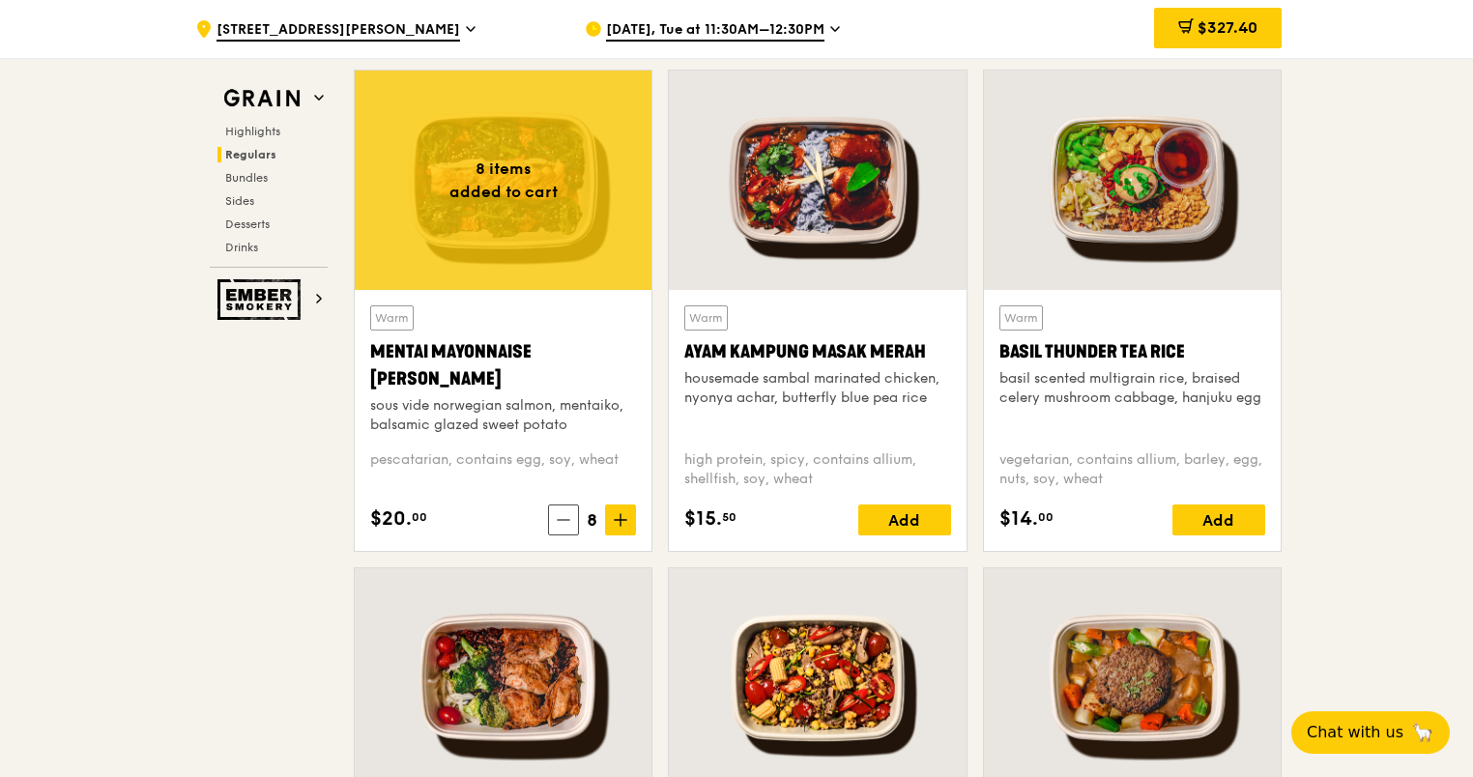
scroll to position [1672, 0]
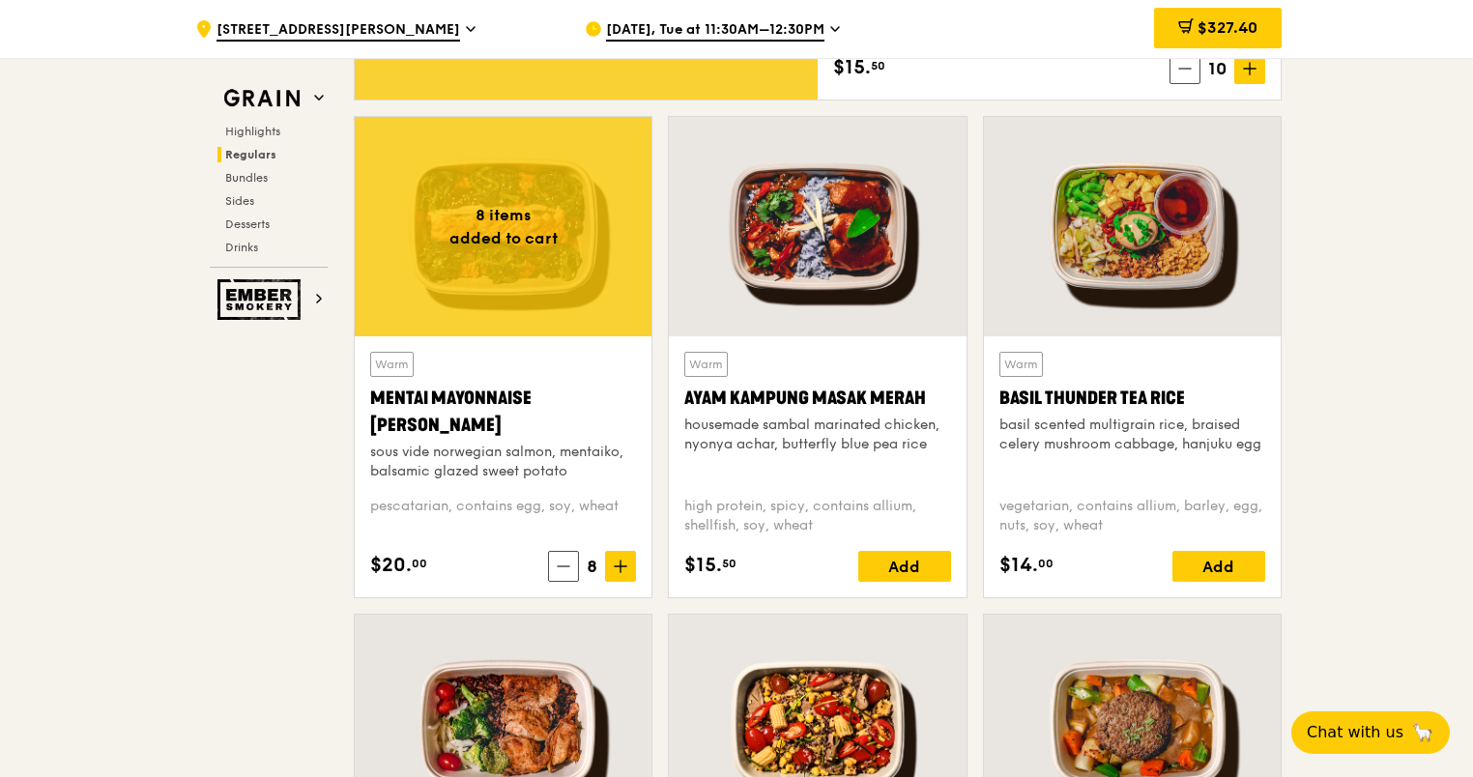
click at [1102, 286] on div at bounding box center [1132, 226] width 297 height 219
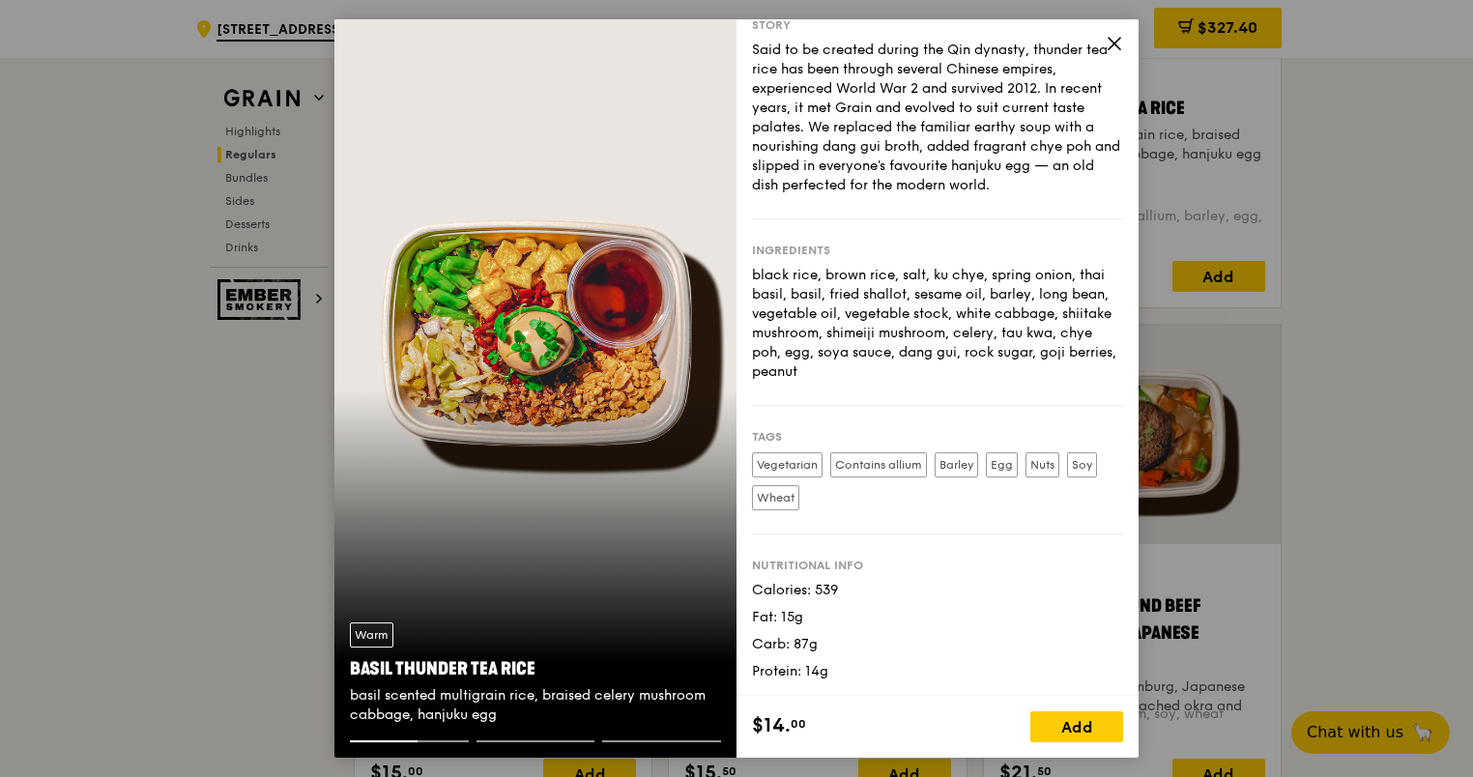
scroll to position [0, 0]
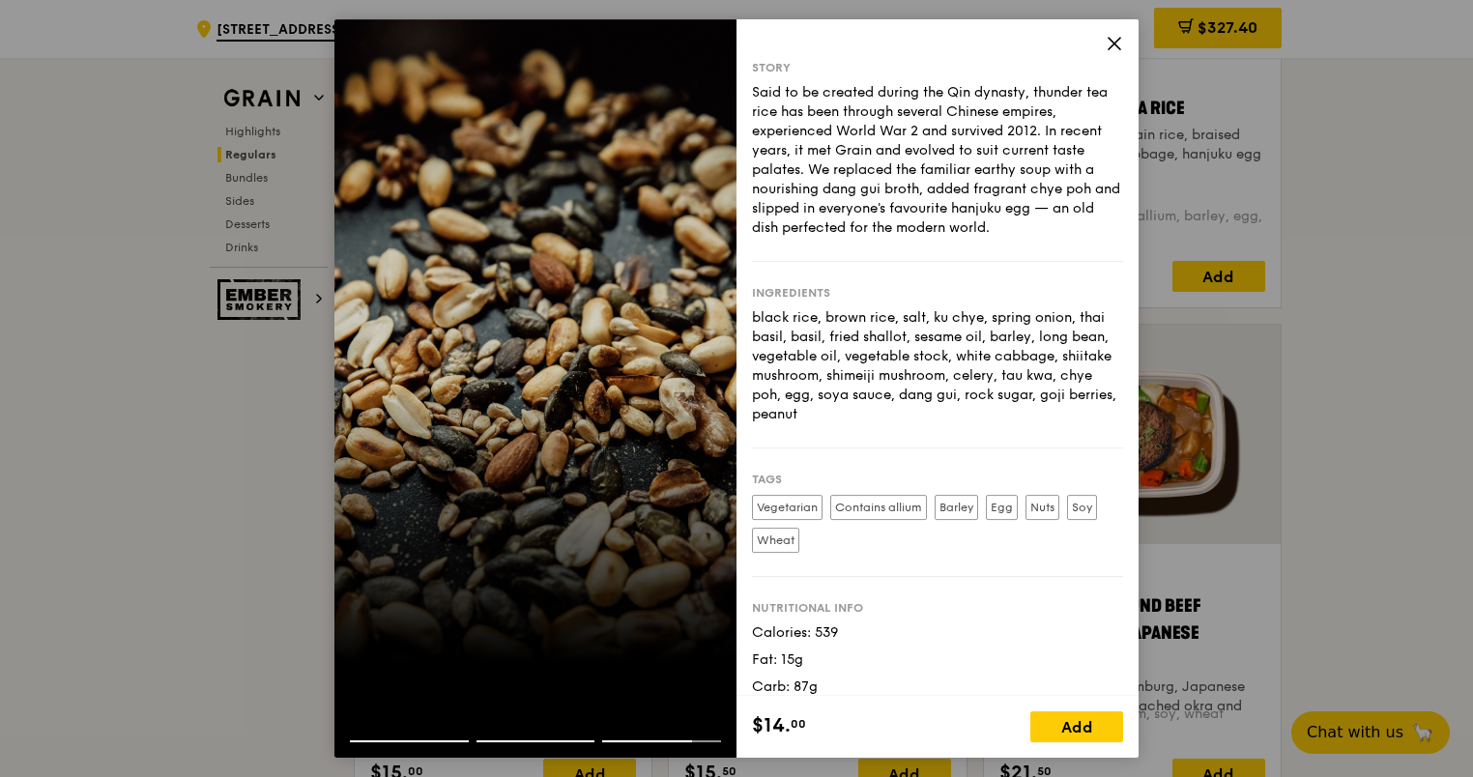
click at [1113, 43] on icon at bounding box center [1115, 44] width 12 height 12
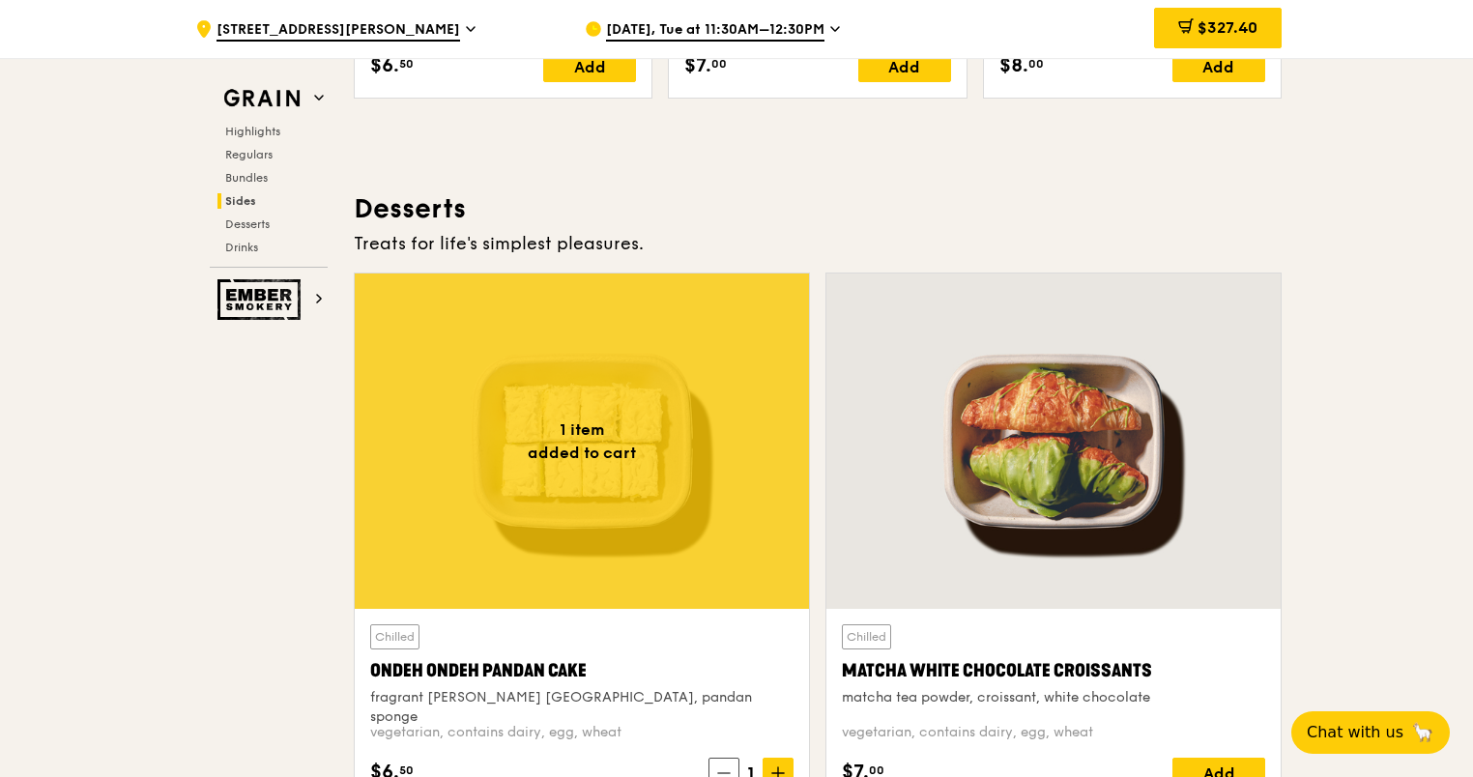
scroll to position [5702, 0]
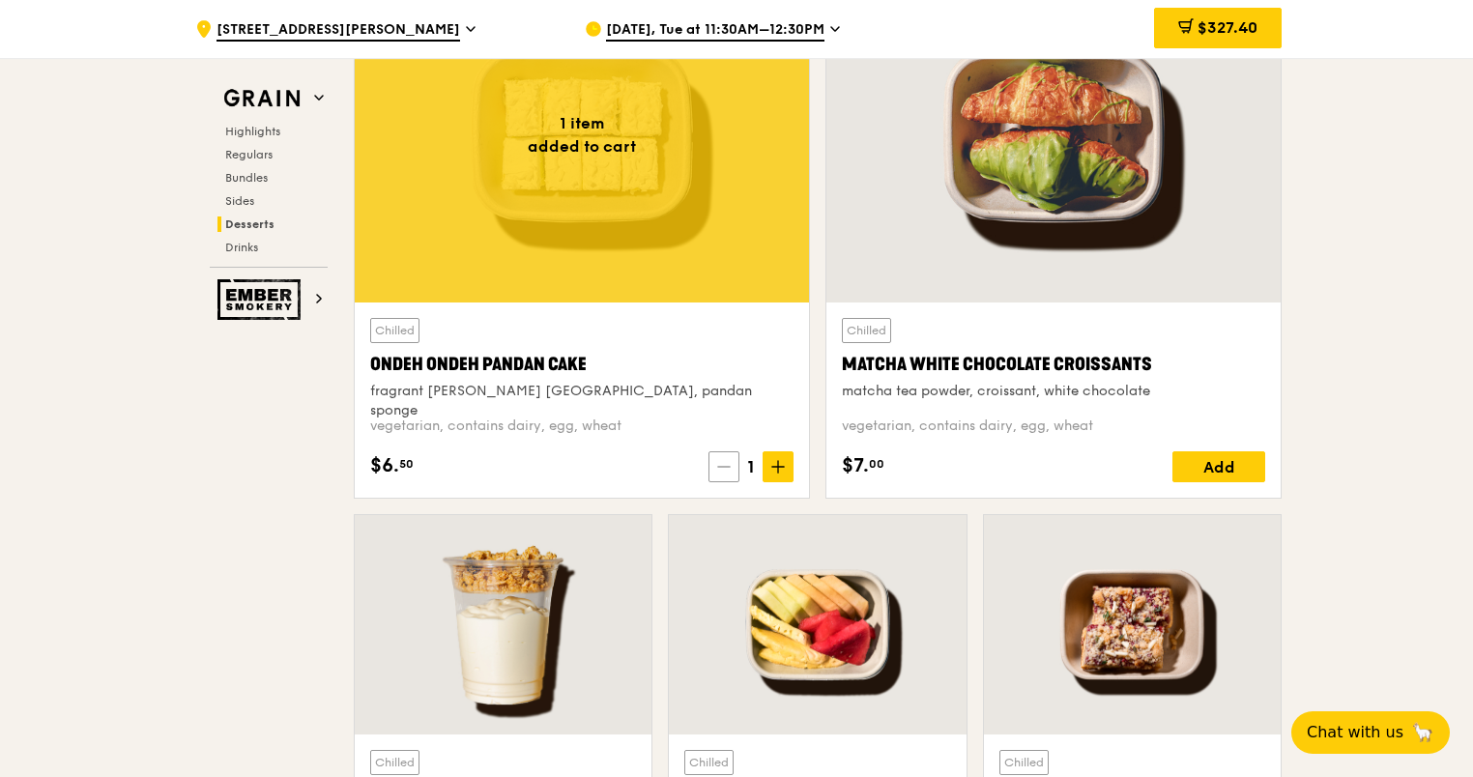
click at [728, 467] on icon at bounding box center [724, 467] width 12 height 0
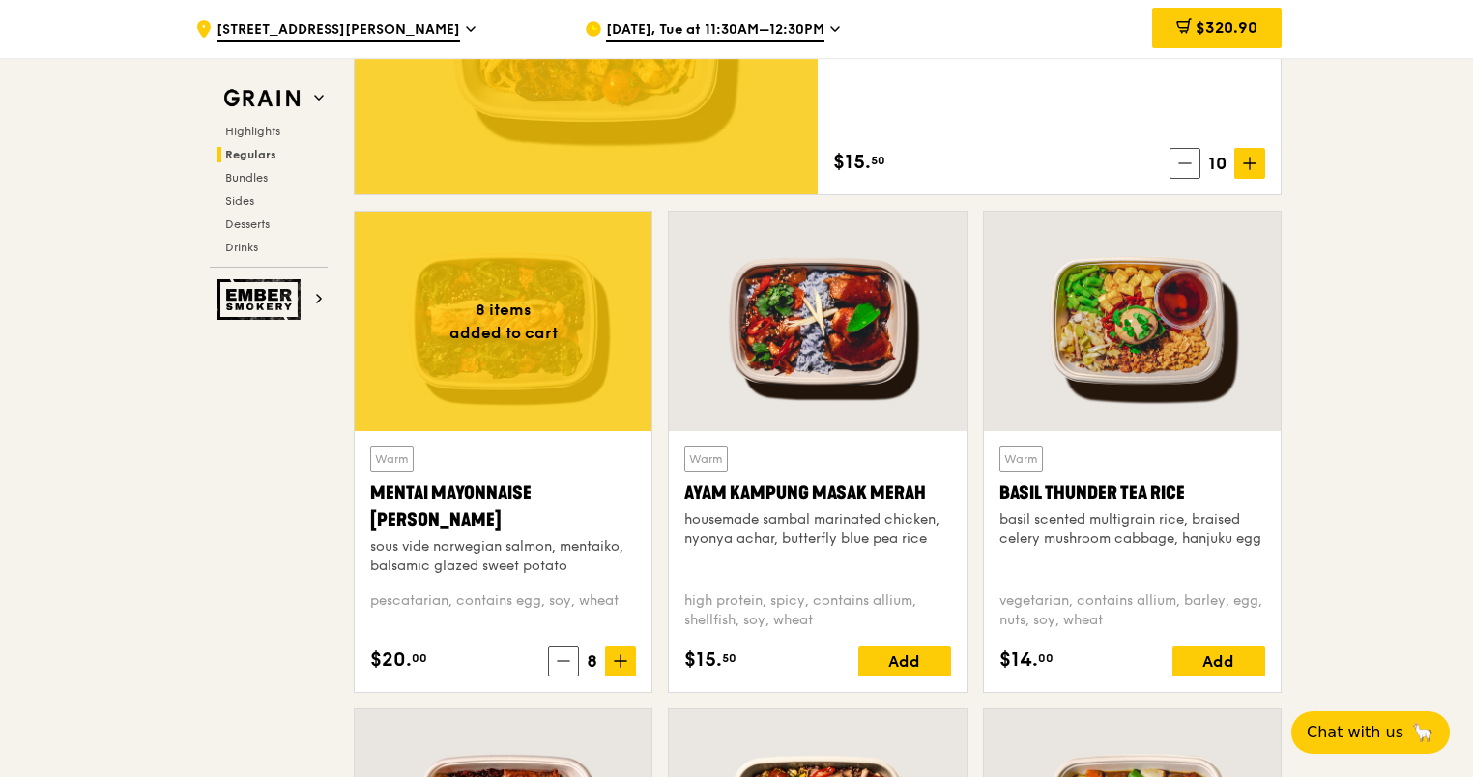
scroll to position [1450, 0]
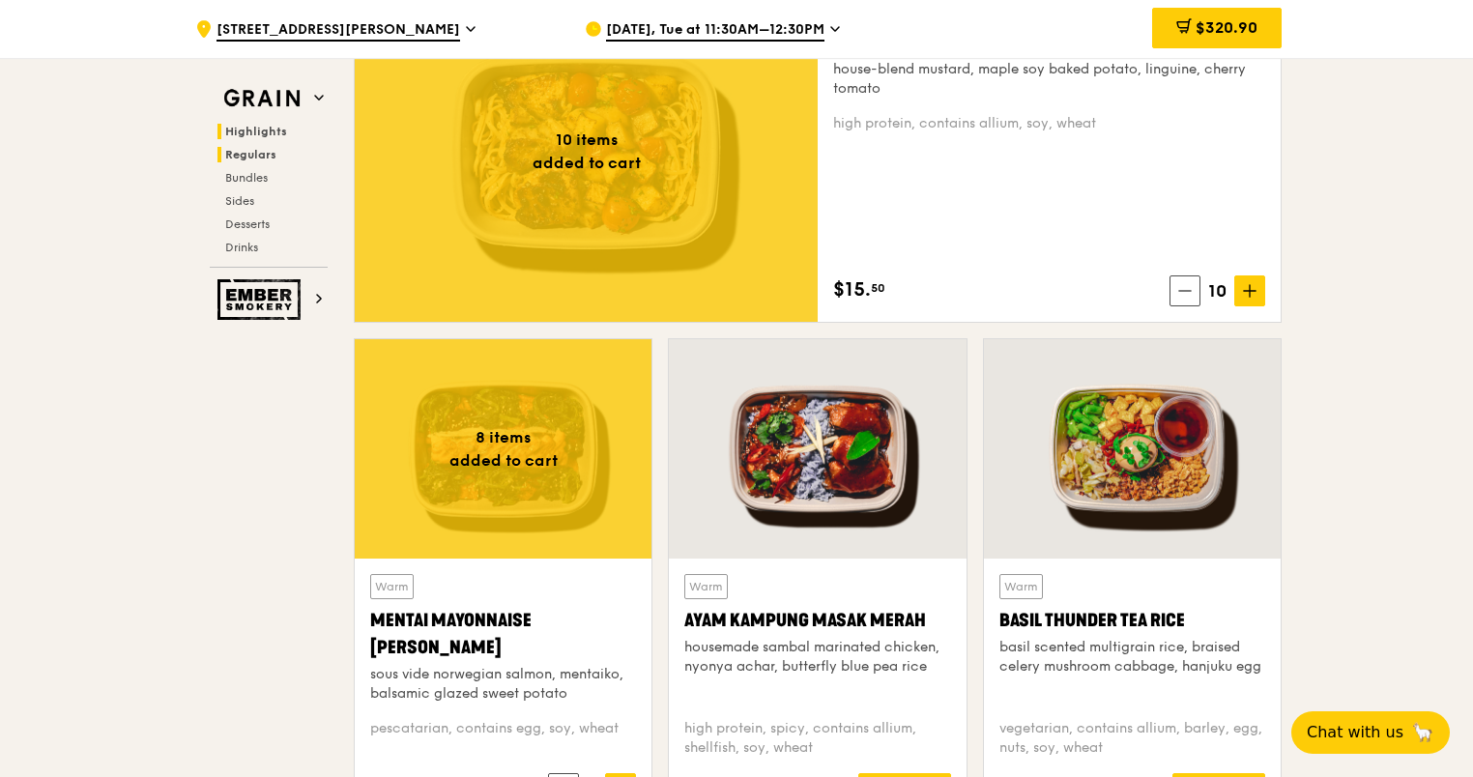
click at [270, 124] on h2 "Highlights" at bounding box center [272, 131] width 110 height 15
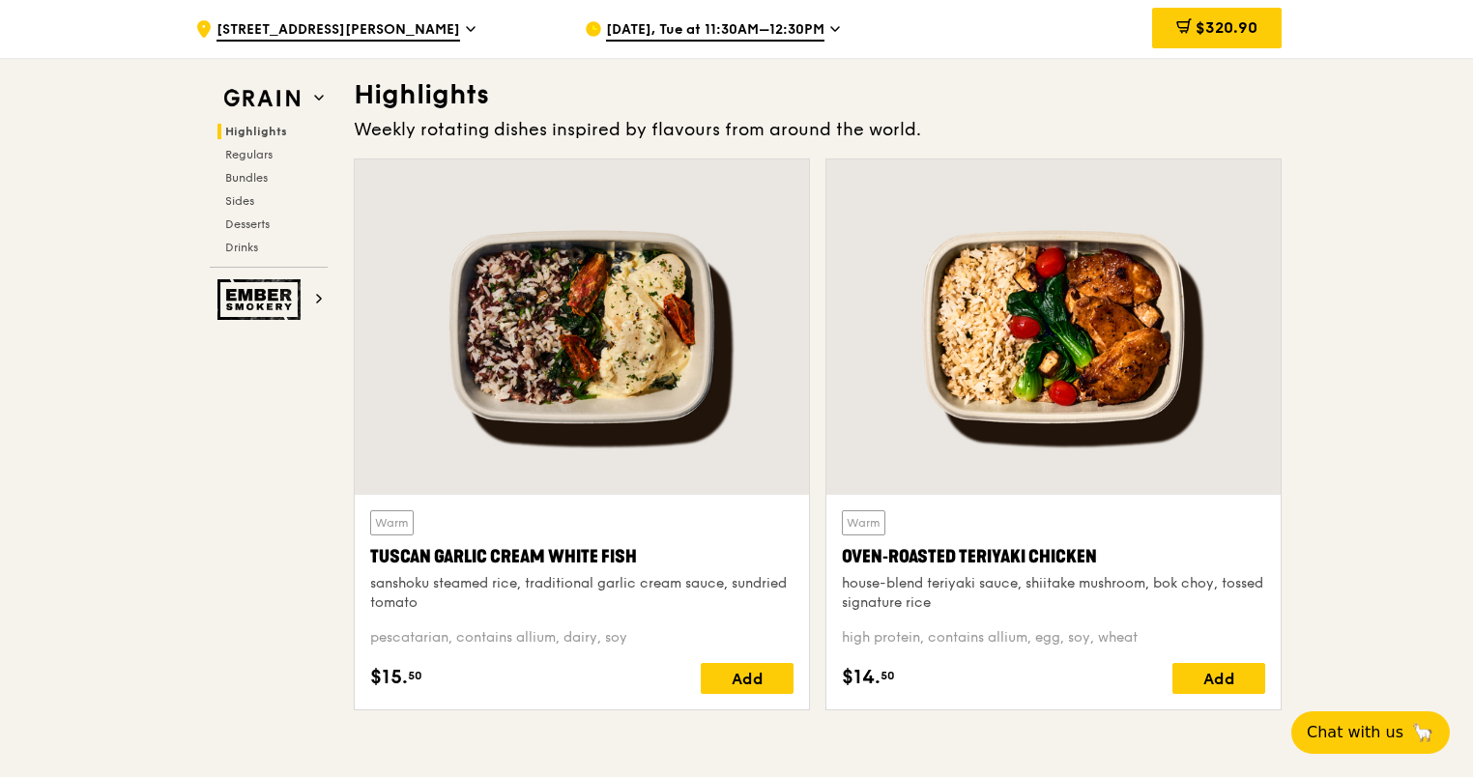
scroll to position [932, 0]
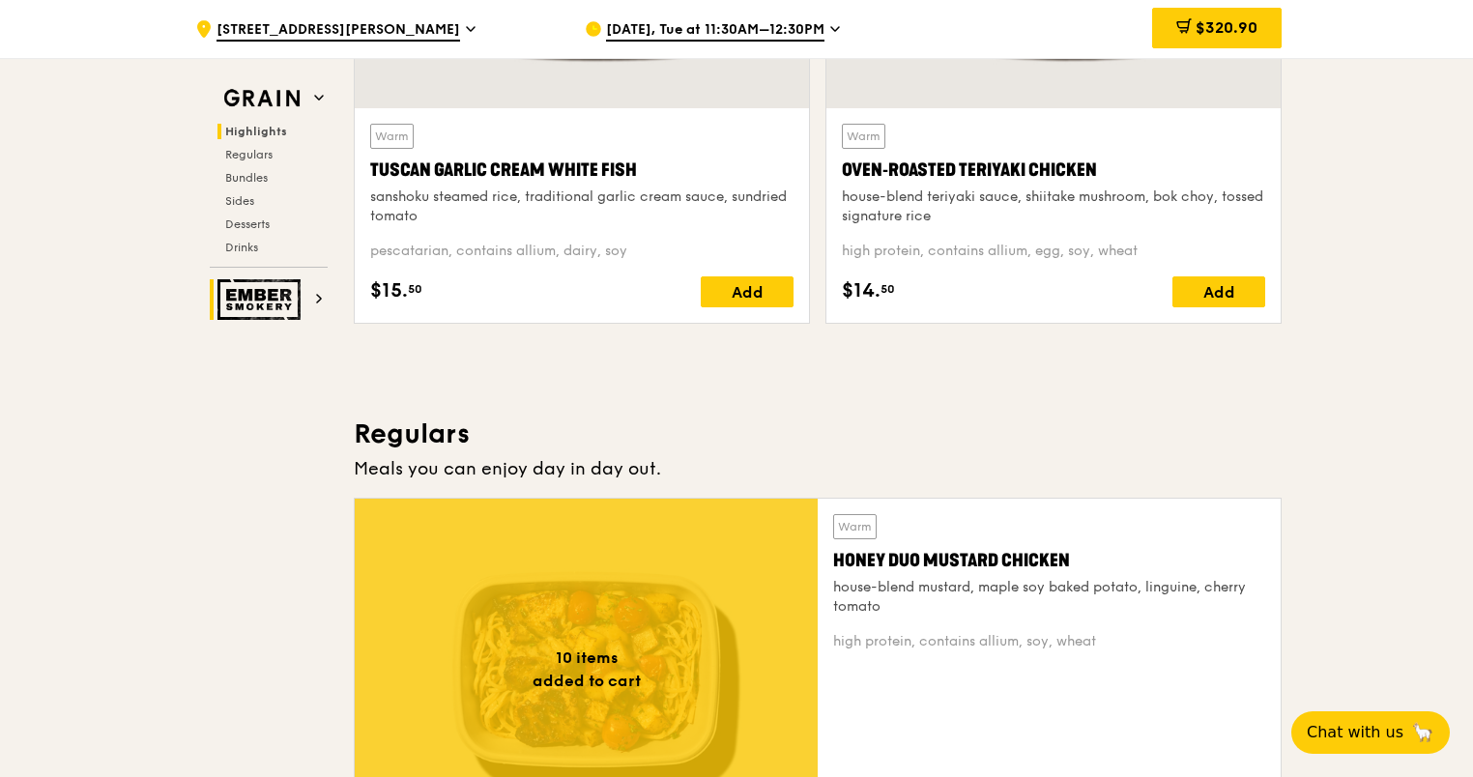
click at [284, 307] on img at bounding box center [261, 299] width 89 height 41
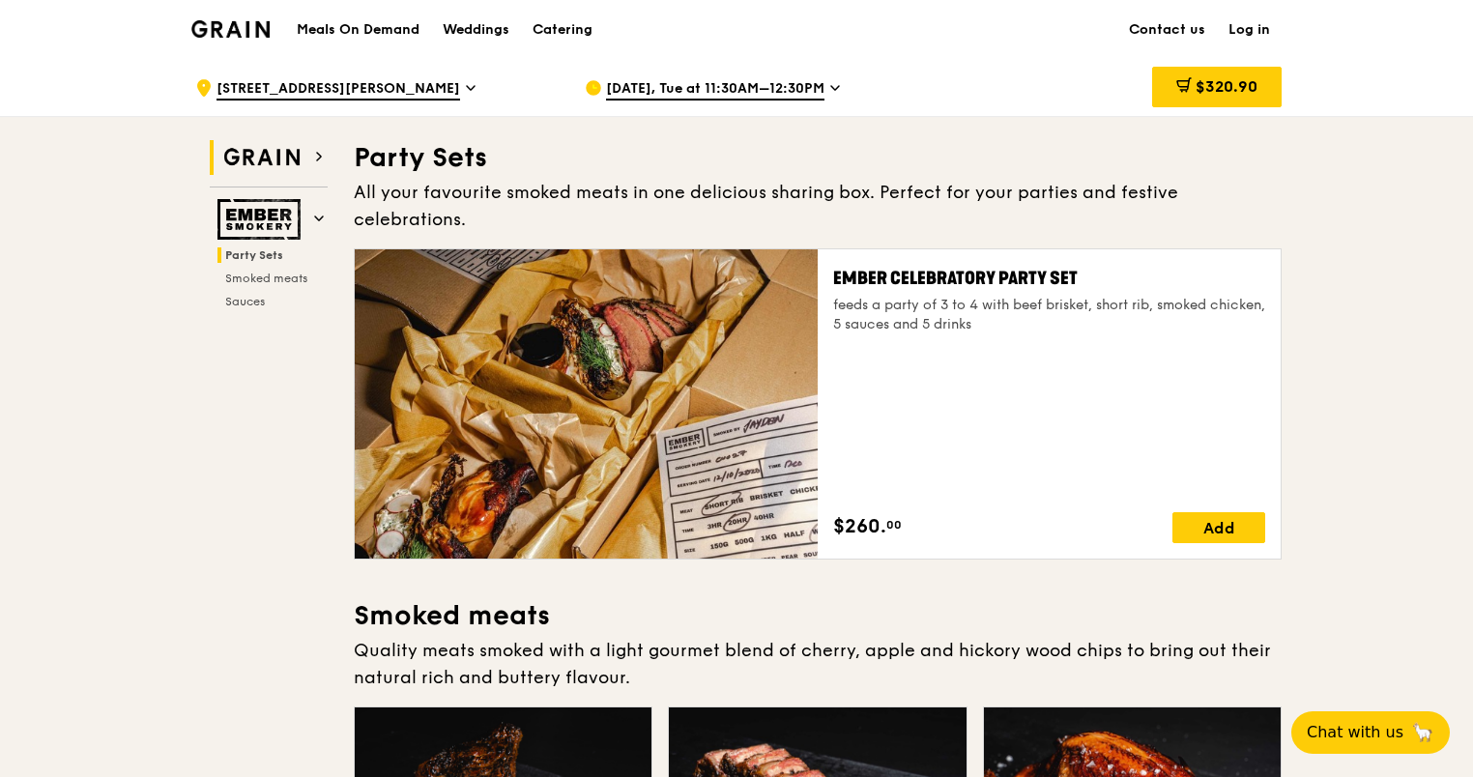
click at [272, 158] on img at bounding box center [261, 157] width 89 height 35
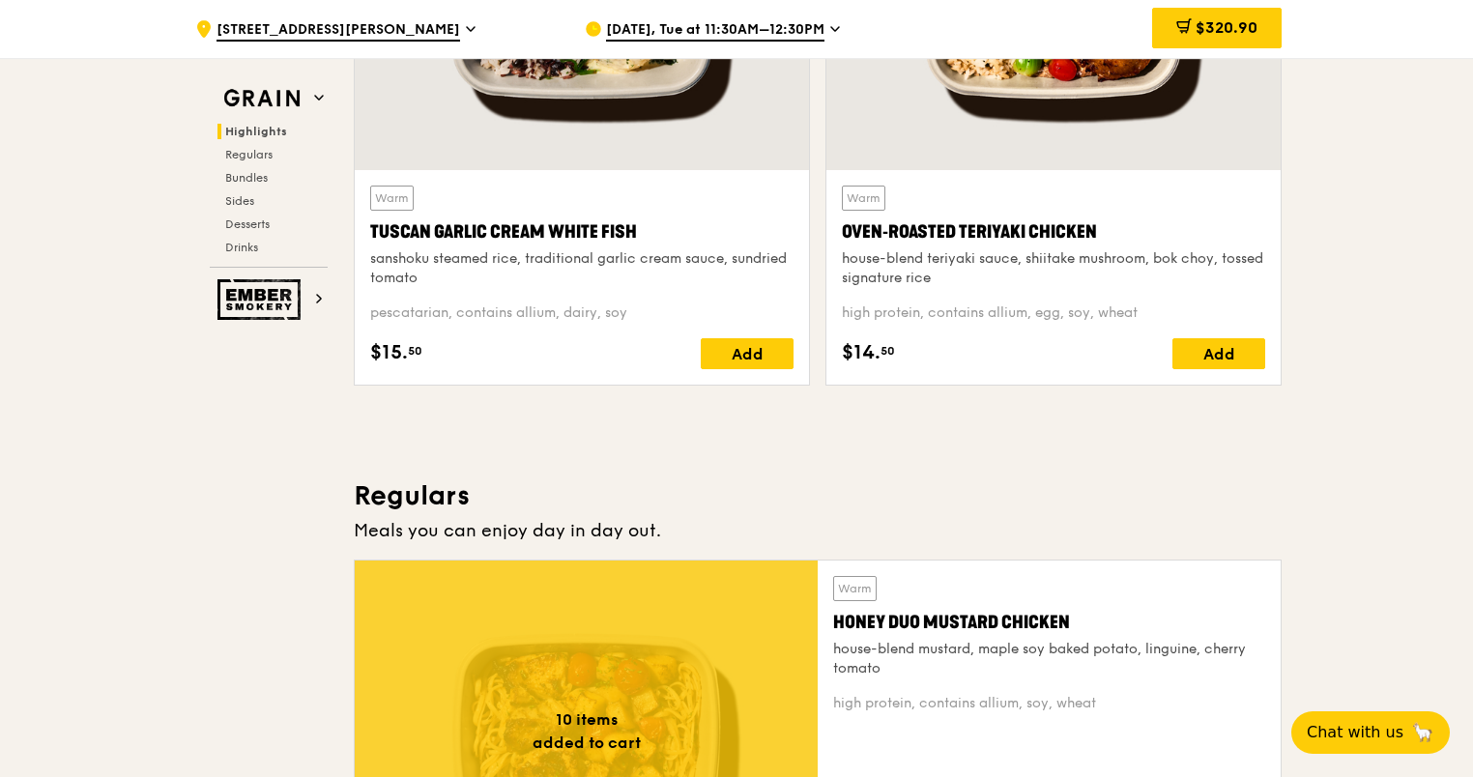
scroll to position [483, 0]
